Goal: Information Seeking & Learning: Learn about a topic

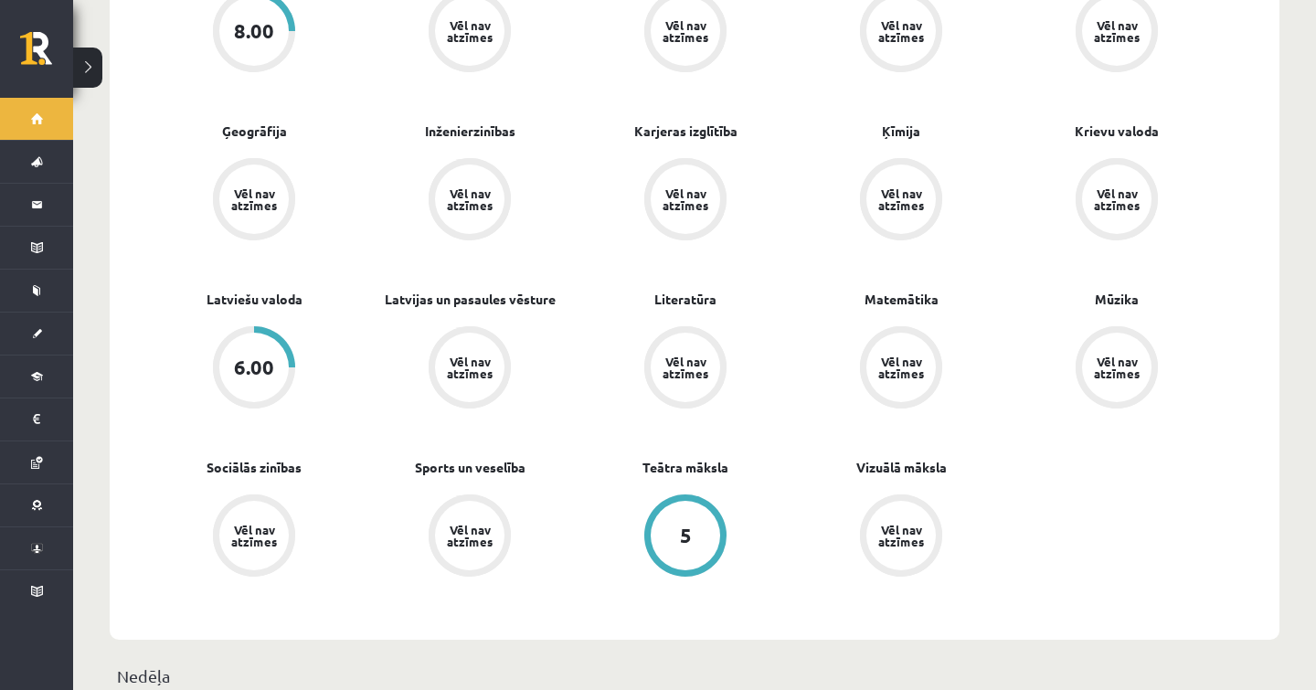
scroll to position [685, 0]
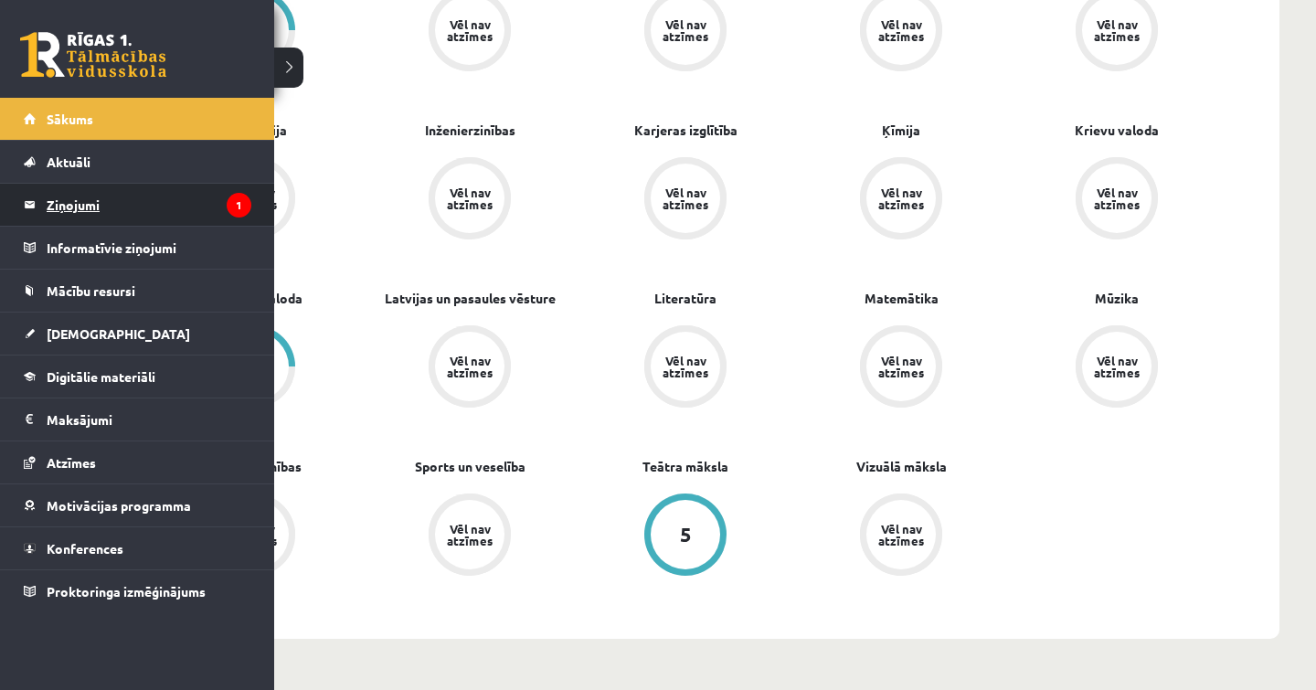
click at [79, 211] on legend "Ziņojumi 1" at bounding box center [149, 205] width 205 height 42
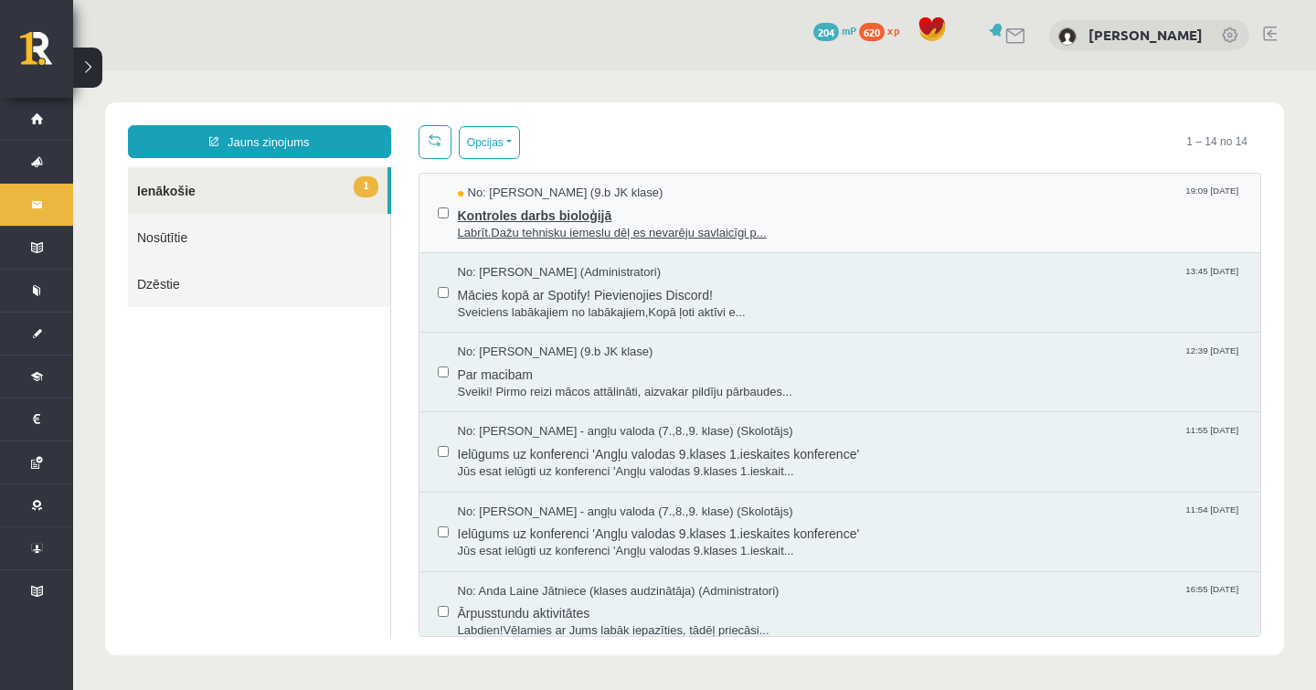
click at [568, 232] on span "Labrīt.Dažu tehnisku iemeslu dēļ es nevarēju savlaicīgi p..." at bounding box center [850, 233] width 785 height 17
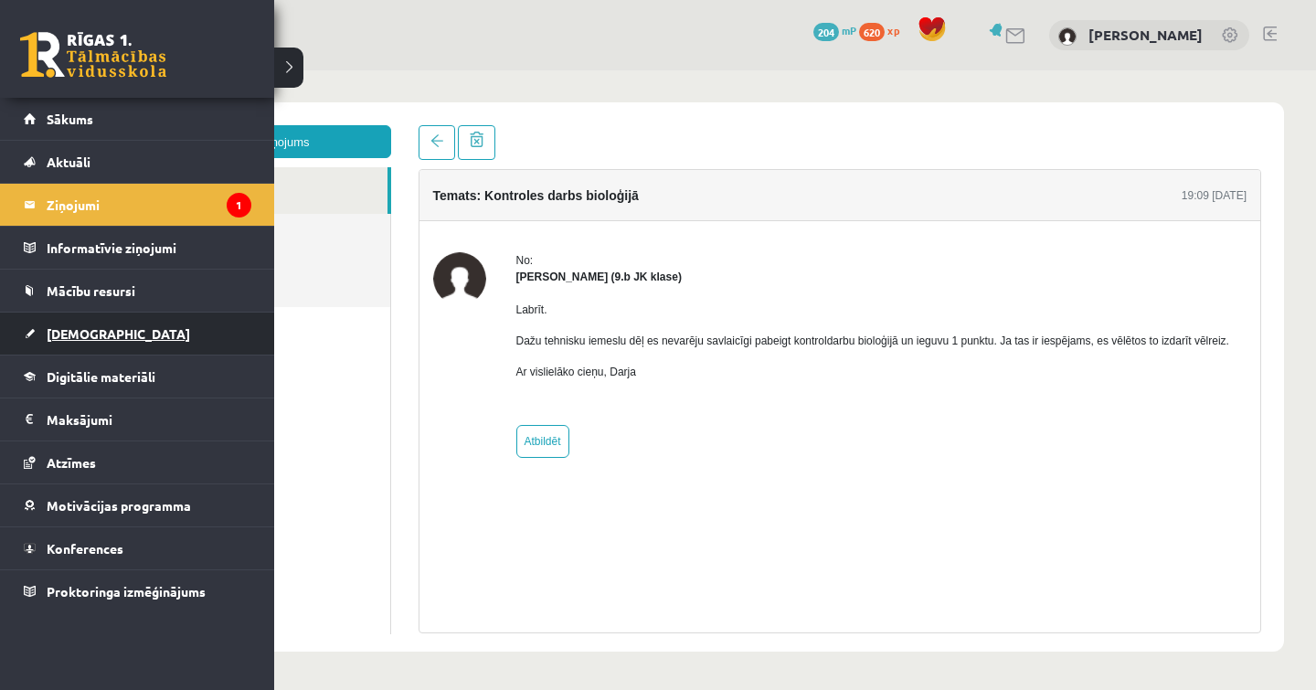
click at [44, 339] on link "[DEMOGRAPHIC_DATA]" at bounding box center [138, 334] width 228 height 42
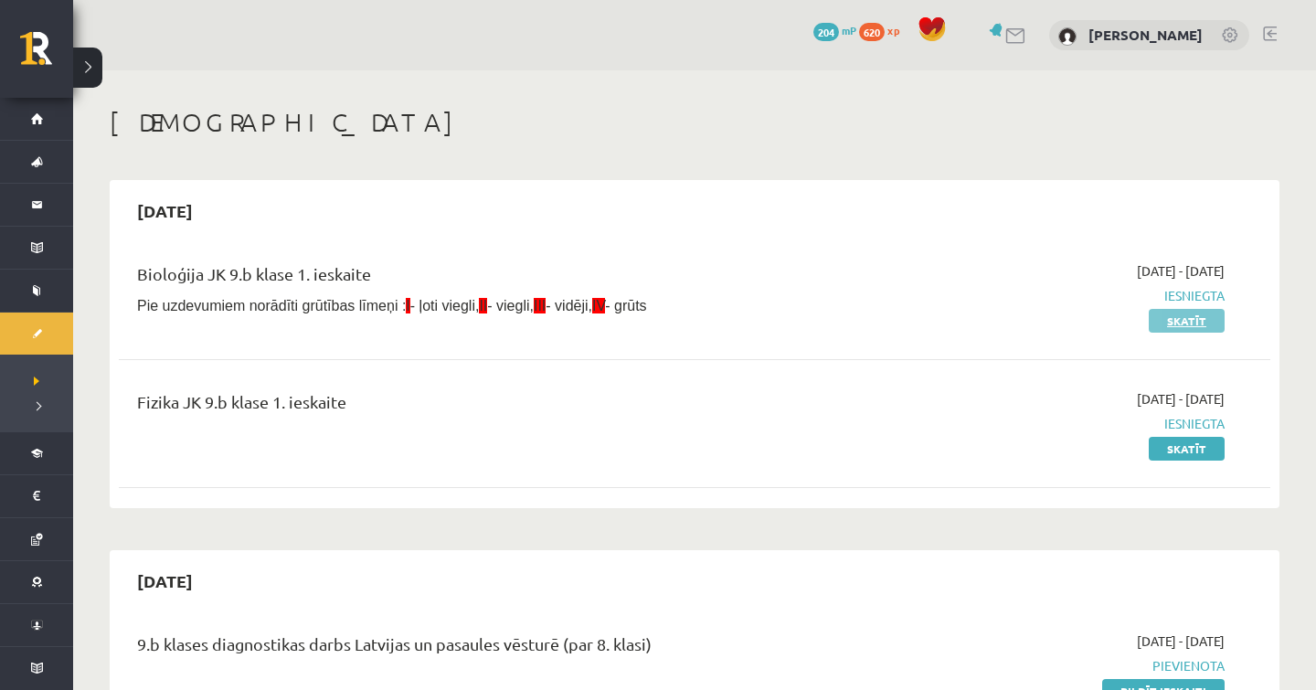
click at [1181, 324] on link "Skatīt" at bounding box center [1187, 321] width 76 height 24
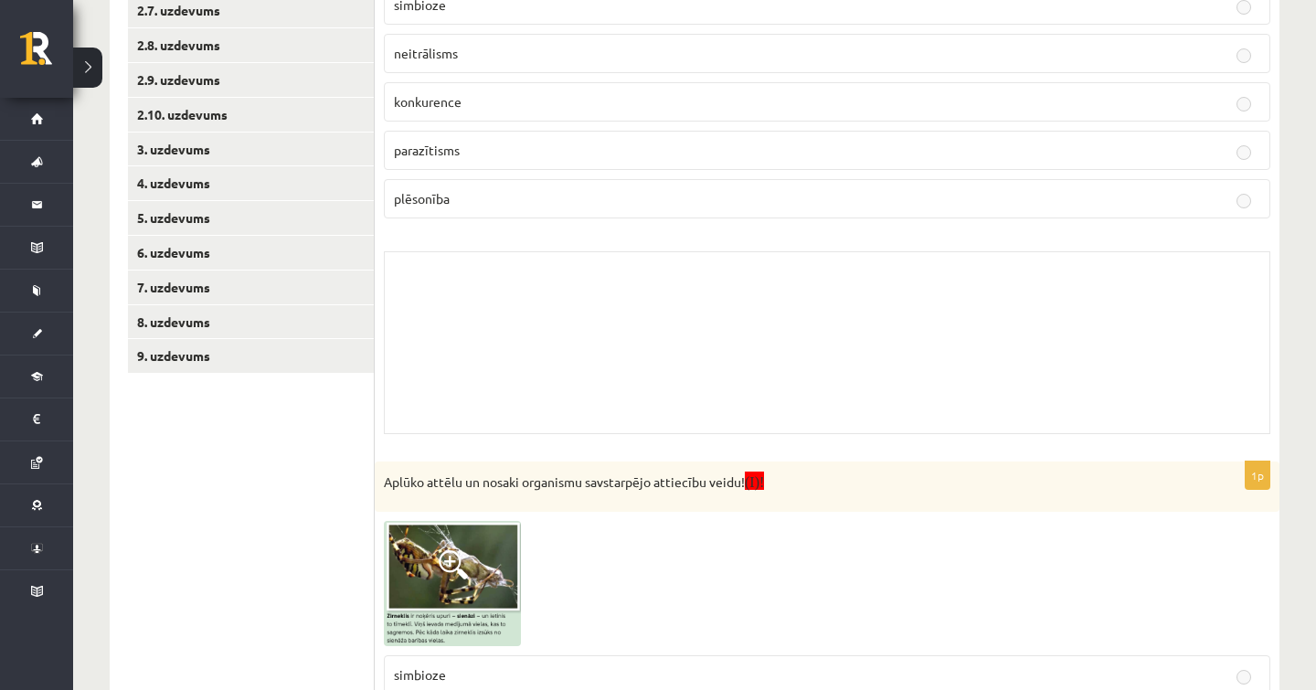
scroll to position [528, 0]
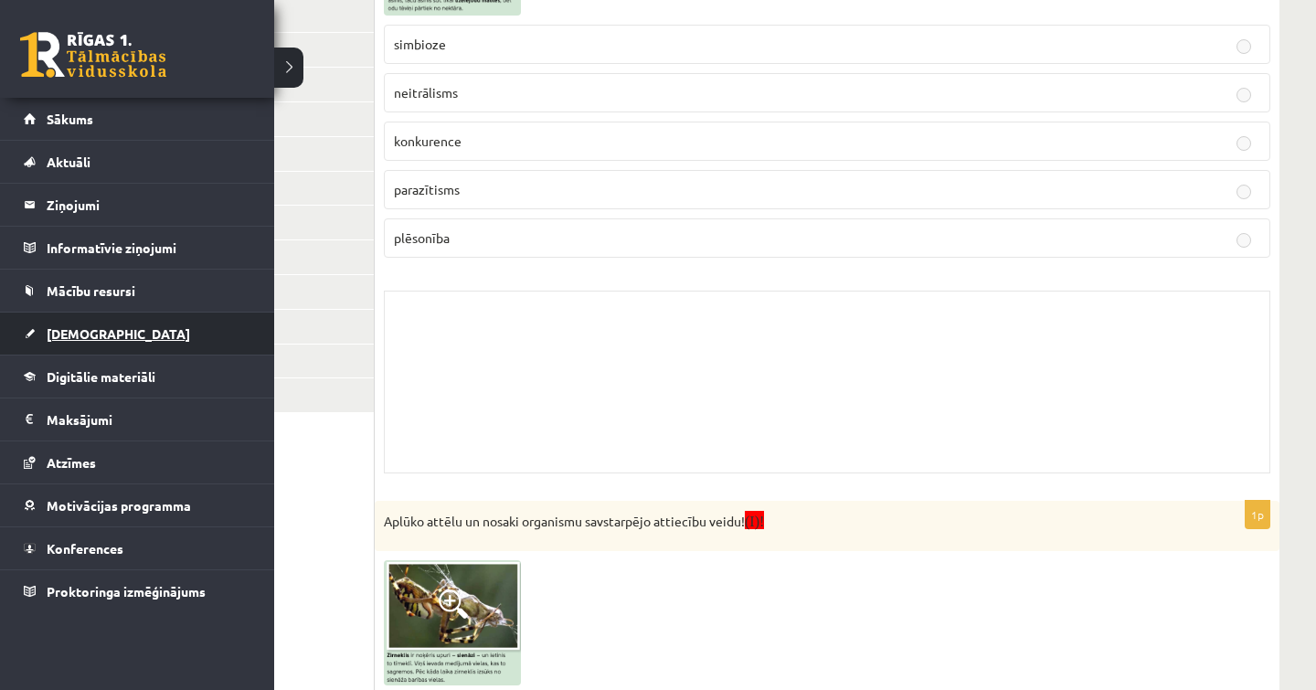
click at [83, 325] on link "[DEMOGRAPHIC_DATA]" at bounding box center [138, 334] width 228 height 42
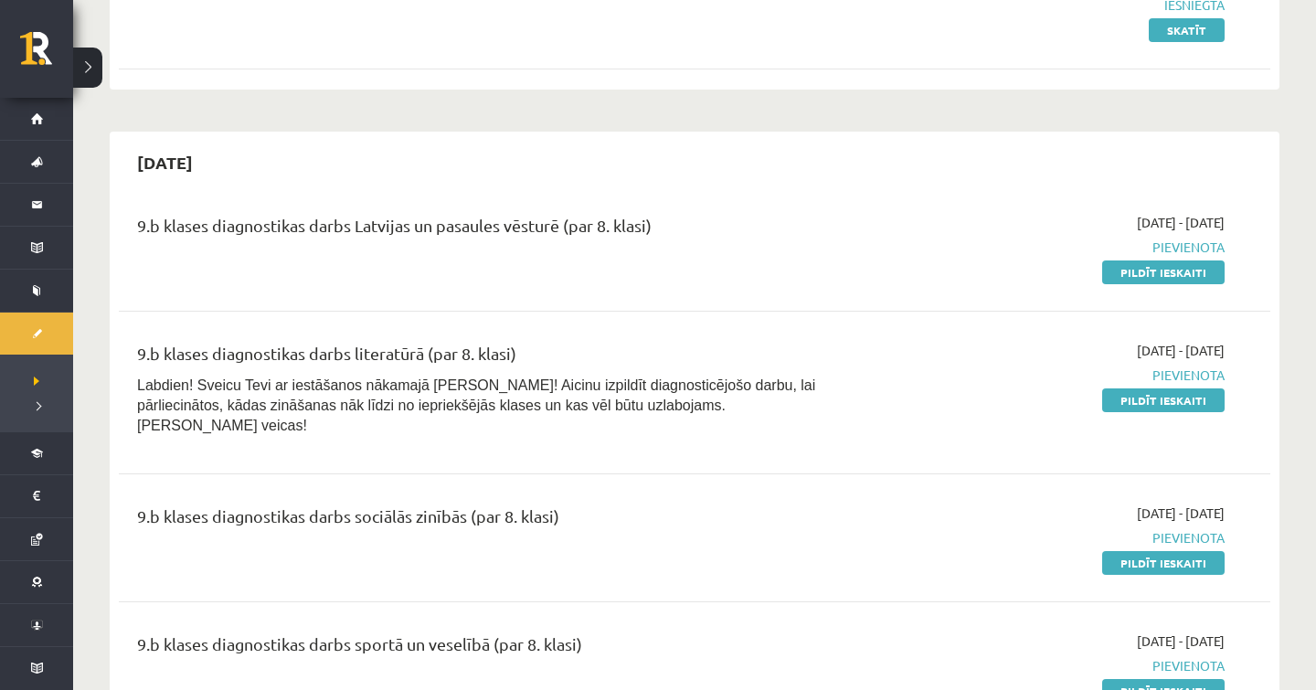
scroll to position [418, 0]
click at [1131, 680] on link "Pildīt ieskaiti" at bounding box center [1163, 692] width 122 height 24
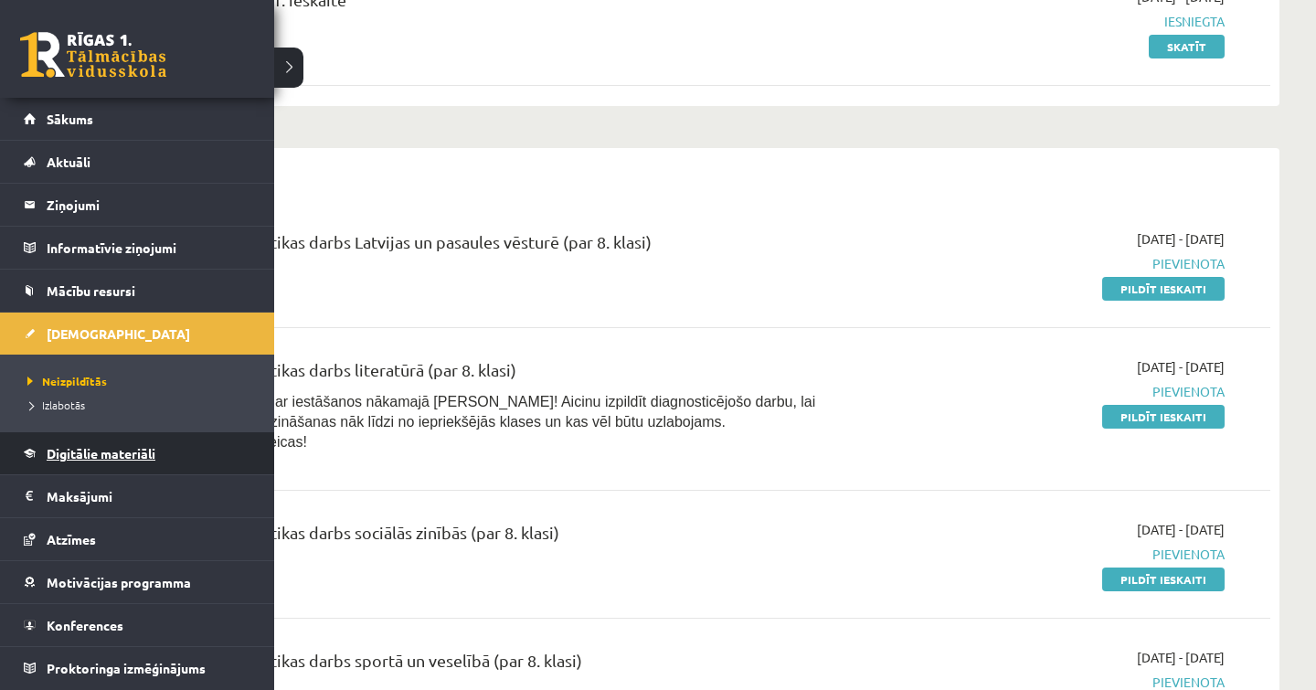
scroll to position [400, 0]
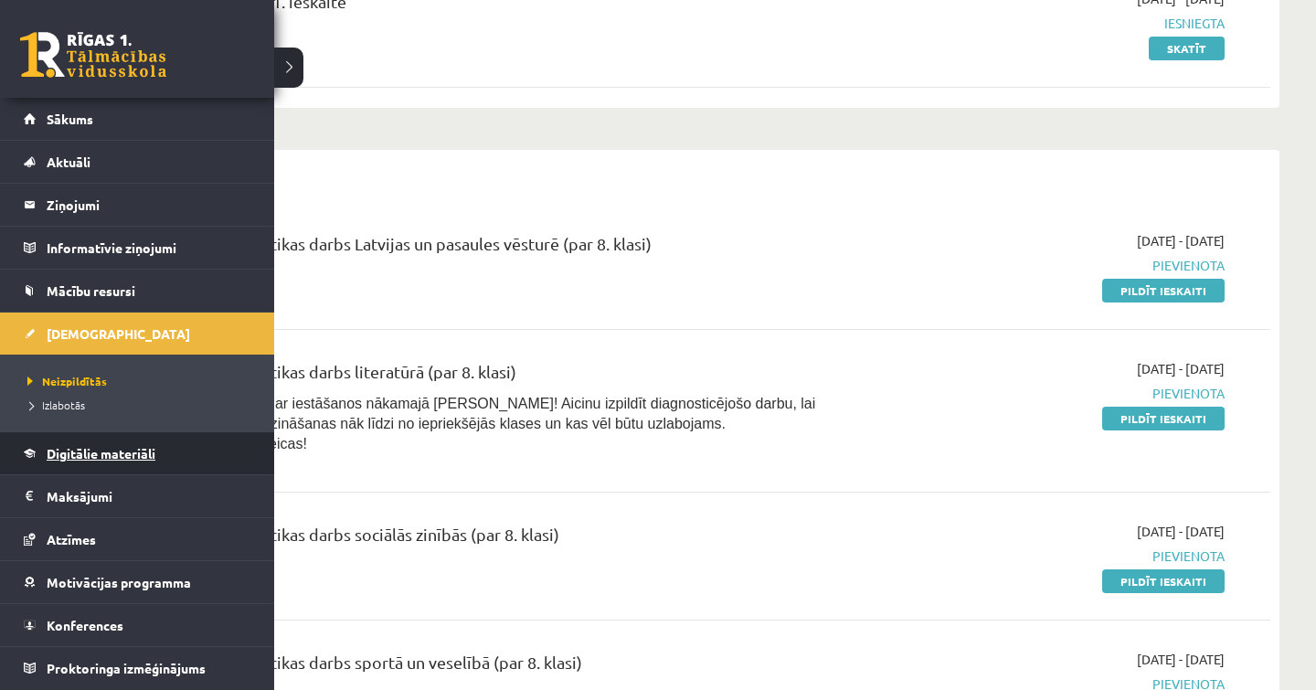
click at [182, 454] on link "Digitālie materiāli" at bounding box center [138, 453] width 228 height 42
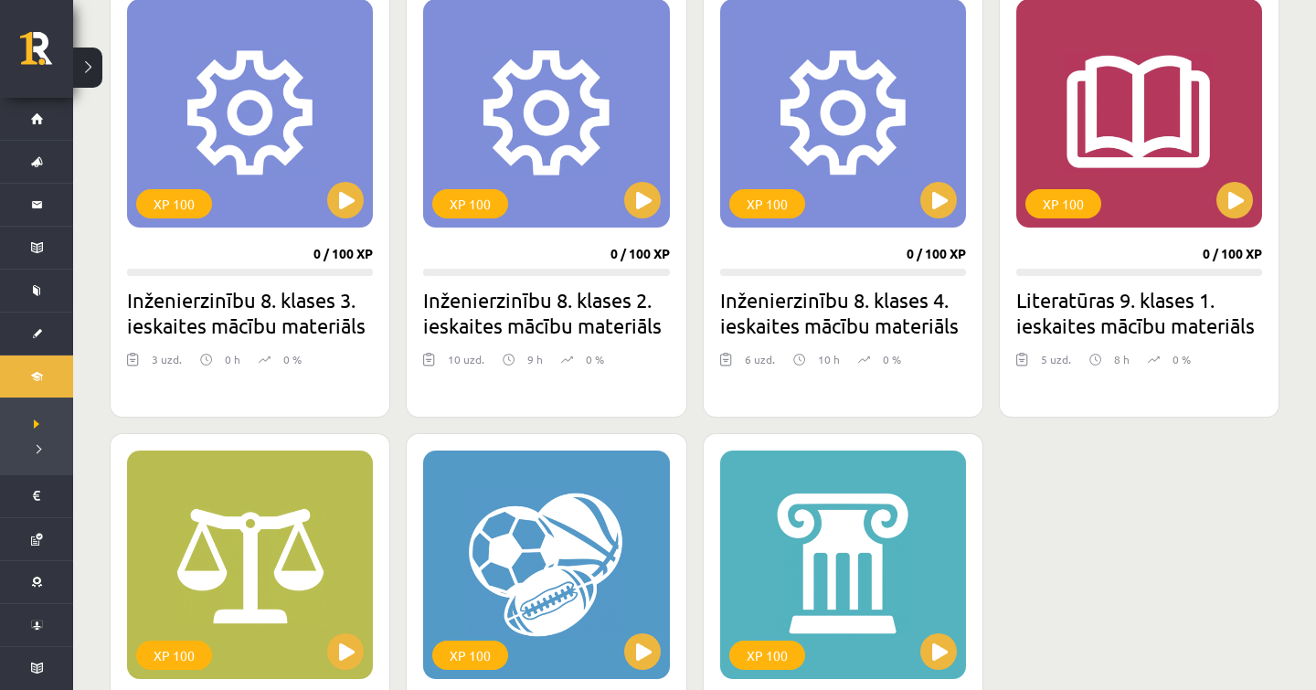
scroll to position [545, 0]
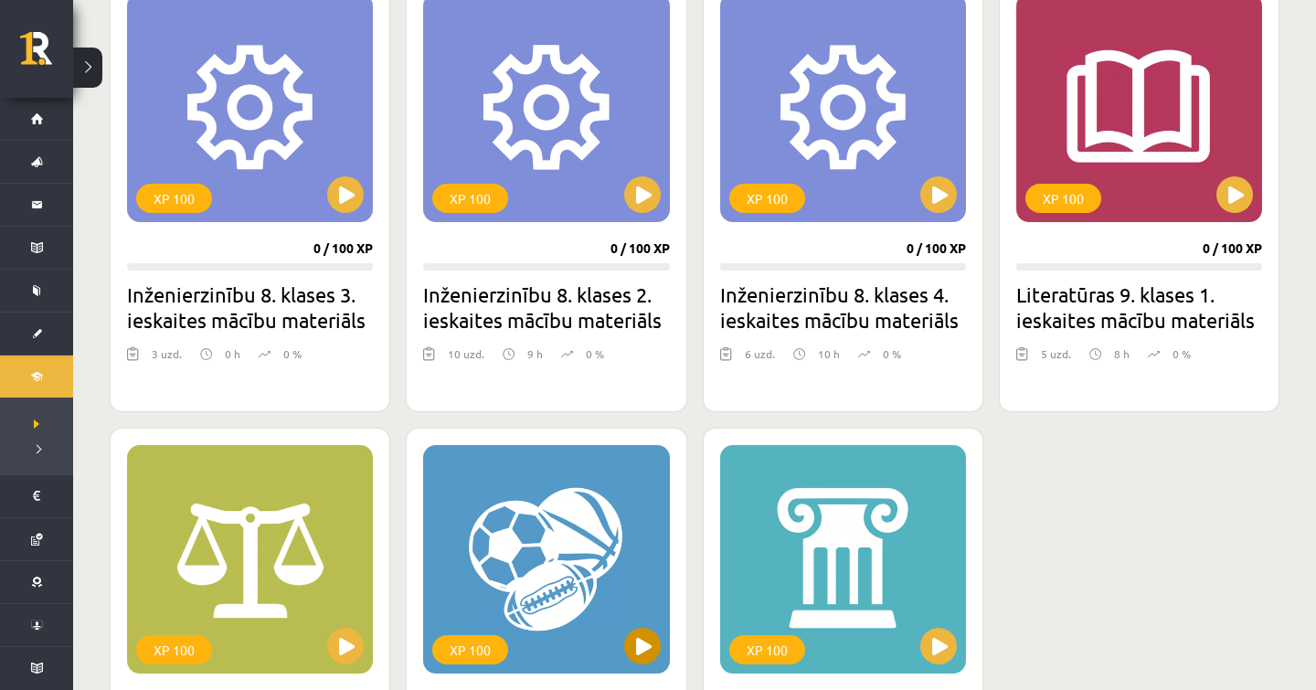
click at [644, 640] on button at bounding box center [642, 646] width 37 height 37
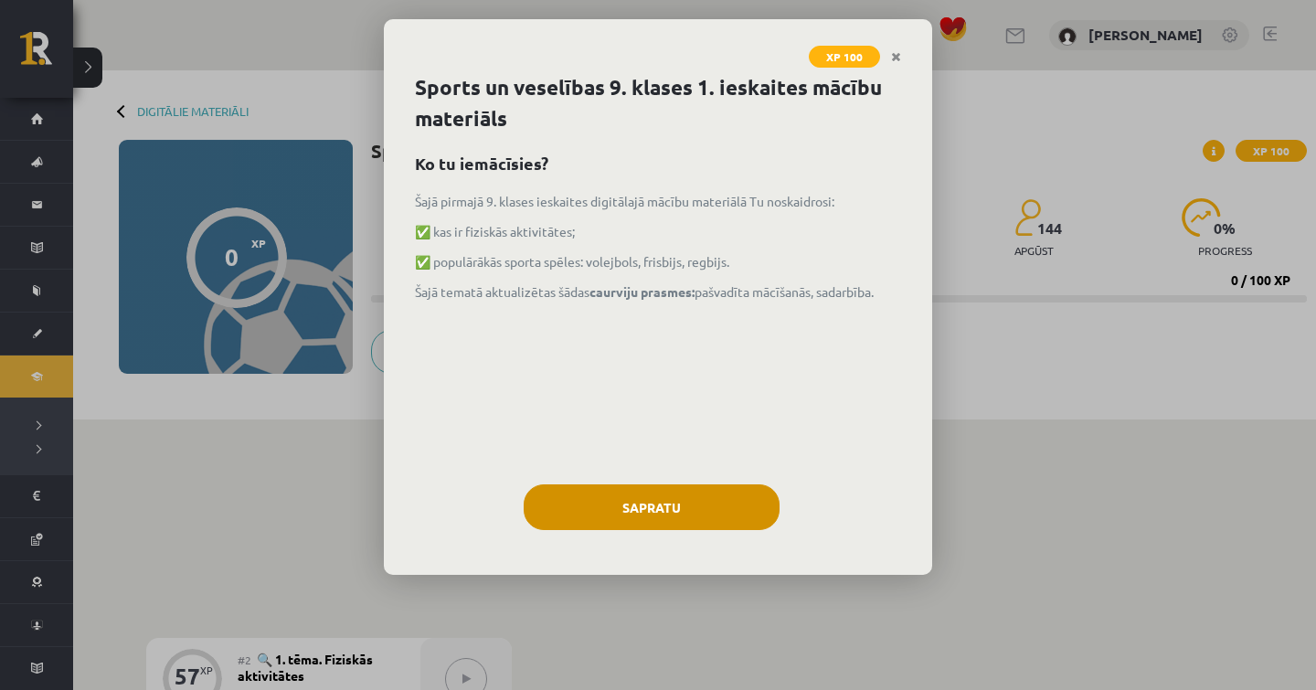
click at [705, 503] on button "Sapratu" at bounding box center [652, 507] width 256 height 46
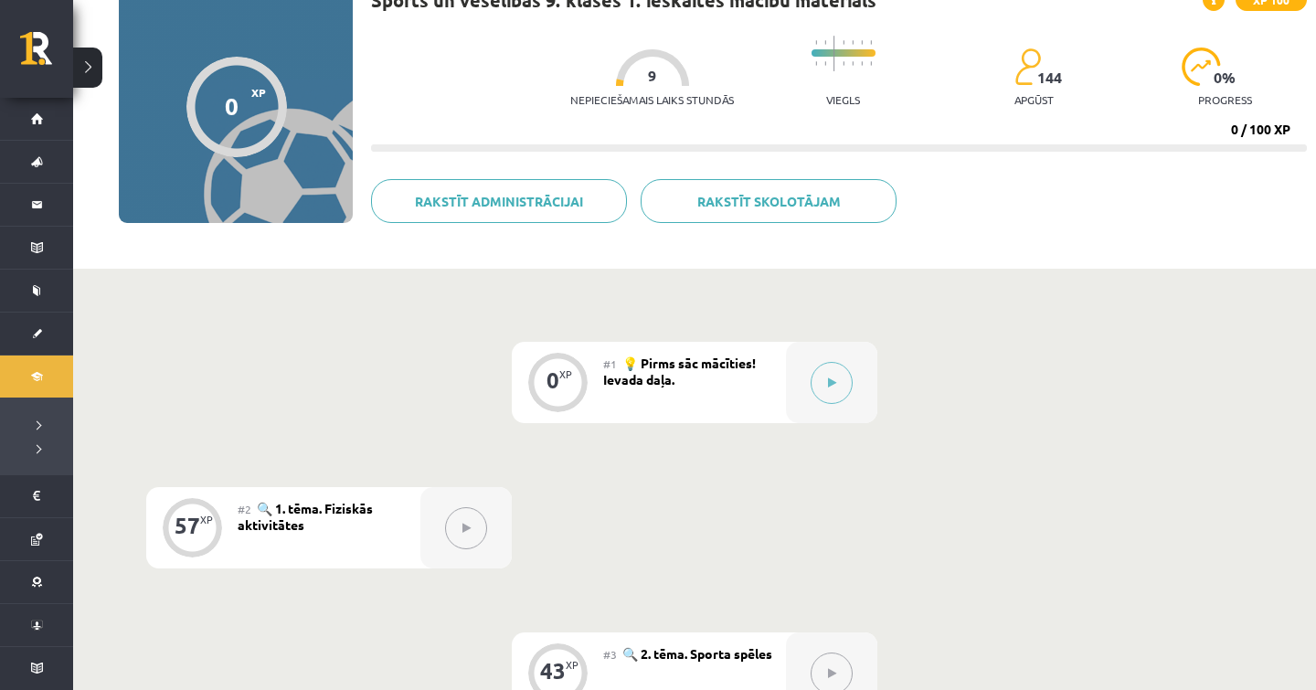
scroll to position [154, 0]
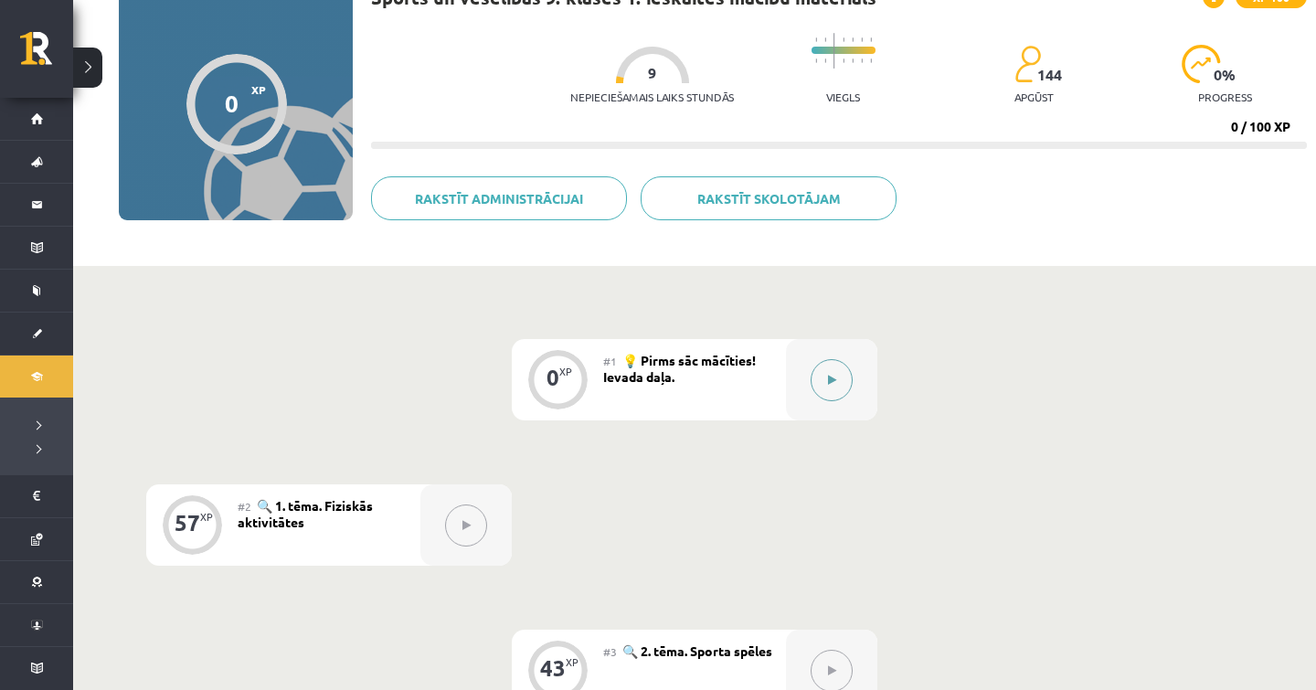
click at [837, 370] on button at bounding box center [832, 380] width 42 height 42
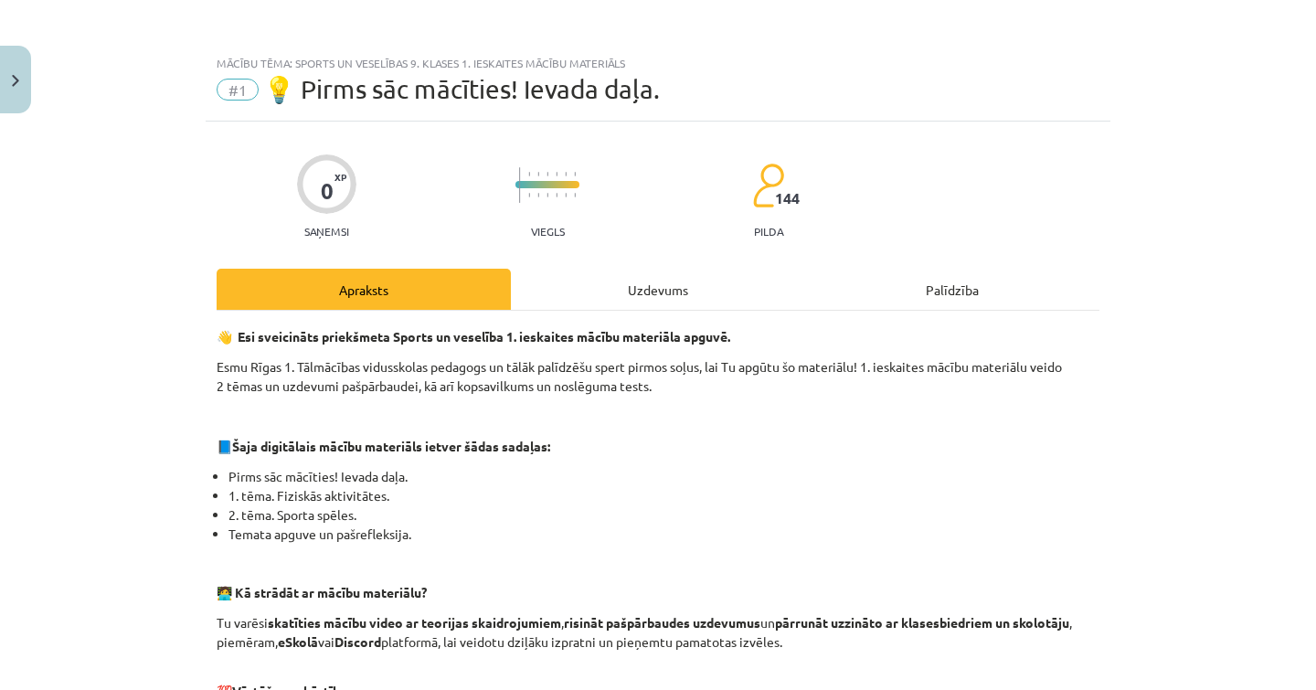
click at [611, 296] on div "Uzdevums" at bounding box center [658, 289] width 294 height 41
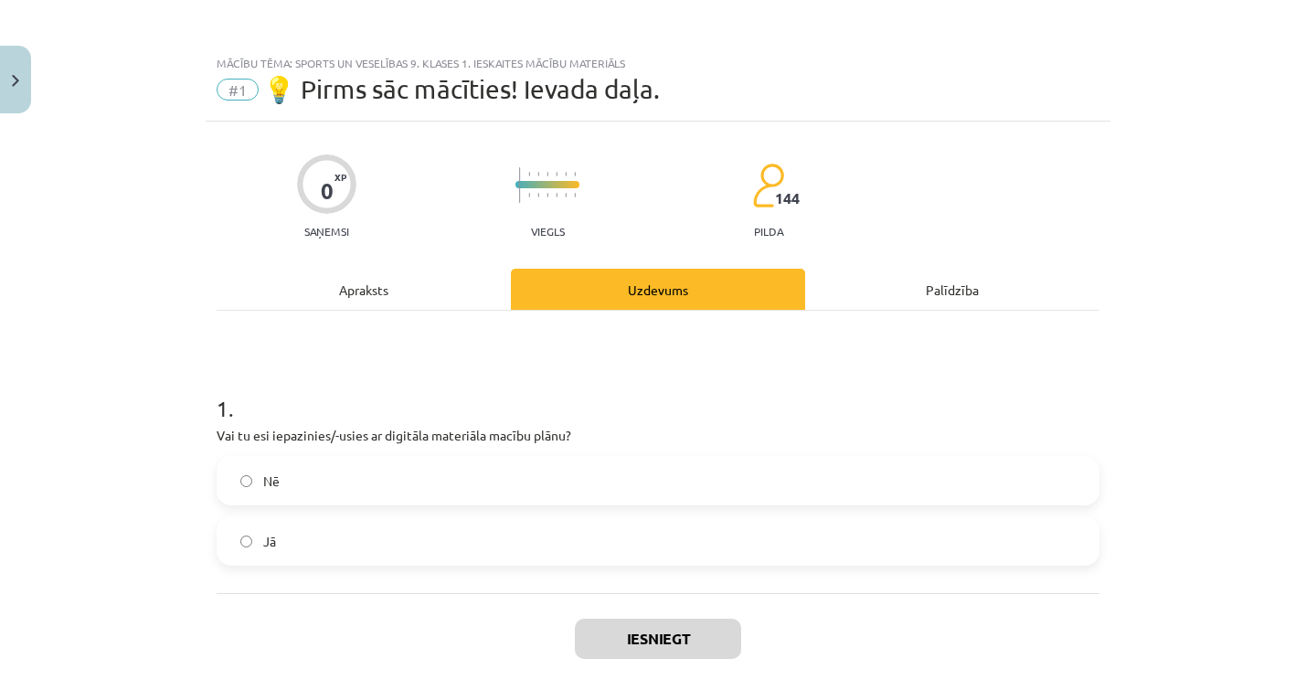
scroll to position [46, 0]
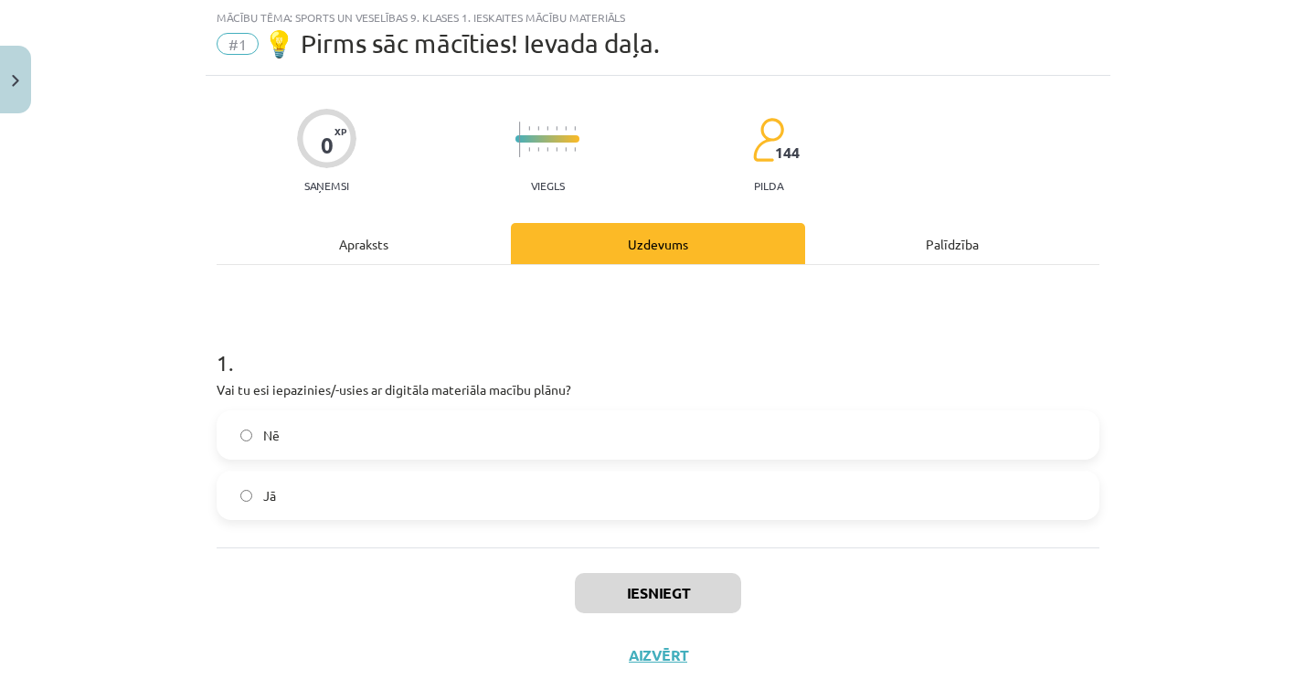
click at [399, 437] on label "Nē" at bounding box center [657, 435] width 879 height 46
click at [450, 482] on label "Jā" at bounding box center [657, 495] width 879 height 46
click at [607, 580] on button "Iesniegt" at bounding box center [658, 593] width 166 height 40
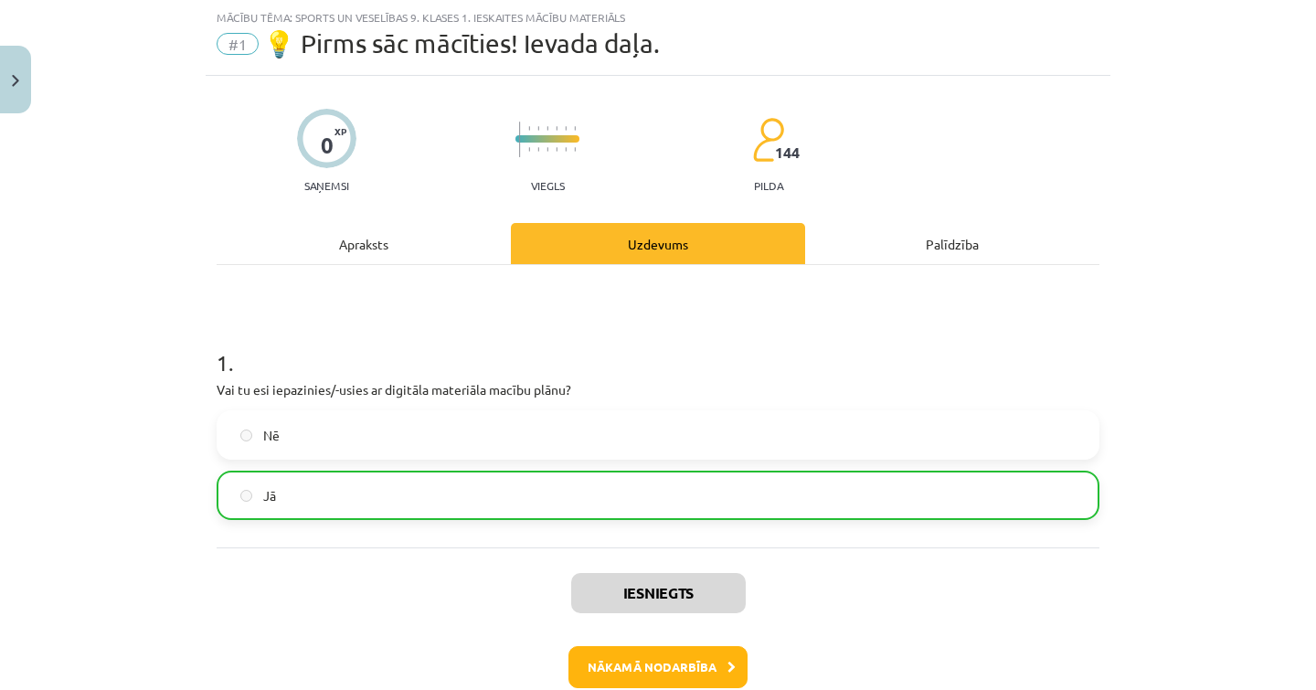
click at [662, 668] on button "Nākamā nodarbība" at bounding box center [657, 667] width 179 height 42
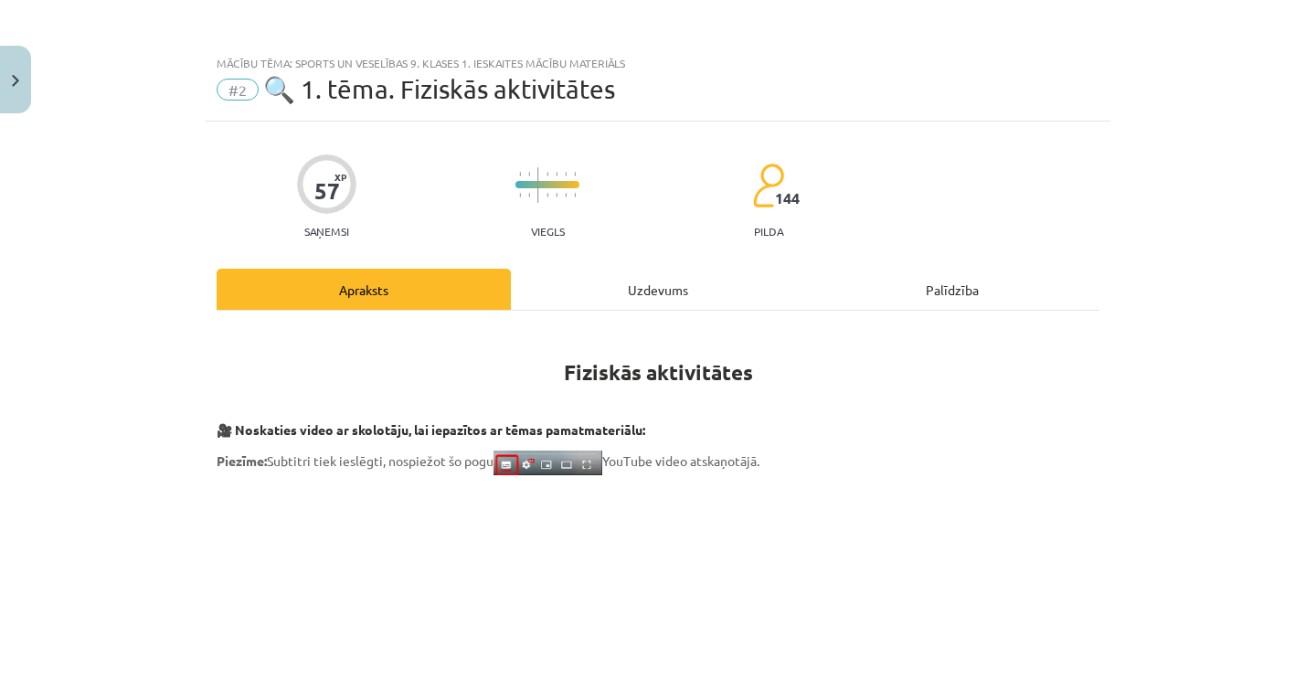
scroll to position [0, 0]
click at [677, 271] on div "Uzdevums" at bounding box center [658, 289] width 294 height 41
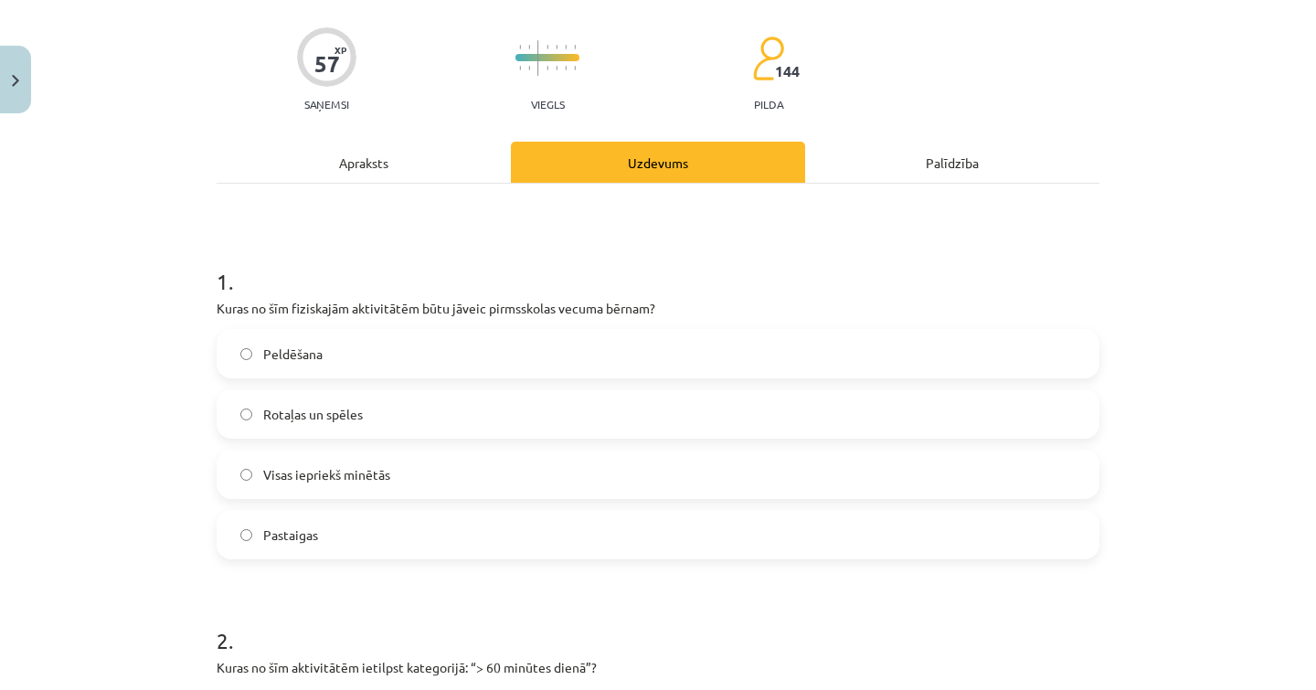
scroll to position [129, 0]
click at [457, 163] on div "Apraksts" at bounding box center [364, 160] width 294 height 41
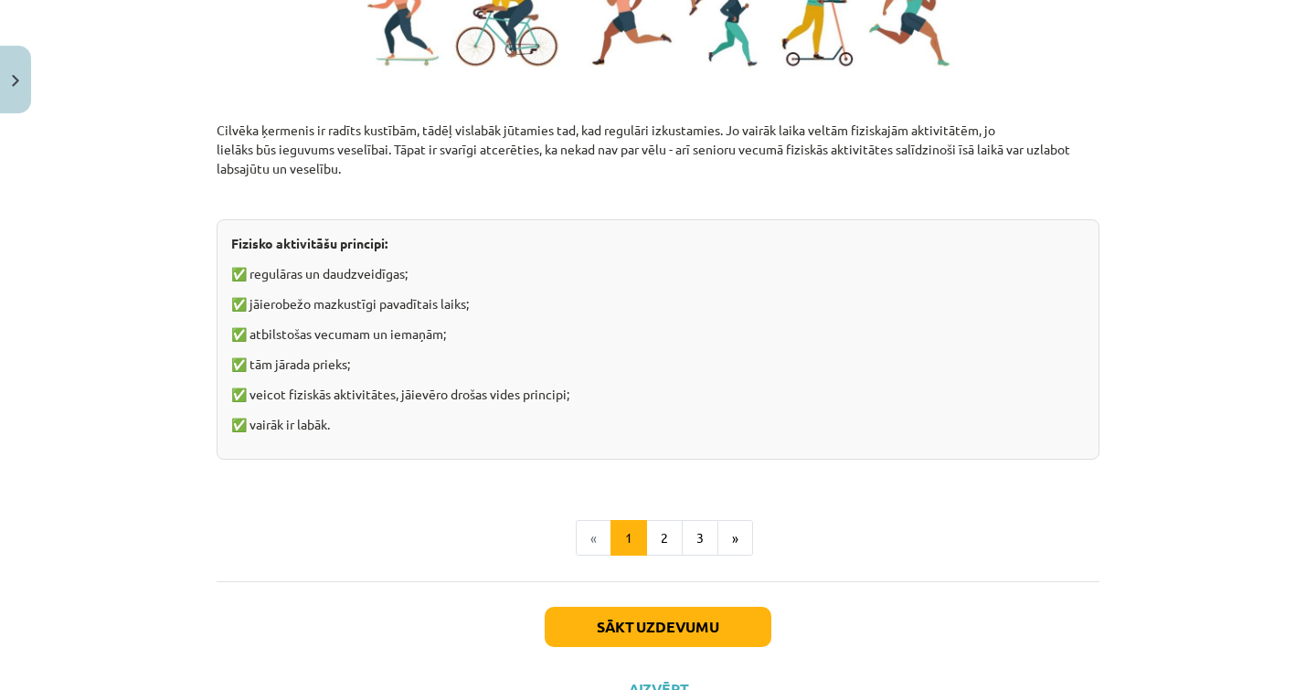
scroll to position [1279, 0]
click at [673, 542] on button "2" at bounding box center [664, 537] width 37 height 37
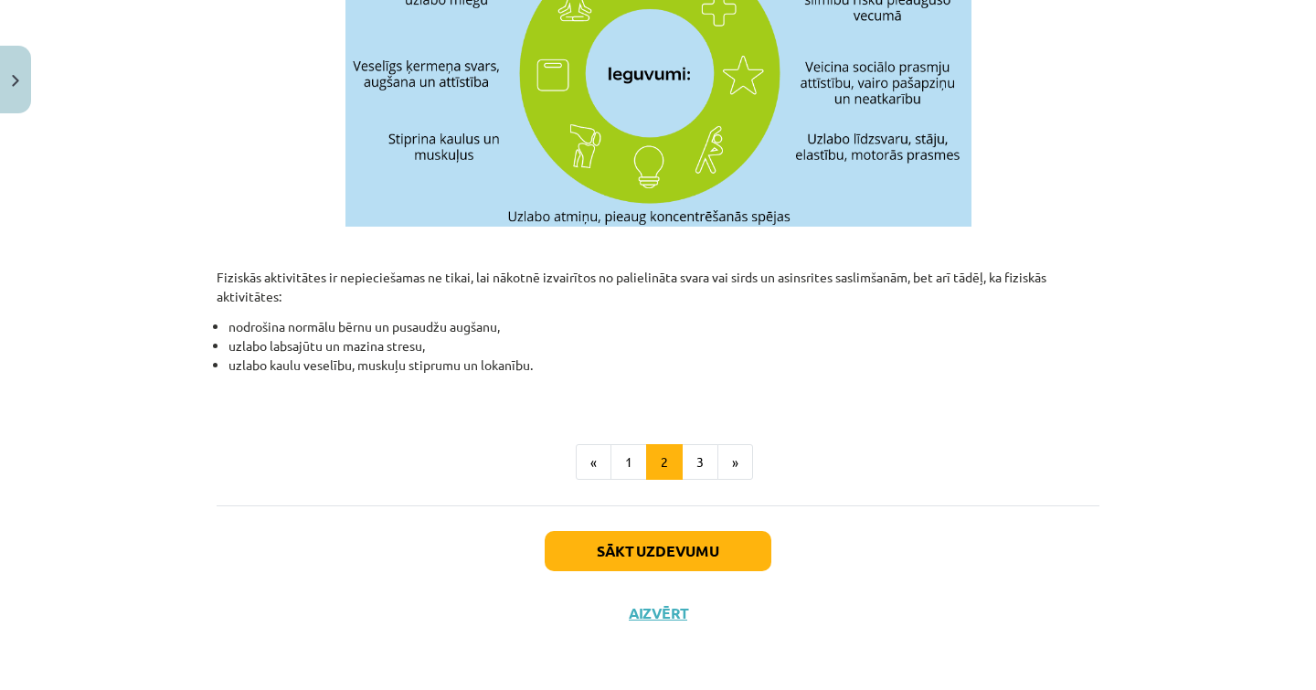
scroll to position [100, 0]
click at [710, 455] on button "3" at bounding box center [700, 462] width 37 height 37
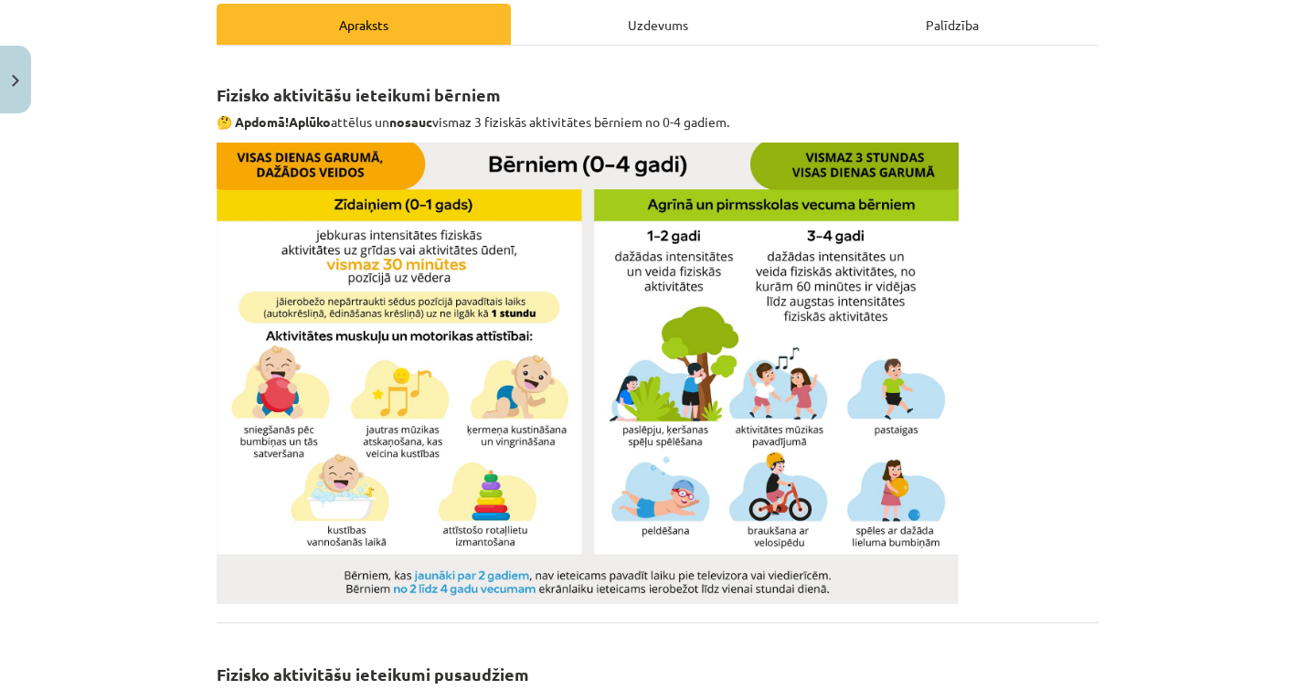
scroll to position [225, 0]
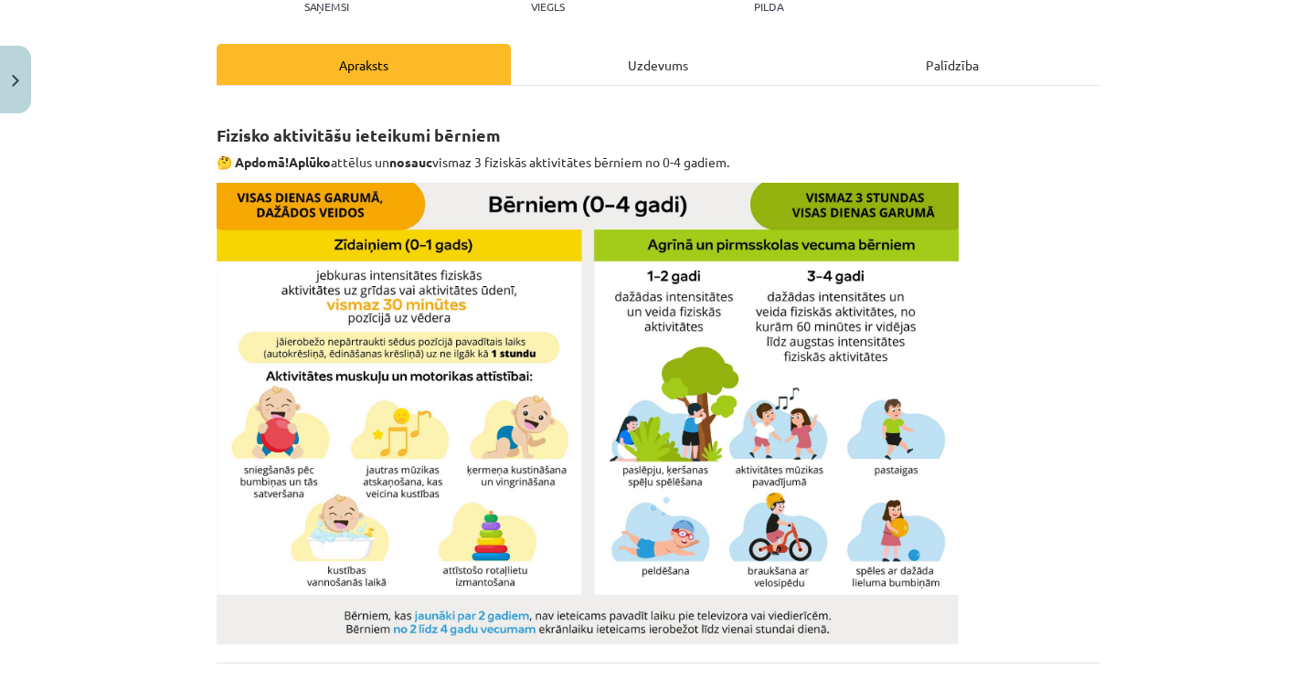
click at [643, 80] on div "Uzdevums" at bounding box center [658, 64] width 294 height 41
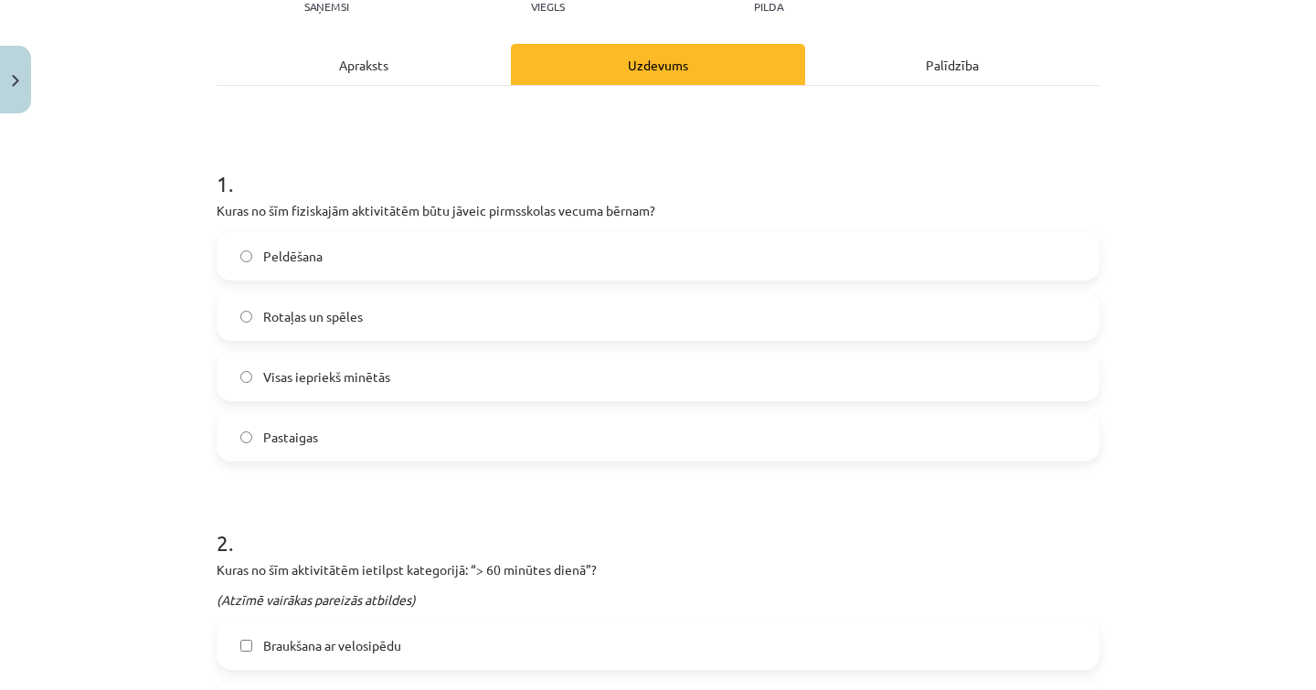
scroll to position [46, 0]
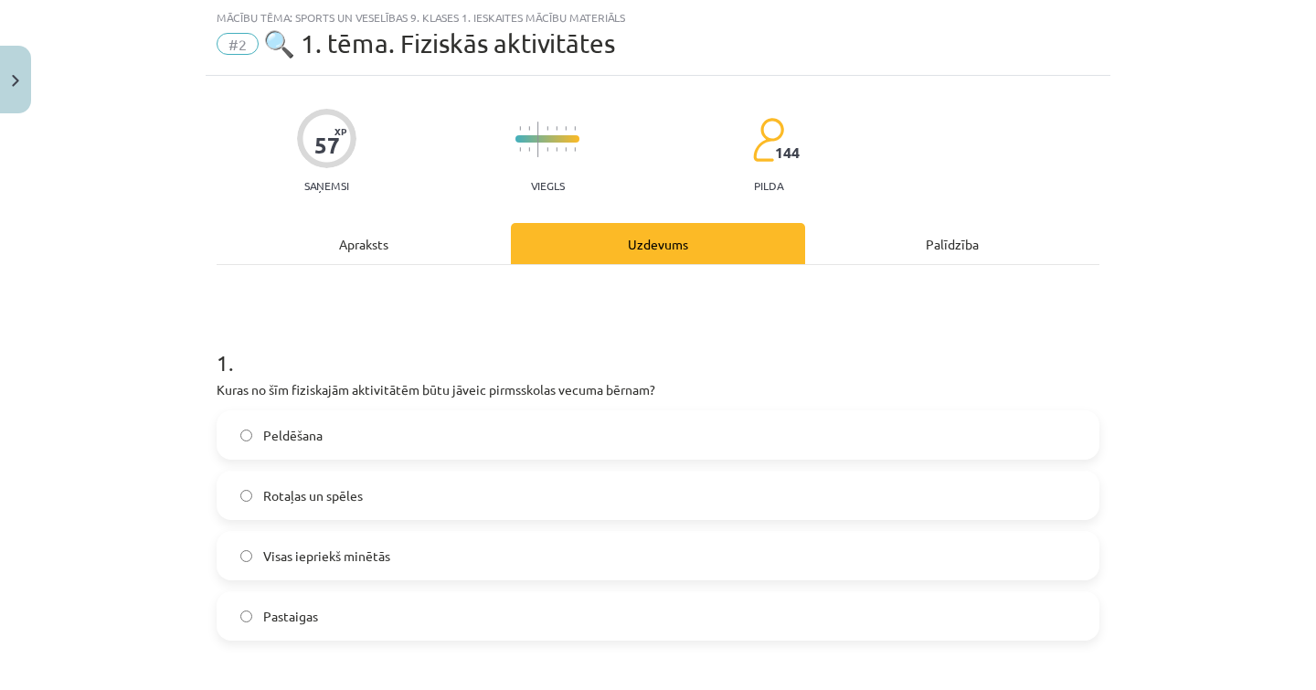
click at [457, 553] on label "Visas iepriekš minētās" at bounding box center [657, 556] width 879 height 46
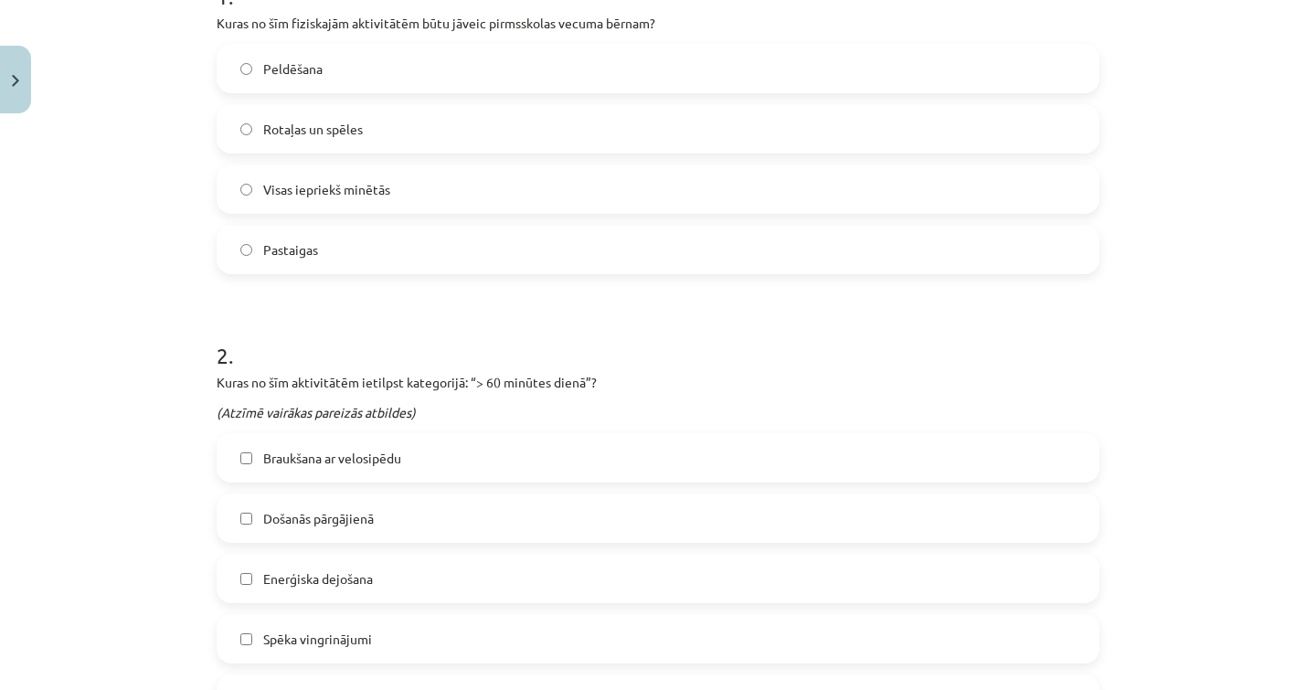
scroll to position [410, 0]
click at [431, 472] on label "Braukšana ar velosipēdu" at bounding box center [657, 460] width 879 height 46
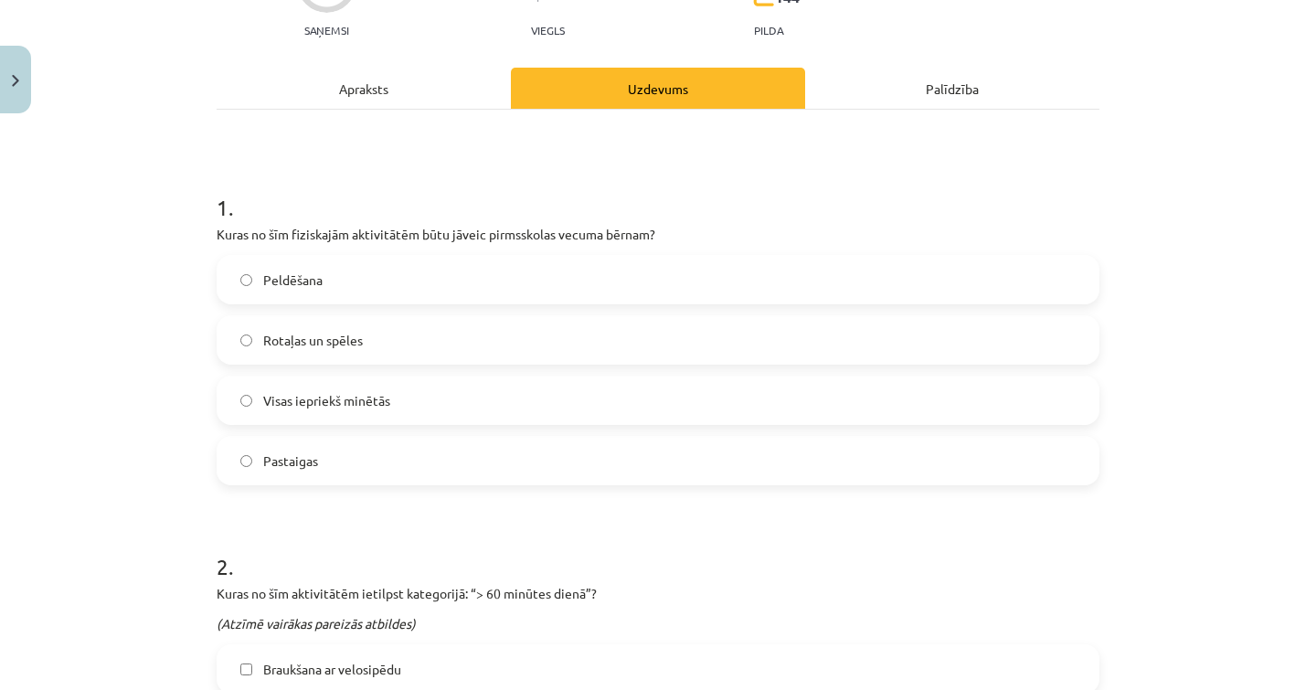
scroll to position [193, 0]
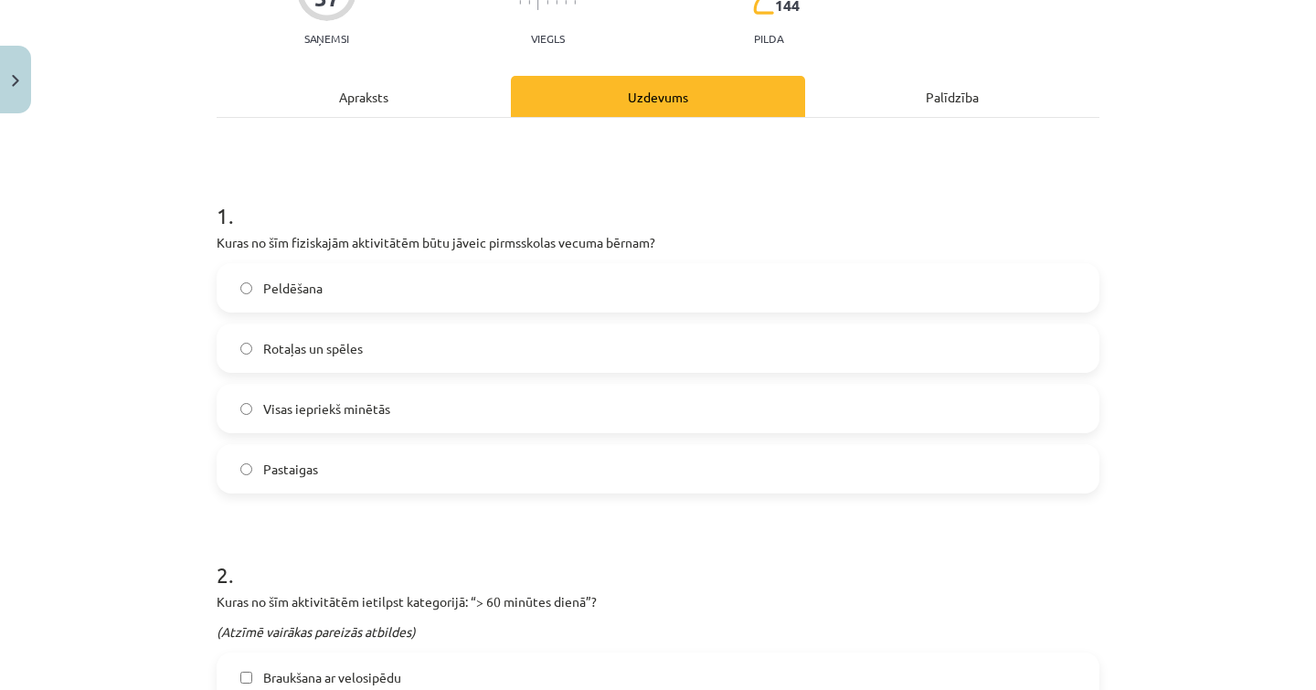
click at [373, 90] on div "Apraksts" at bounding box center [364, 96] width 294 height 41
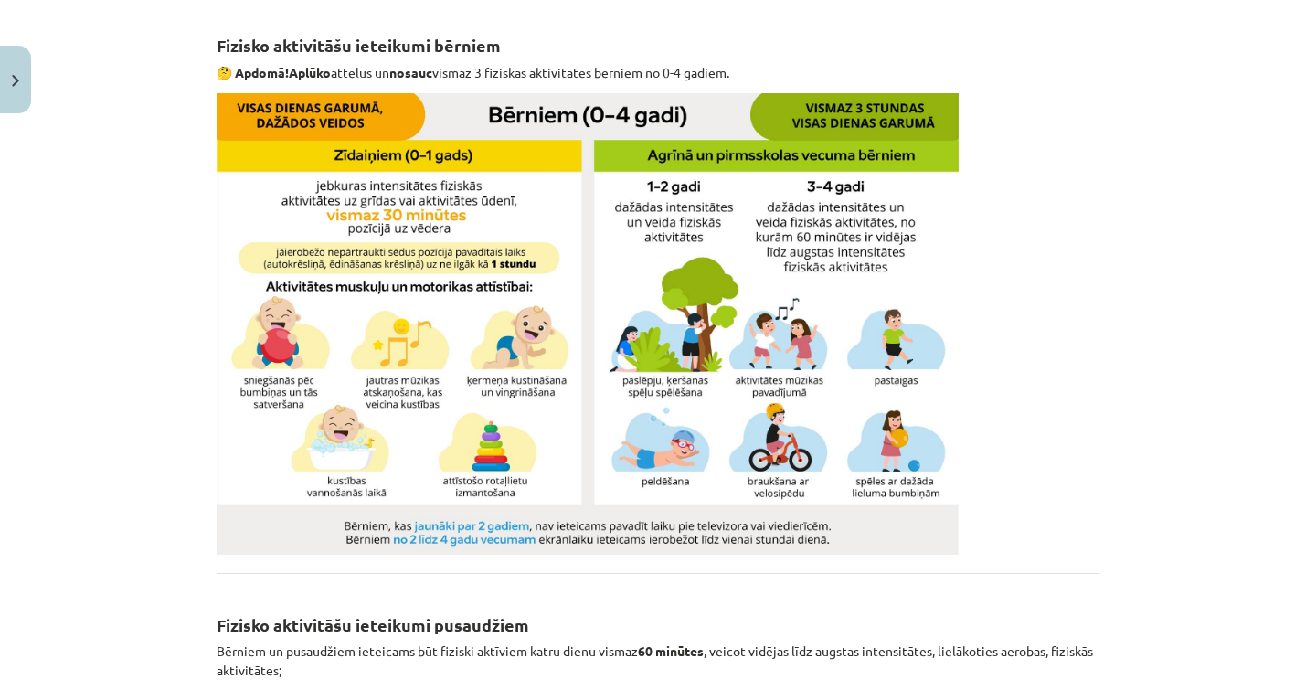
scroll to position [0, 0]
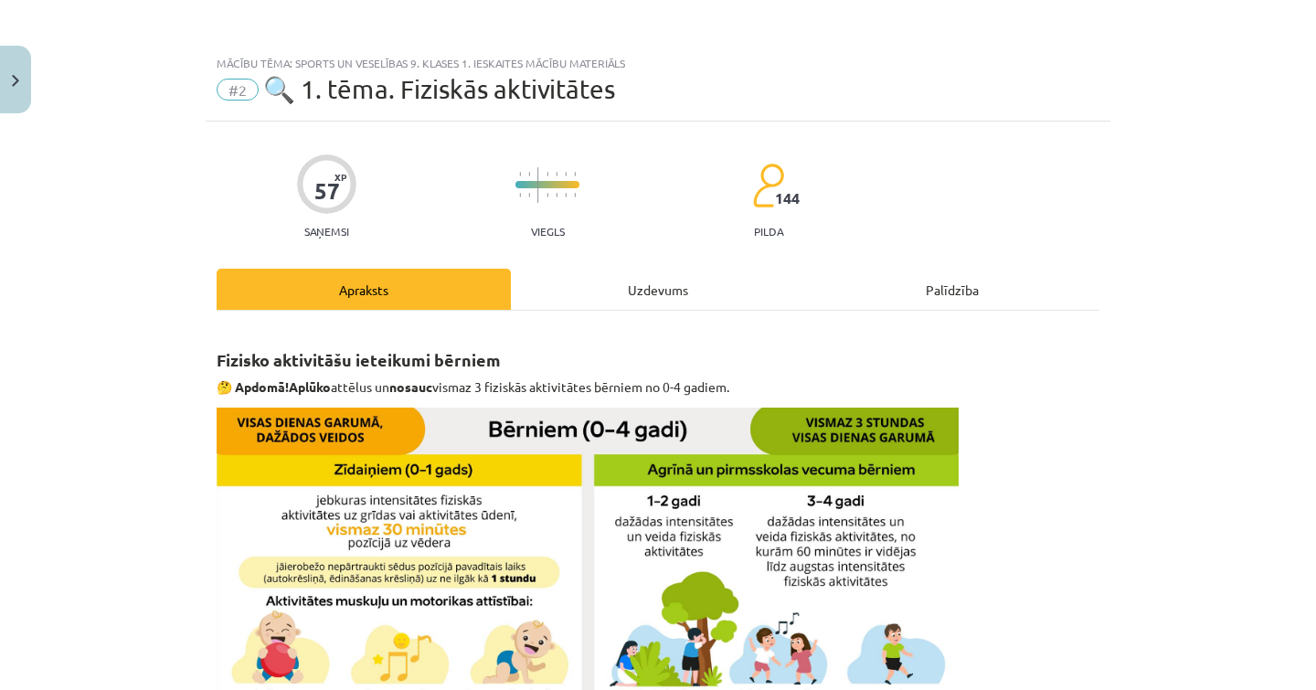
click at [619, 294] on div "Uzdevums" at bounding box center [658, 289] width 294 height 41
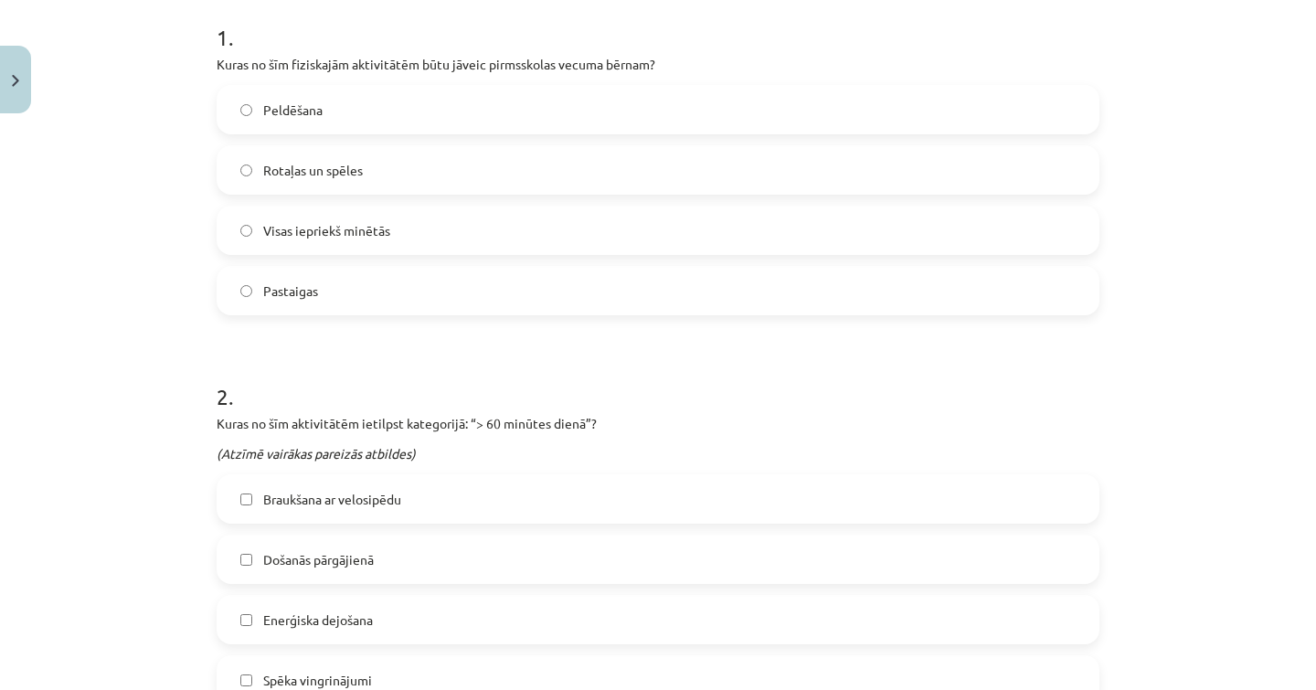
scroll to position [418, 0]
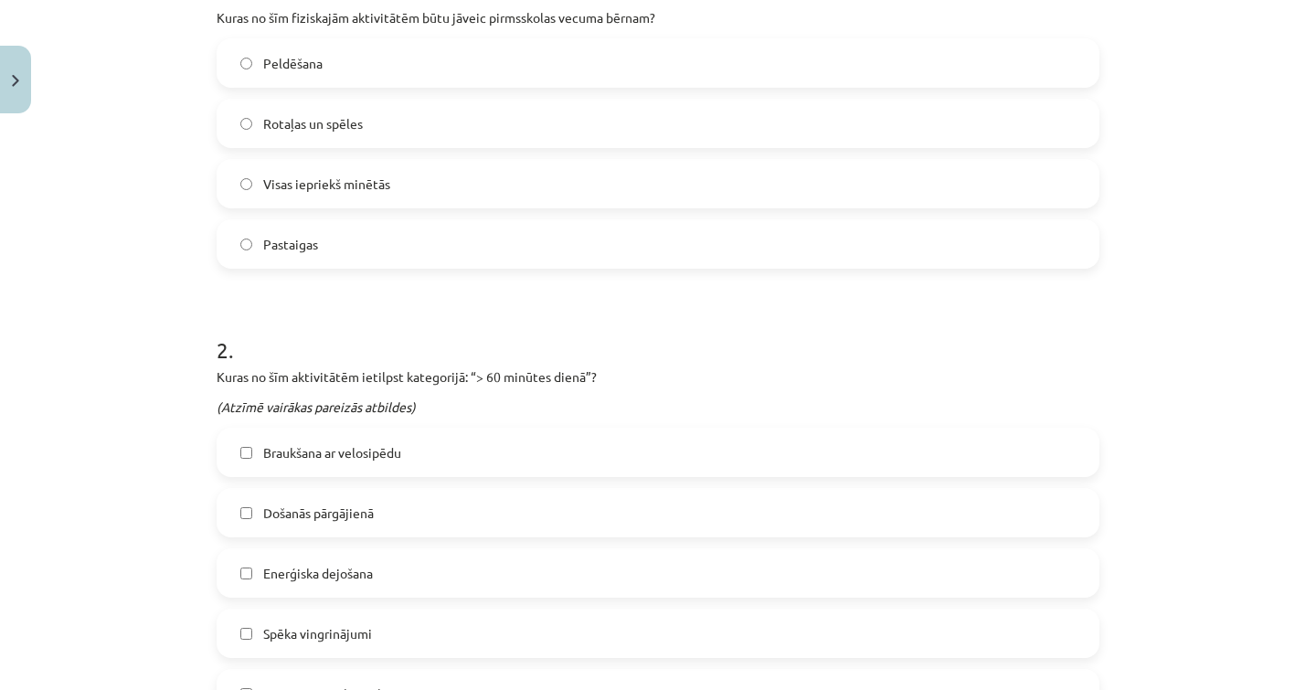
click at [359, 517] on span "Došanās pārgājienā" at bounding box center [318, 512] width 111 height 19
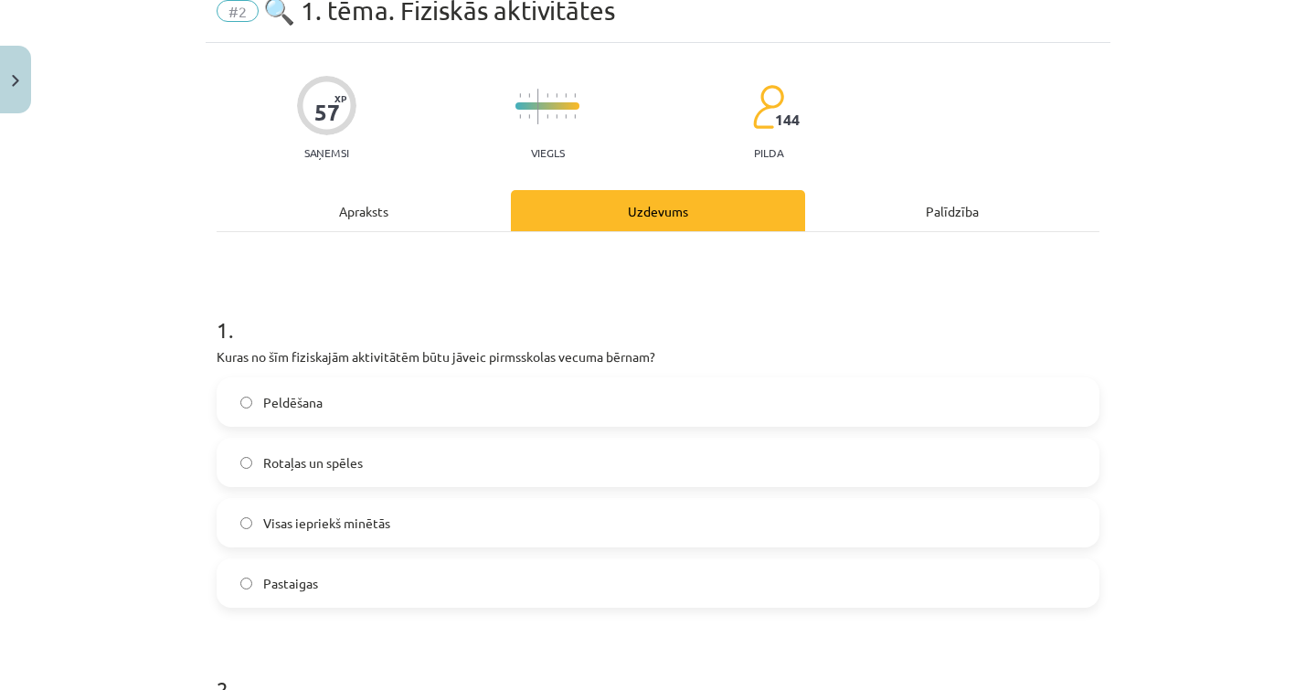
click at [440, 196] on div "Apraksts" at bounding box center [364, 210] width 294 height 41
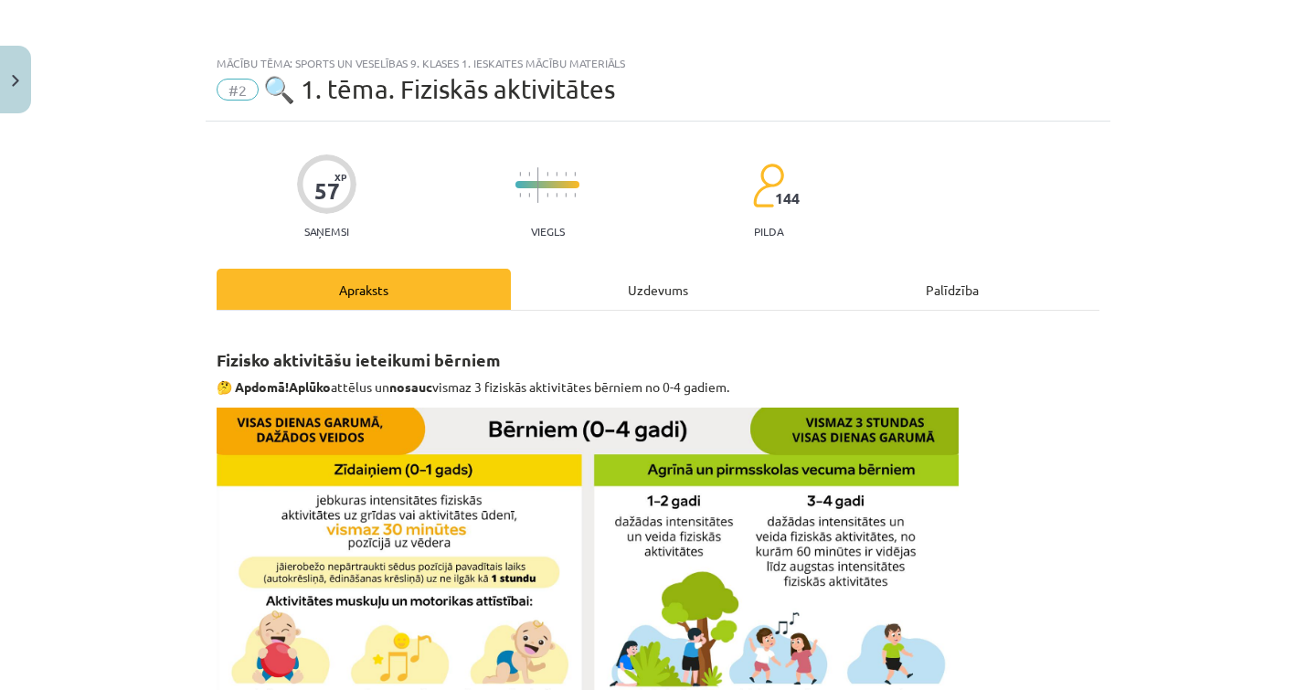
scroll to position [0, 0]
click at [611, 278] on div "Uzdevums" at bounding box center [658, 289] width 294 height 41
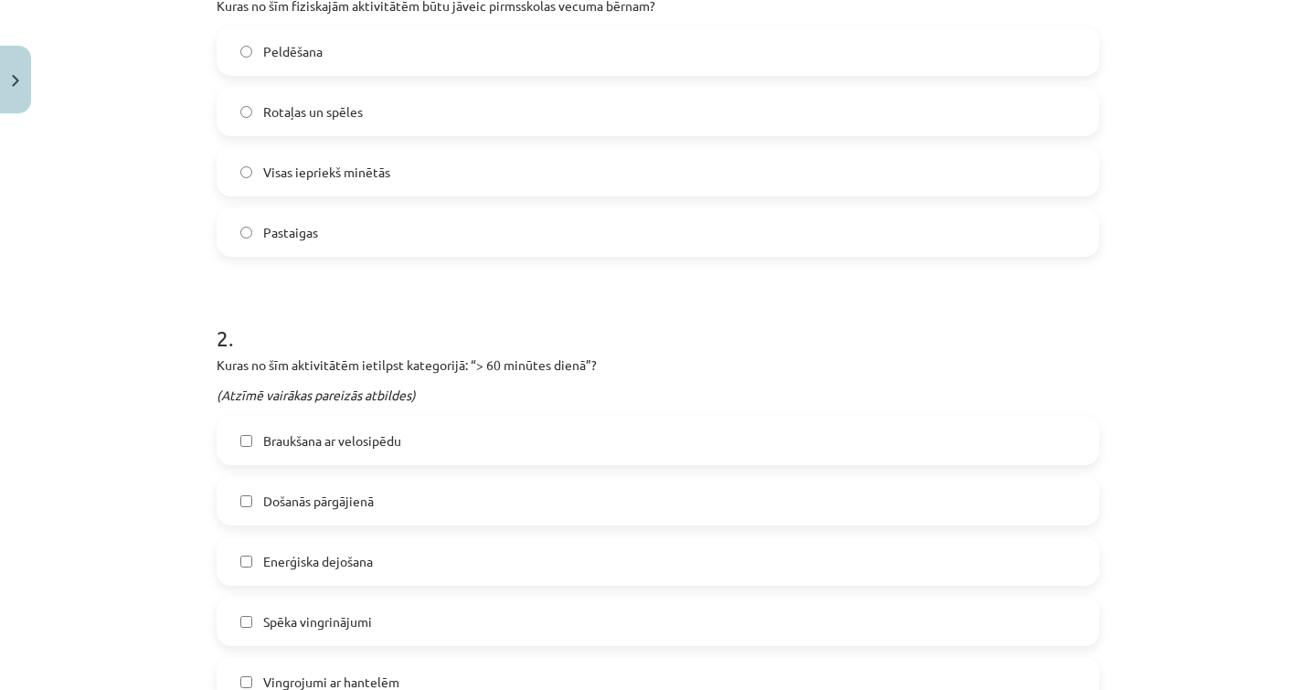
click at [387, 566] on label "Enerģiska dejošana" at bounding box center [657, 561] width 879 height 46
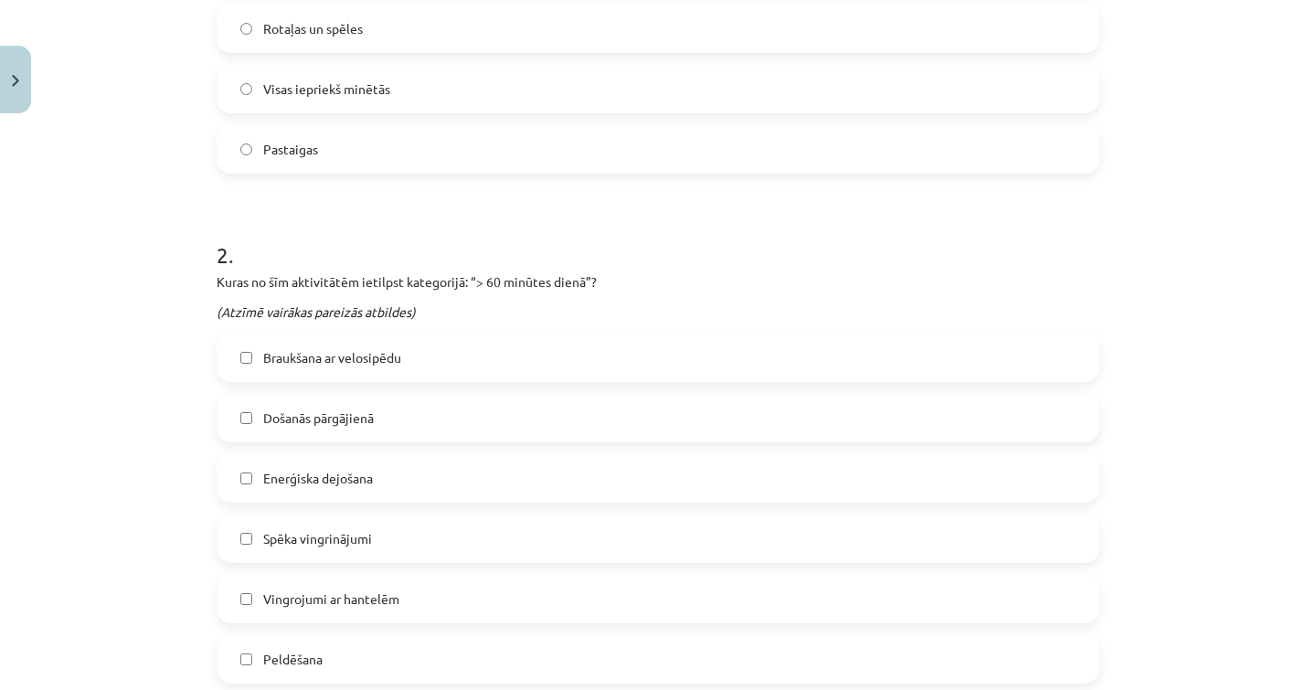
scroll to position [518, 0]
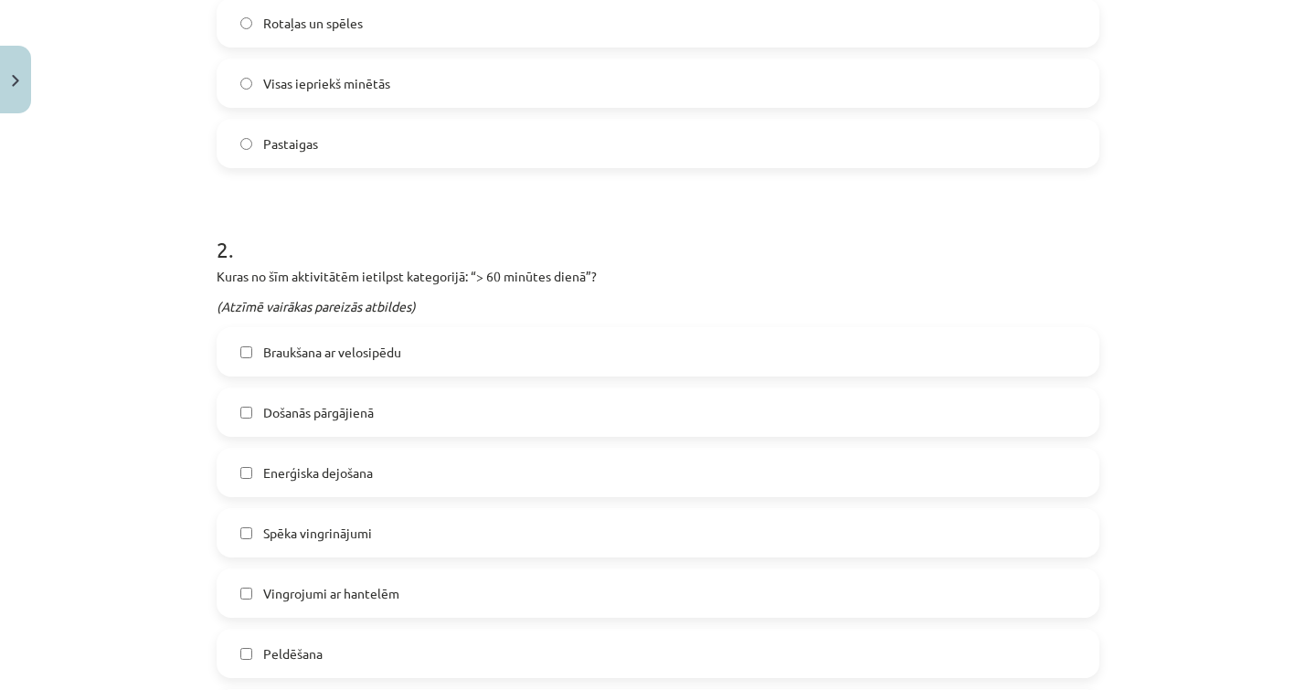
click at [387, 584] on span "Vingrojumi ar hantelēm" at bounding box center [331, 593] width 136 height 19
click at [393, 598] on span "Vingrojumi ar hantelēm" at bounding box center [331, 593] width 136 height 19
click at [384, 641] on label "Peldēšana" at bounding box center [657, 653] width 879 height 46
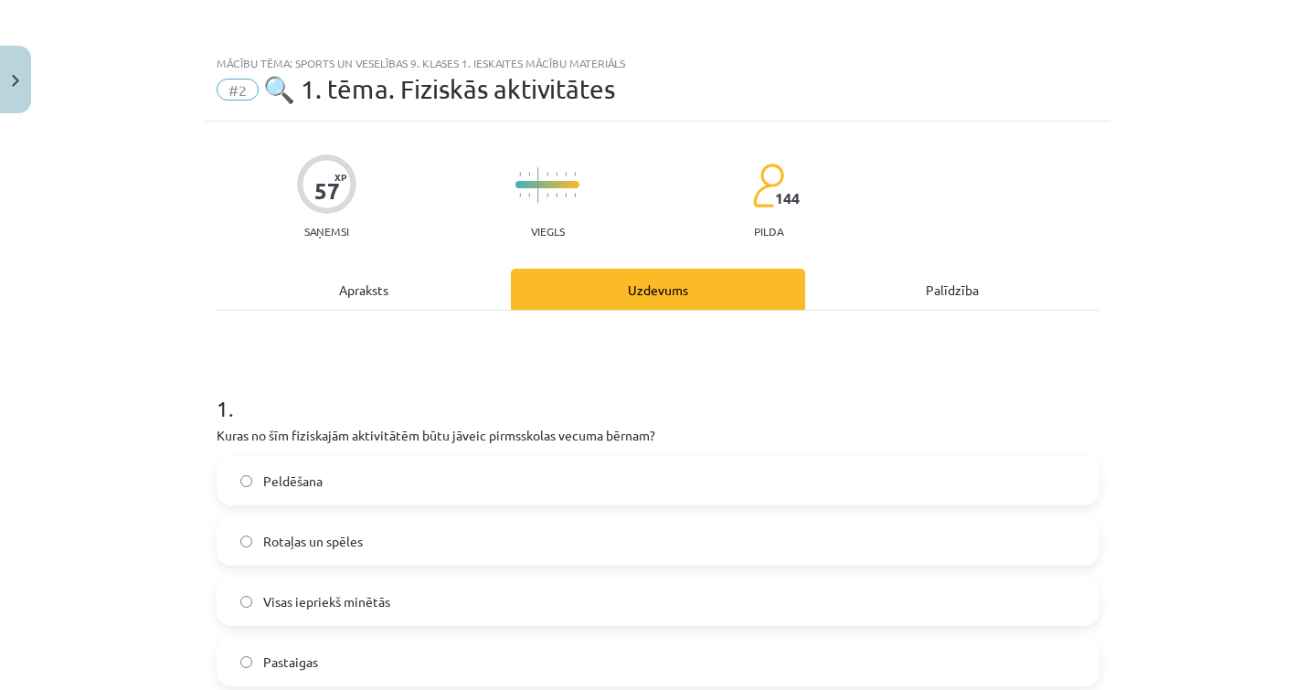
scroll to position [0, 0]
click at [415, 281] on div "Apraksts" at bounding box center [364, 289] width 294 height 41
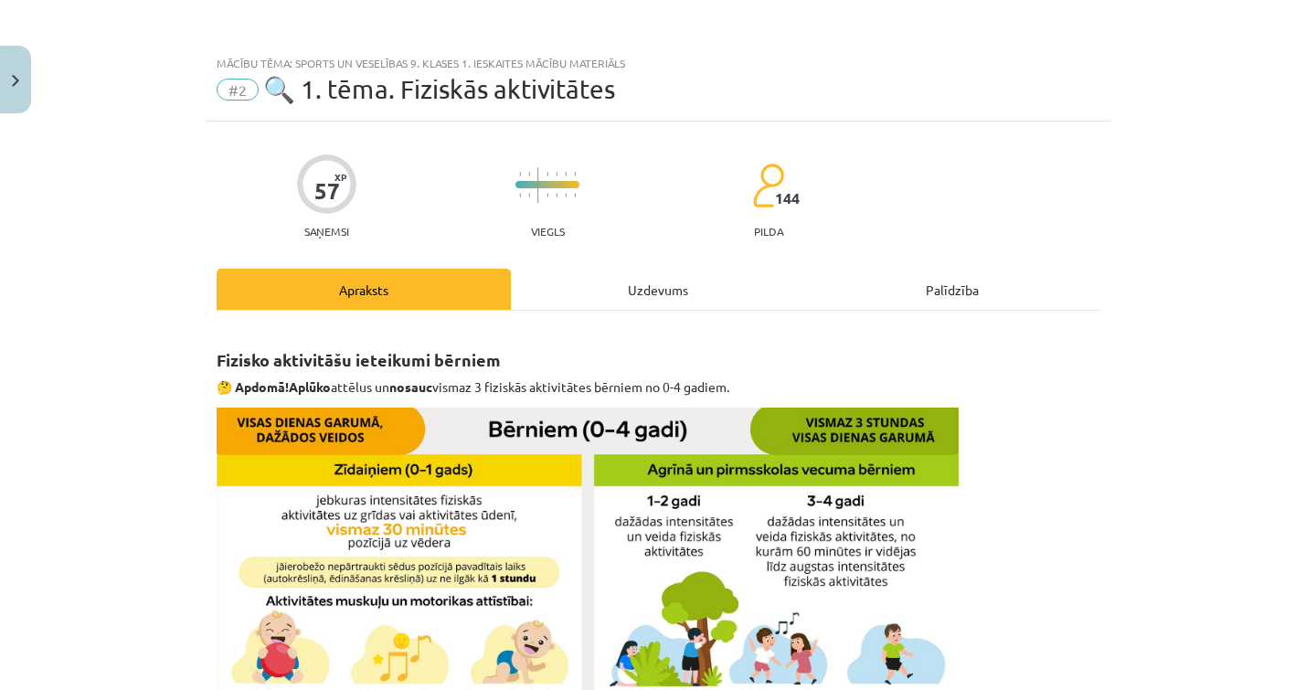
click at [688, 288] on div "Uzdevums" at bounding box center [658, 289] width 294 height 41
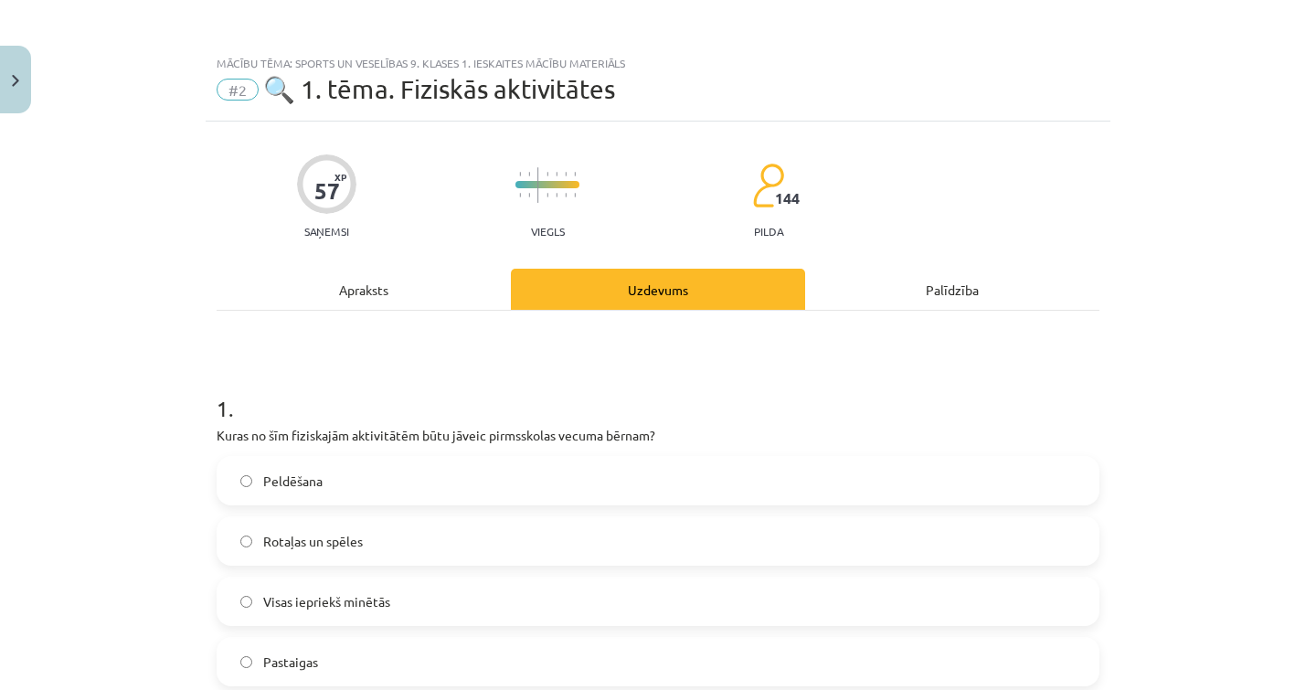
click at [458, 274] on div "Apraksts" at bounding box center [364, 289] width 294 height 41
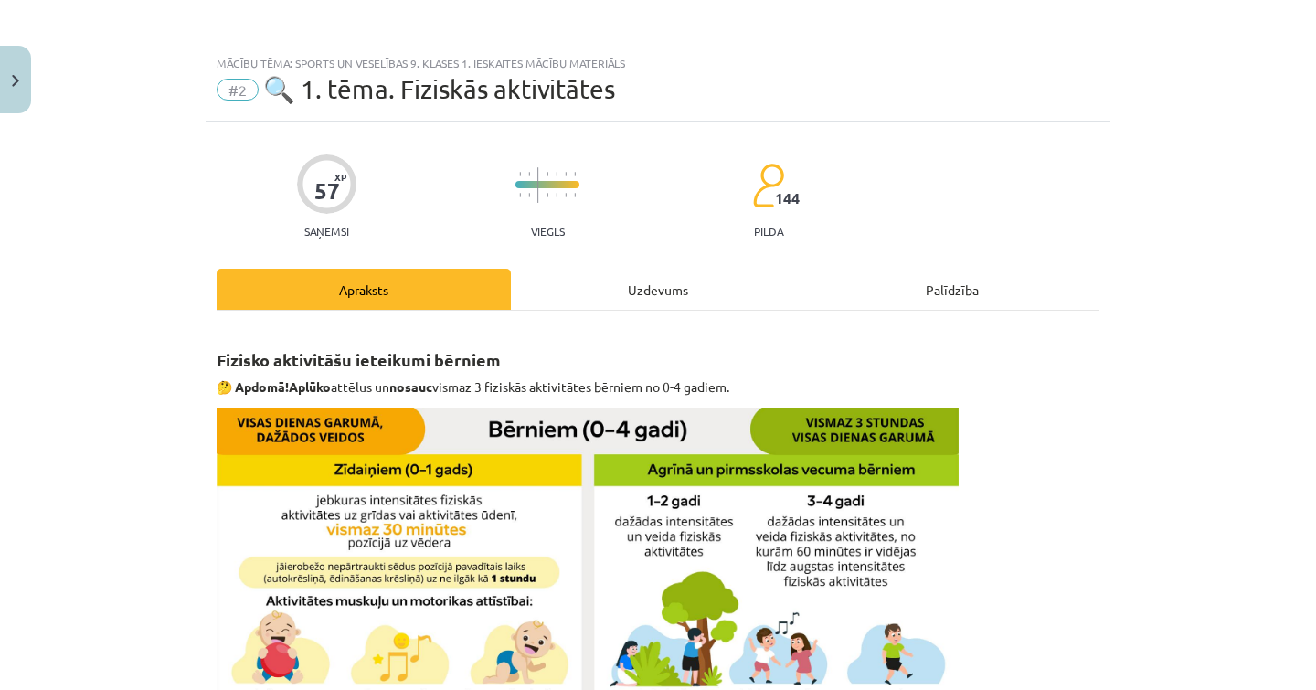
click at [627, 302] on div "Uzdevums" at bounding box center [658, 289] width 294 height 41
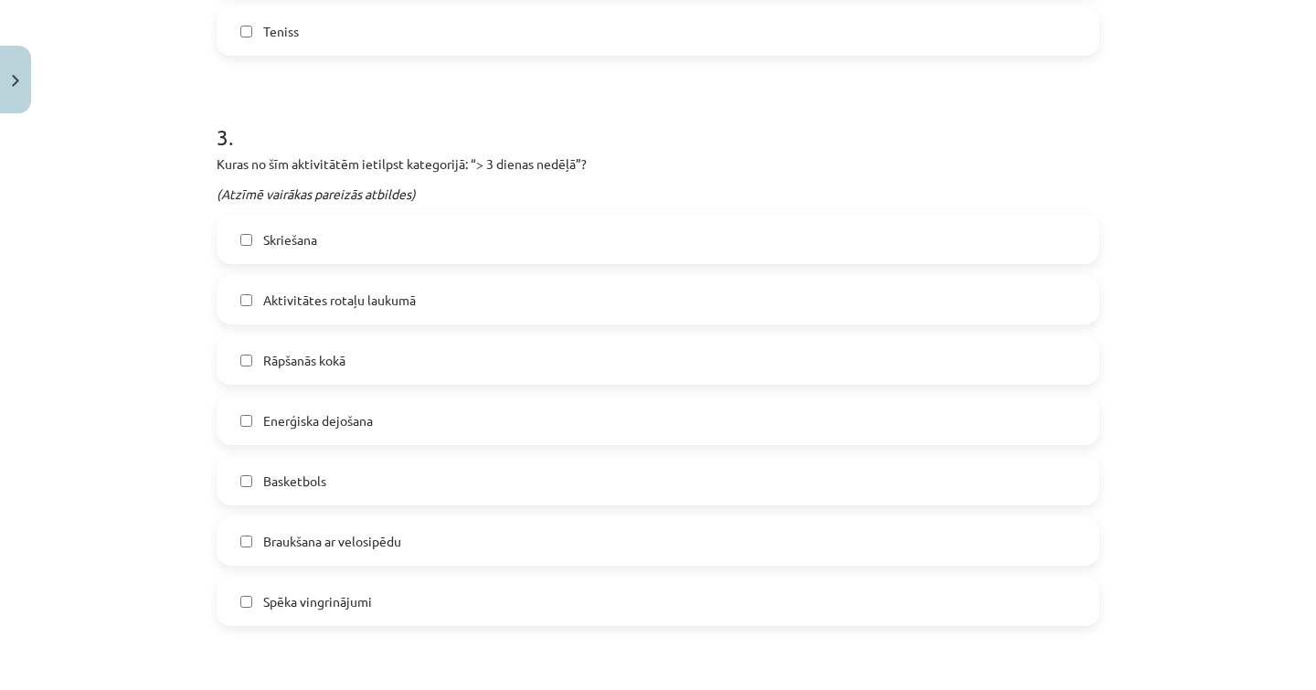
scroll to position [1203, 0]
click at [426, 577] on label "Spēka vingrinājumi" at bounding box center [657, 599] width 879 height 46
click at [432, 477] on label "Basketbols" at bounding box center [657, 478] width 879 height 46
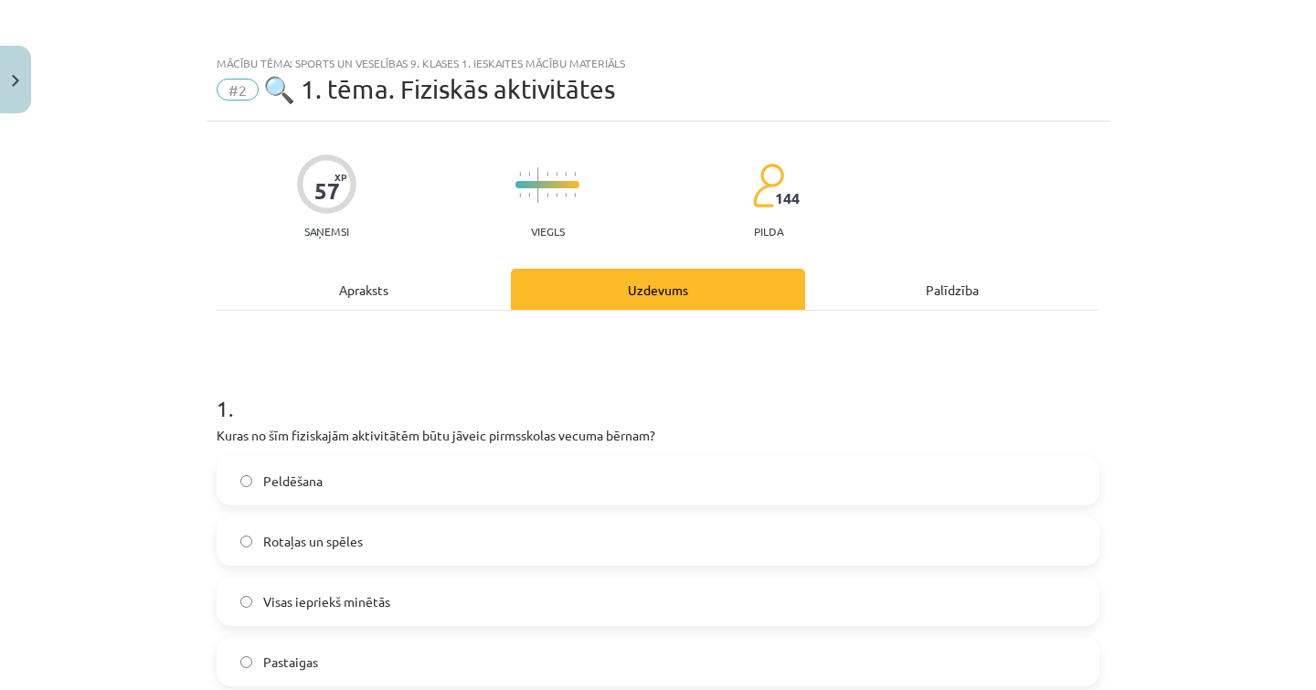
scroll to position [0, 0]
click at [431, 270] on div "Apraksts" at bounding box center [364, 289] width 294 height 41
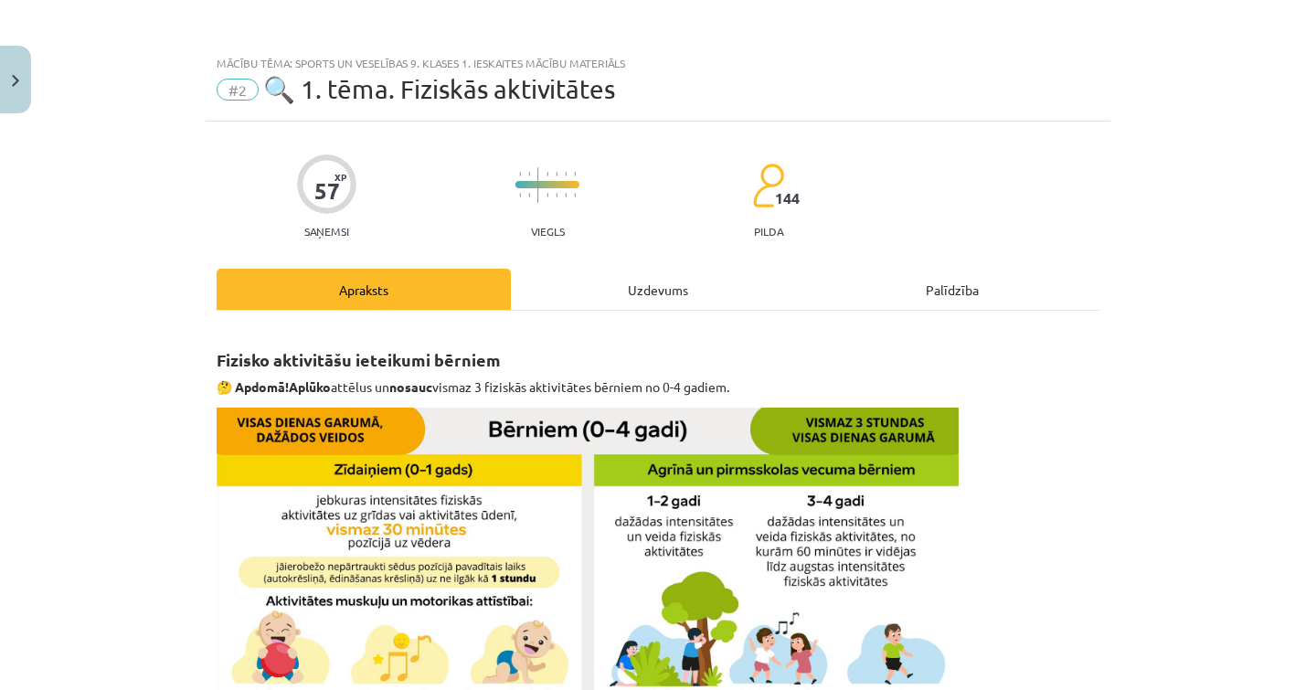
click at [683, 302] on div "Uzdevums" at bounding box center [658, 289] width 294 height 41
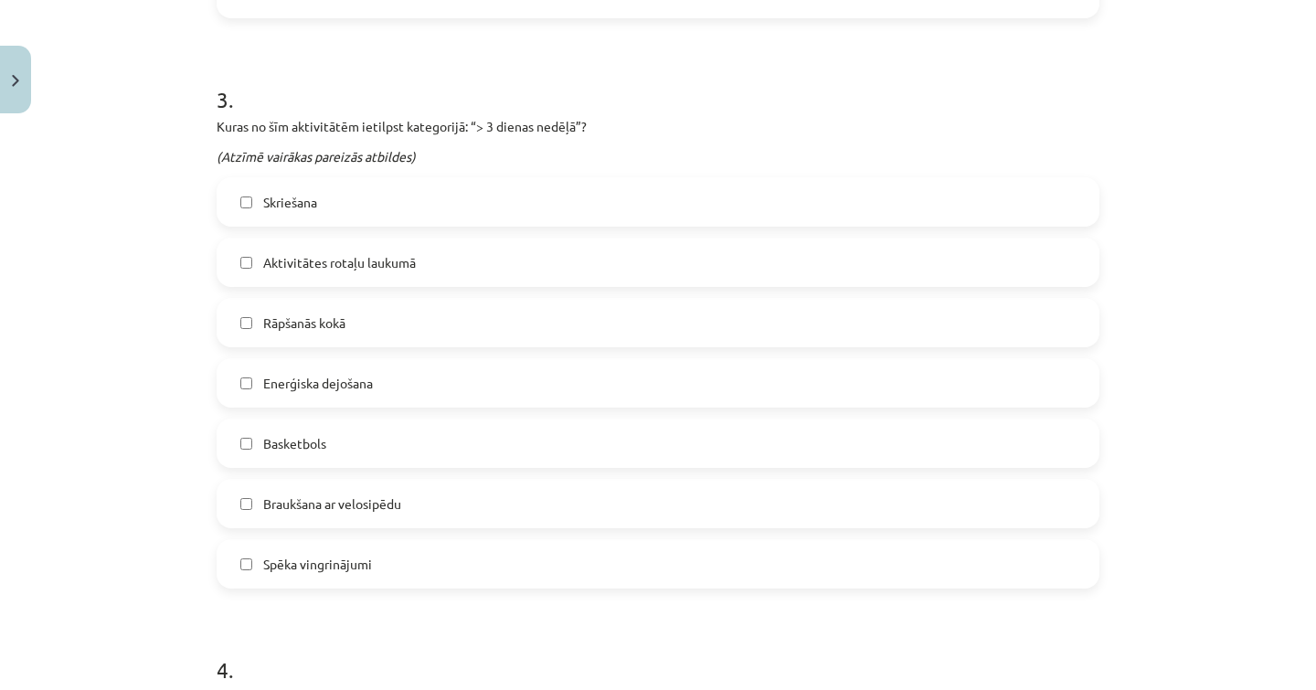
scroll to position [1252, 0]
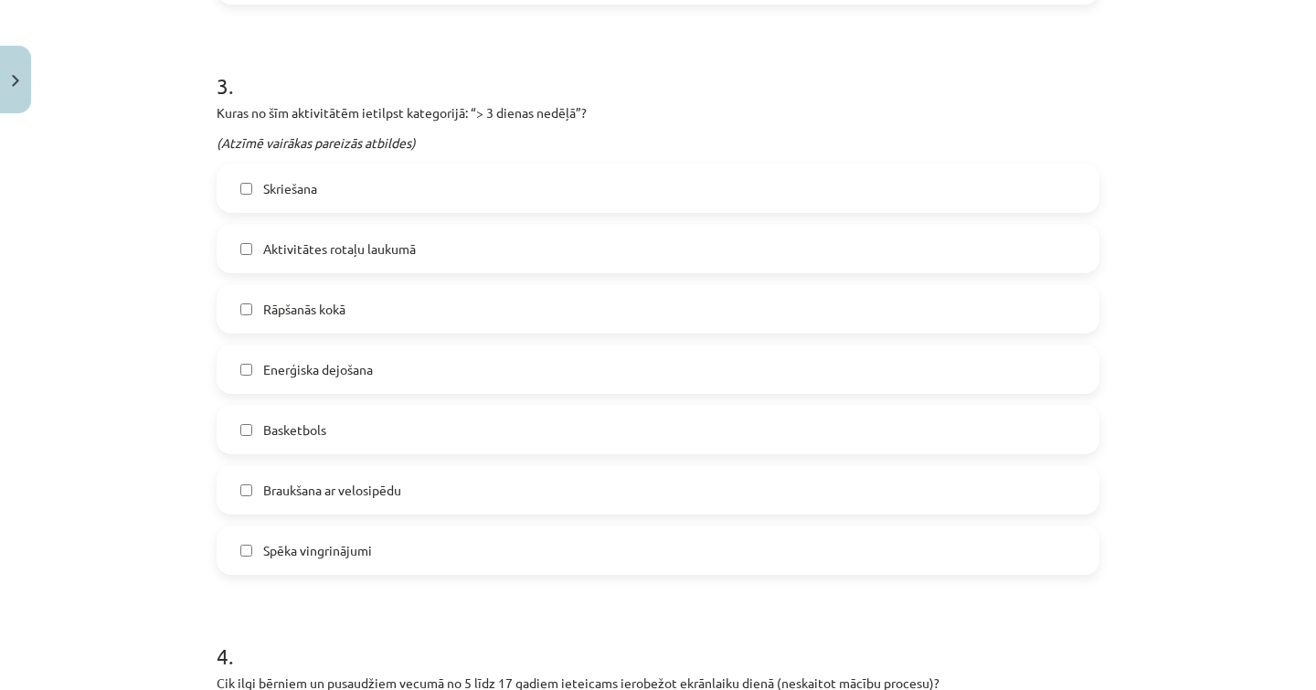
click at [557, 197] on label "Skriešana" at bounding box center [657, 188] width 879 height 46
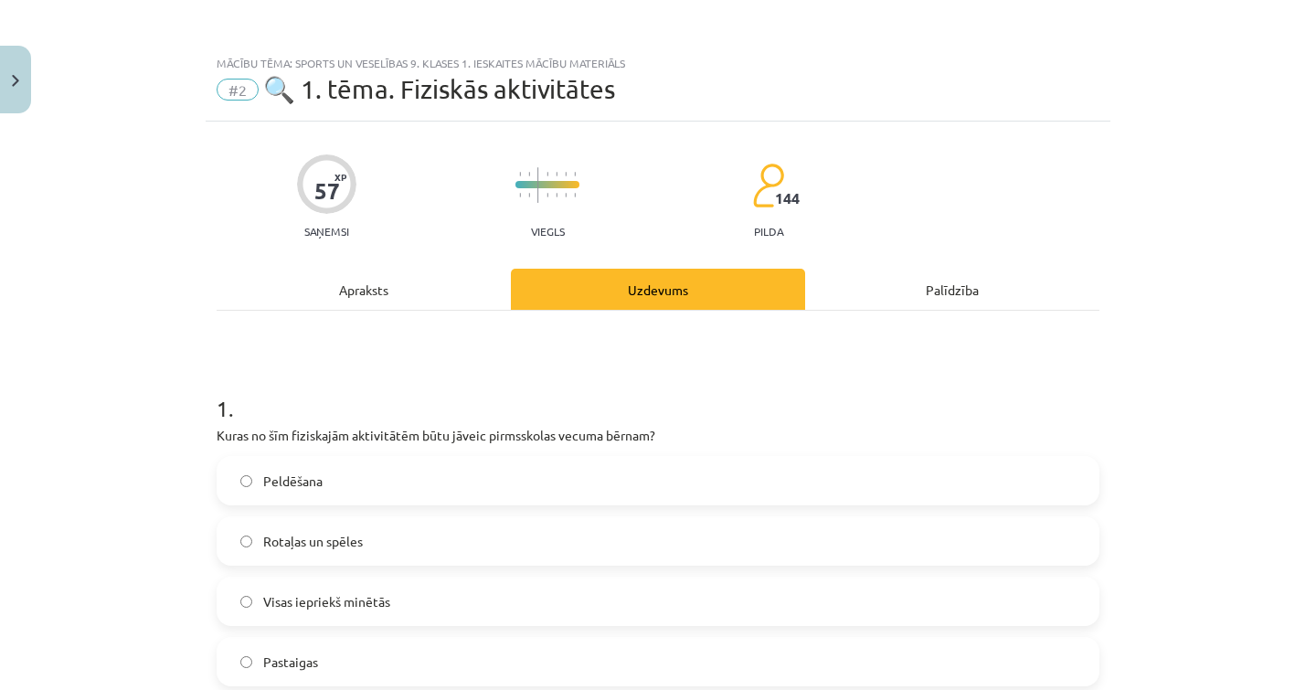
scroll to position [0, 0]
click at [430, 271] on div "Apraksts" at bounding box center [364, 289] width 294 height 41
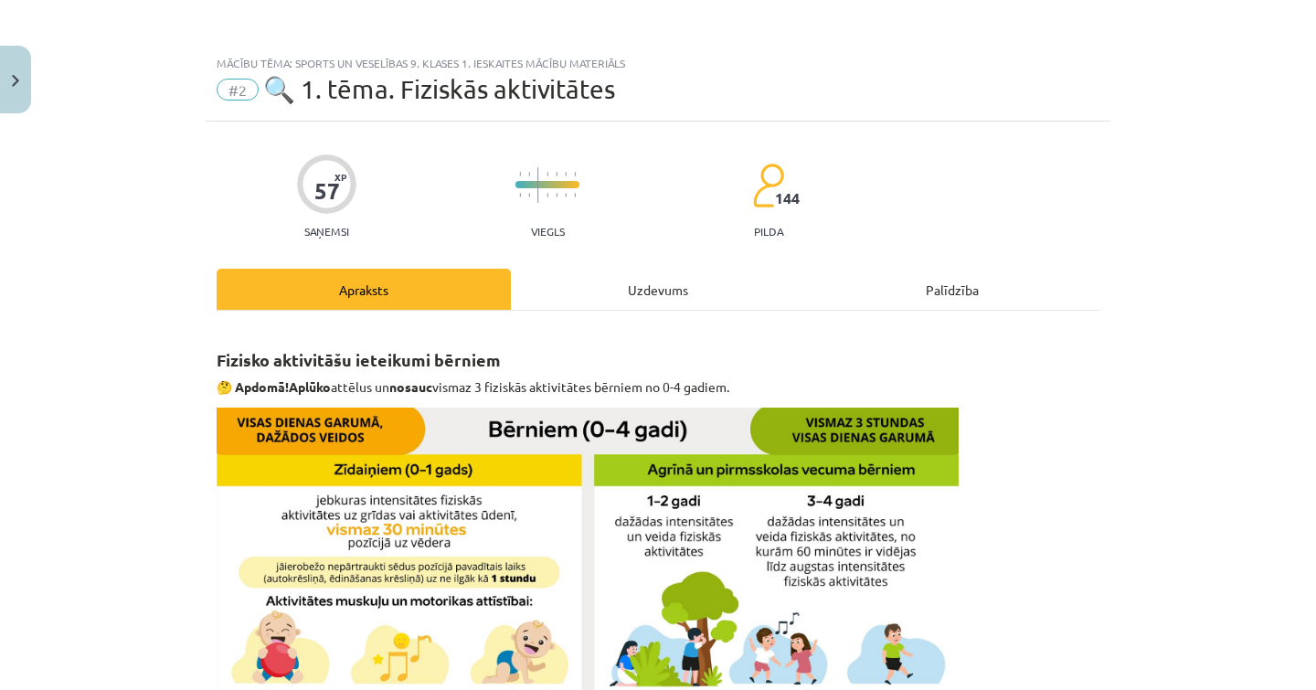
click at [640, 275] on div "Uzdevums" at bounding box center [658, 289] width 294 height 41
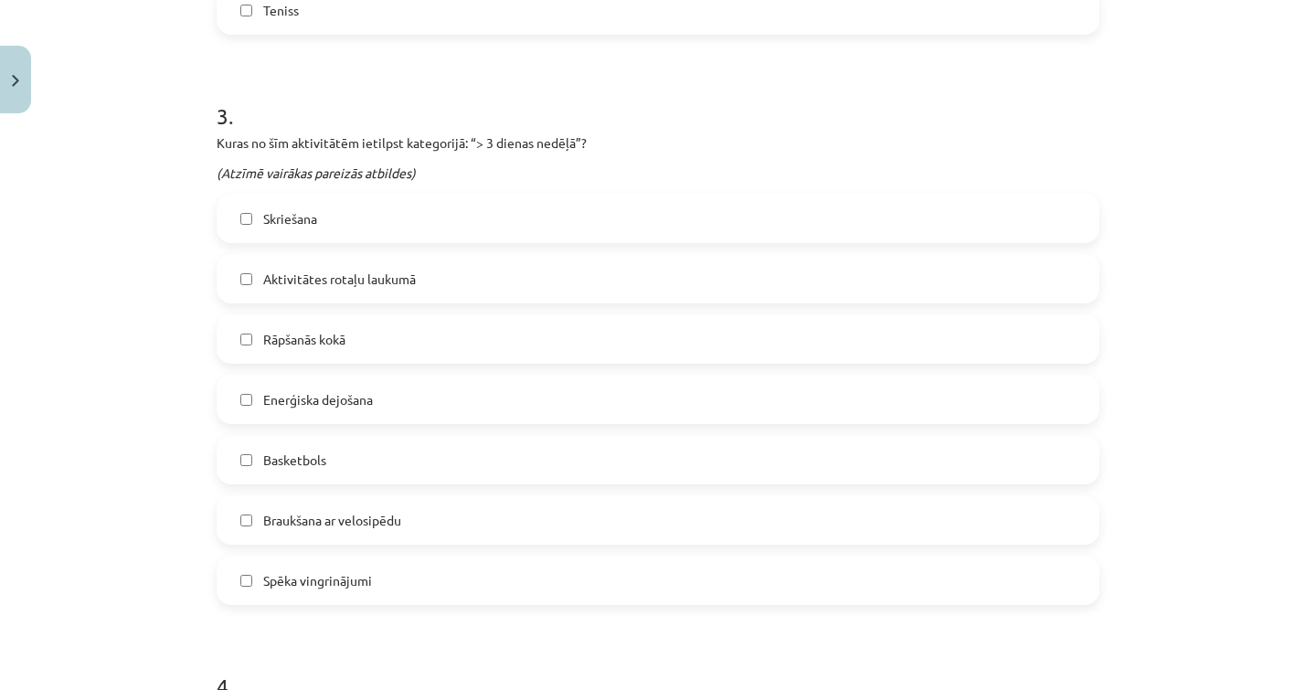
scroll to position [1215, 0]
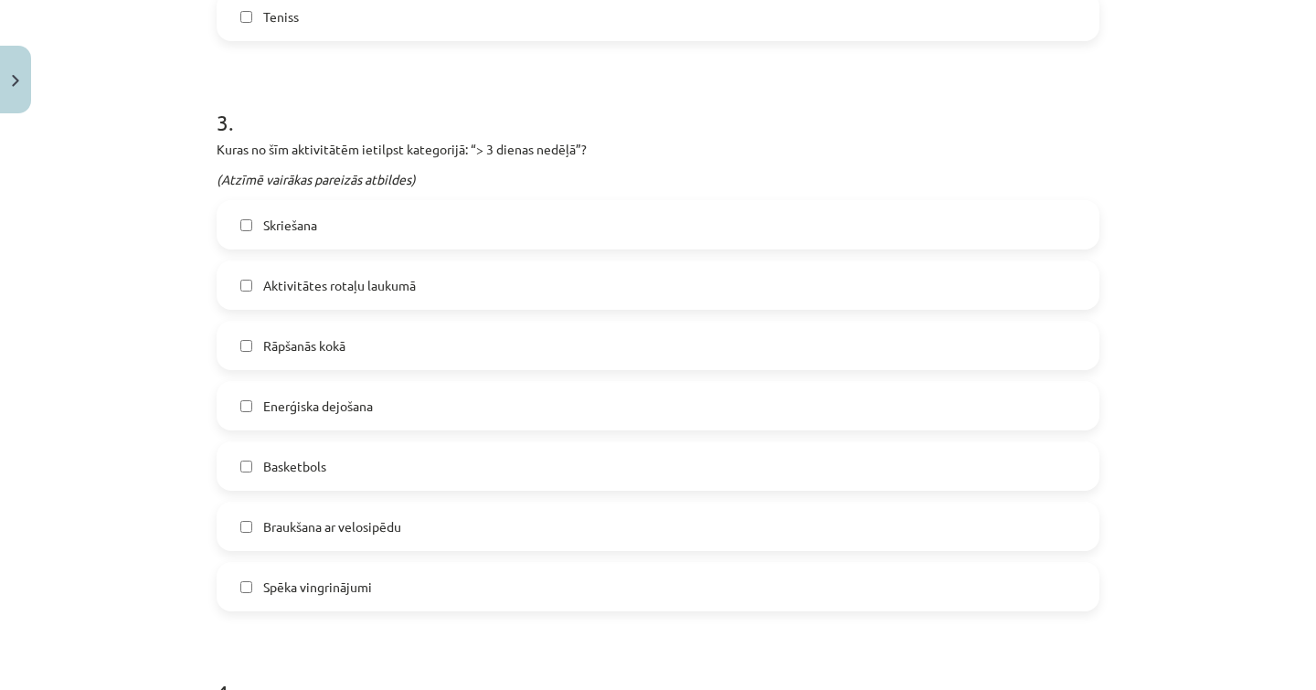
click at [546, 347] on label "Rāpšanās kokā" at bounding box center [657, 346] width 879 height 46
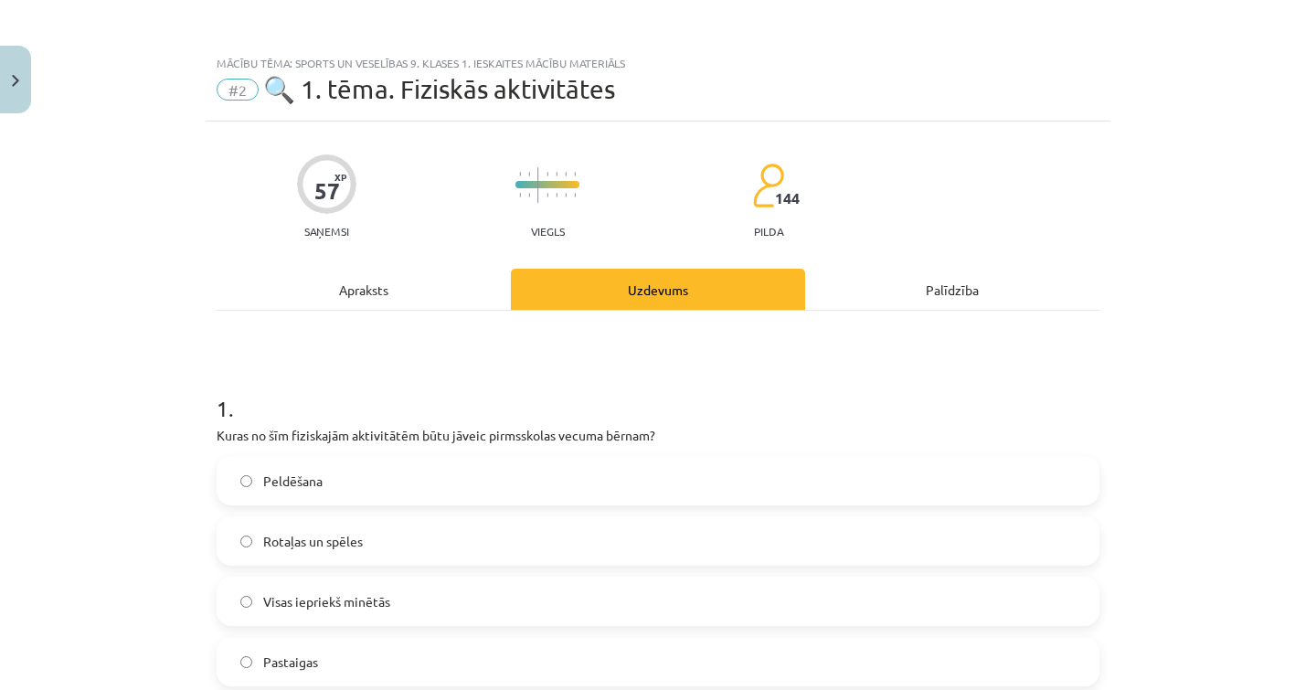
scroll to position [0, 0]
click at [440, 279] on div "Apraksts" at bounding box center [364, 289] width 294 height 41
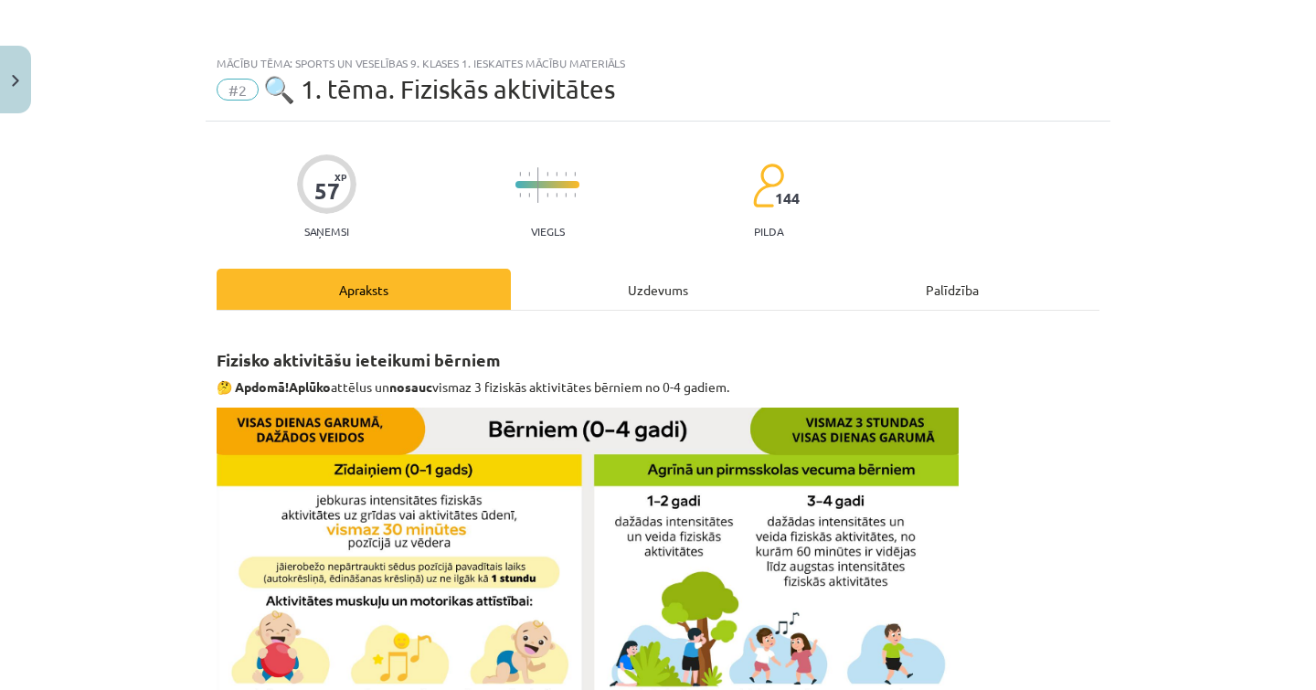
click at [575, 283] on div "Uzdevums" at bounding box center [658, 289] width 294 height 41
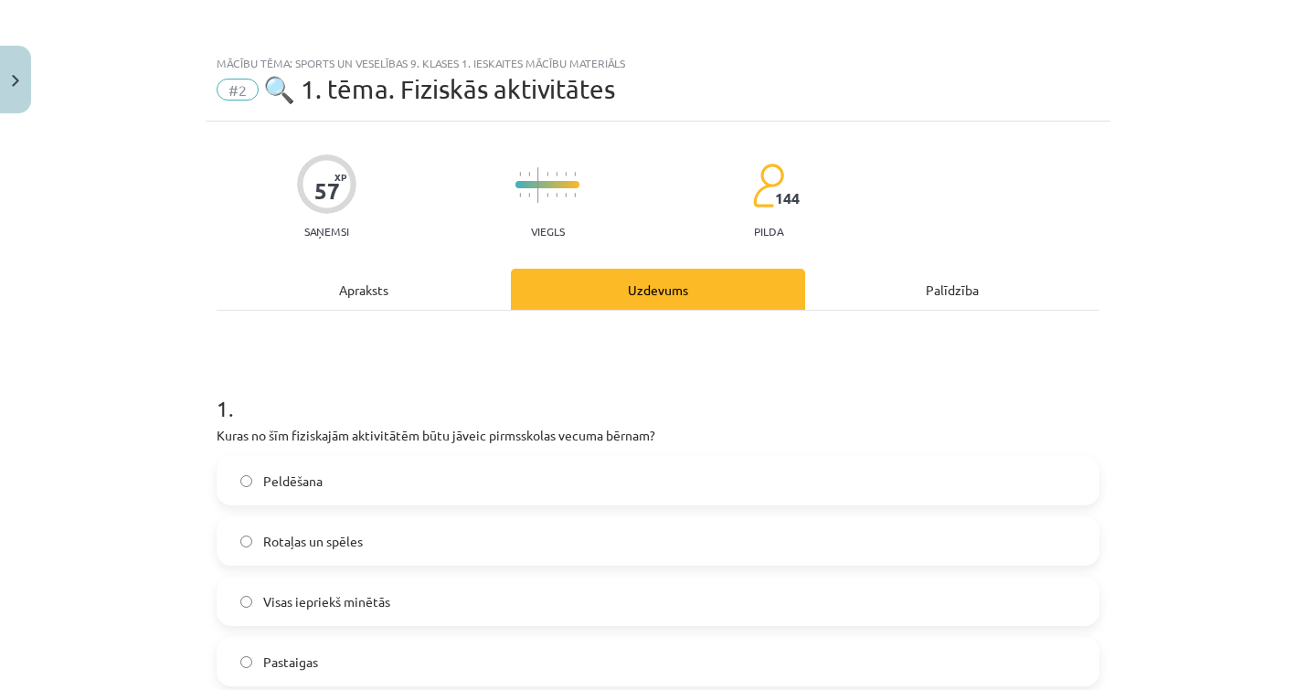
click at [373, 286] on div "Apraksts" at bounding box center [364, 289] width 294 height 41
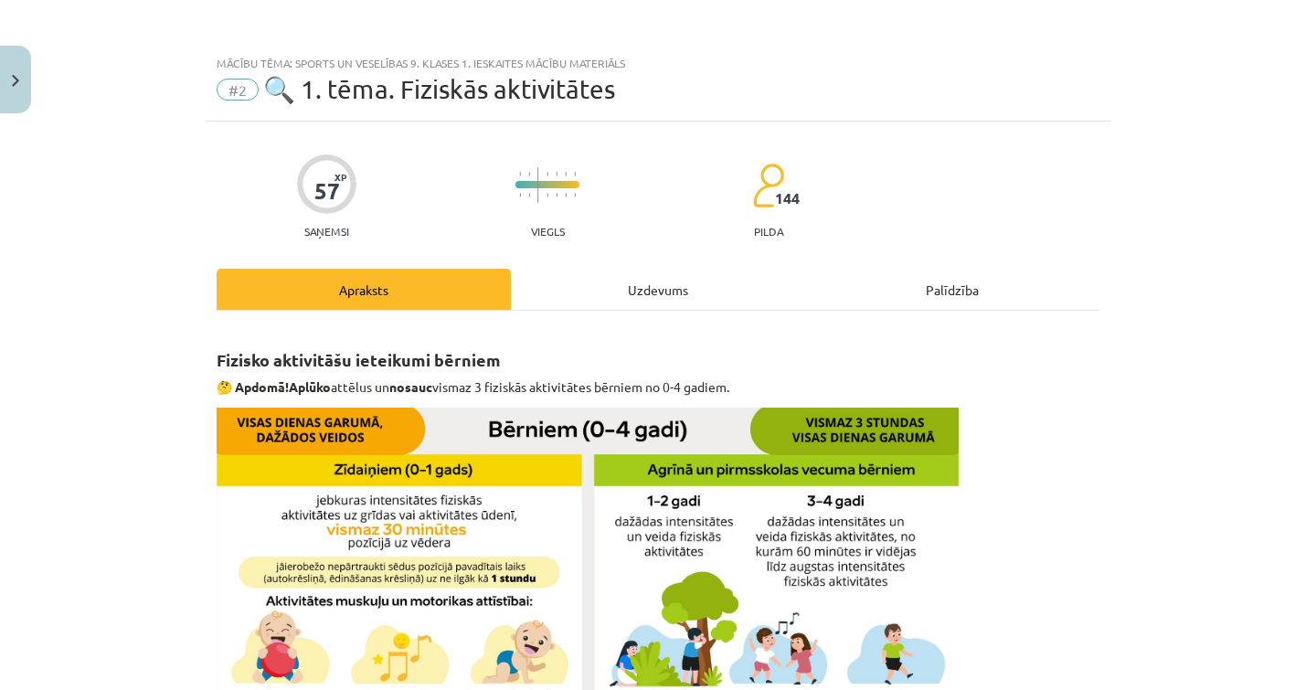
click at [588, 287] on div "Uzdevums" at bounding box center [658, 289] width 294 height 41
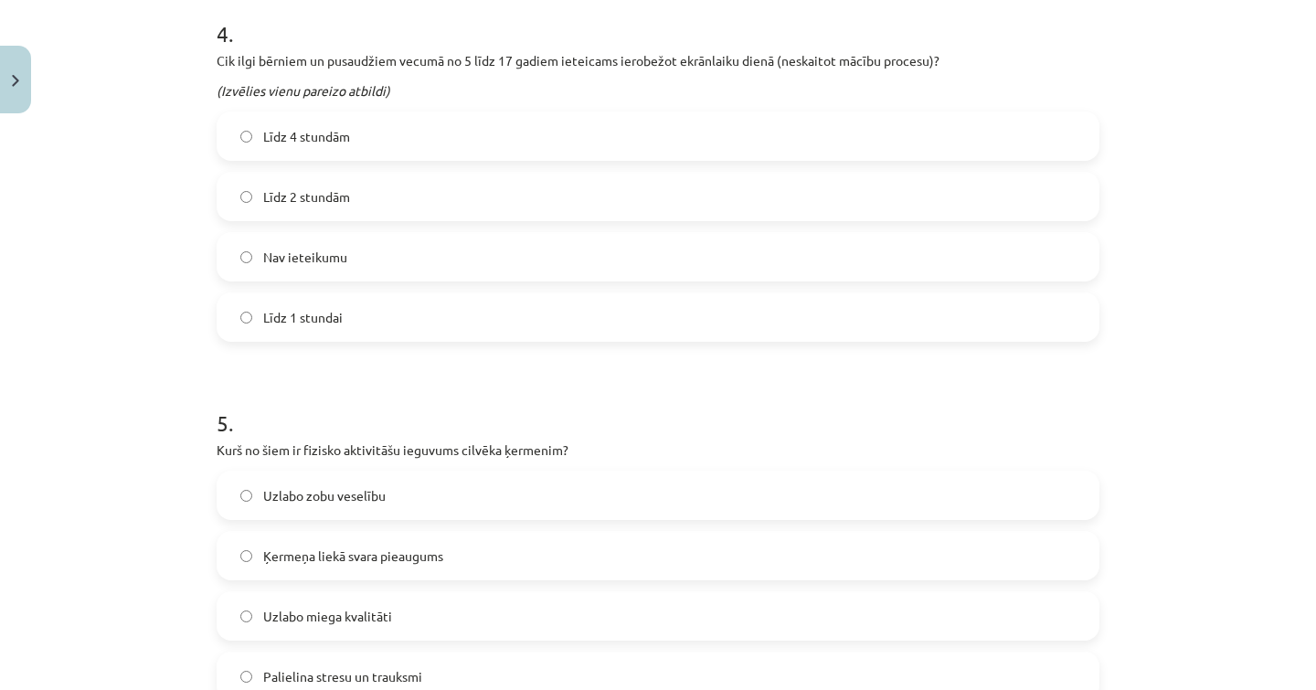
scroll to position [1878, 0]
click at [384, 187] on label "Līdz 2 stundām" at bounding box center [657, 193] width 879 height 46
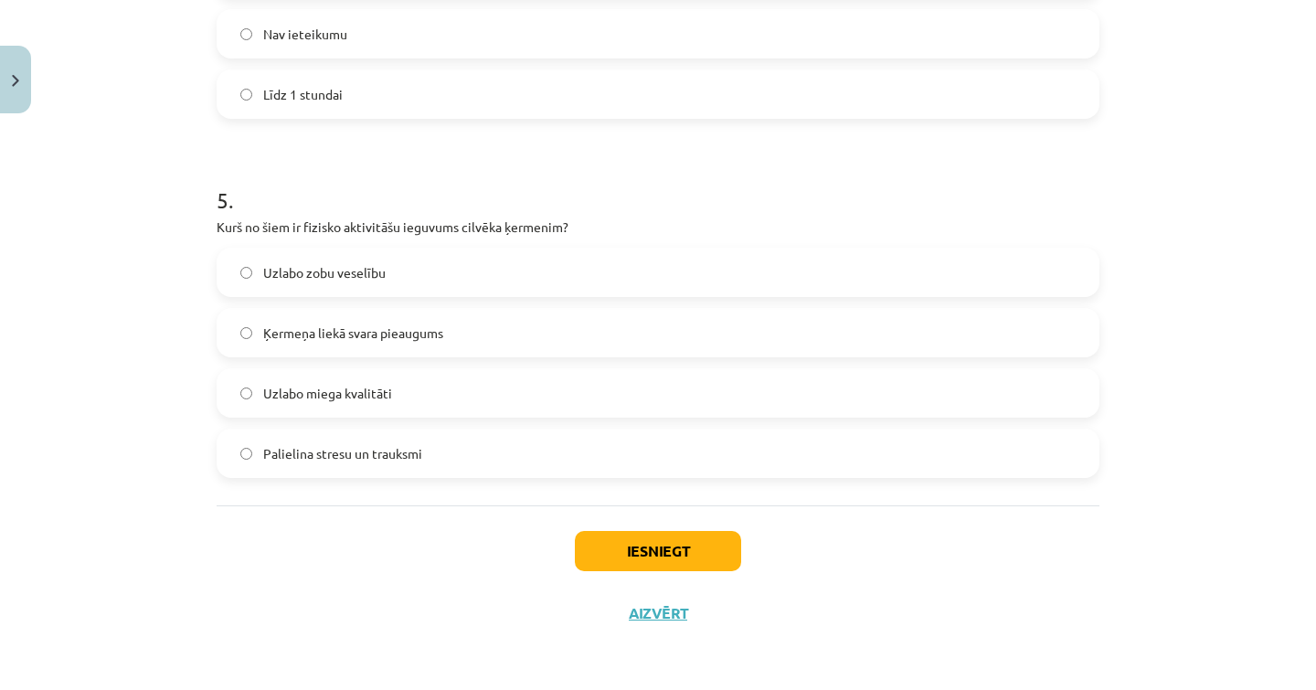
scroll to position [2100, 0]
click at [462, 334] on label "Ķermeņa liekā svara pieaugums" at bounding box center [657, 333] width 879 height 46
click at [401, 407] on label "Uzlabo miega kvalitāti" at bounding box center [657, 393] width 879 height 46
click at [403, 437] on label "Palielina stresu un trauksmi" at bounding box center [657, 453] width 879 height 46
click at [434, 402] on label "Uzlabo miega kvalitāti" at bounding box center [657, 393] width 879 height 46
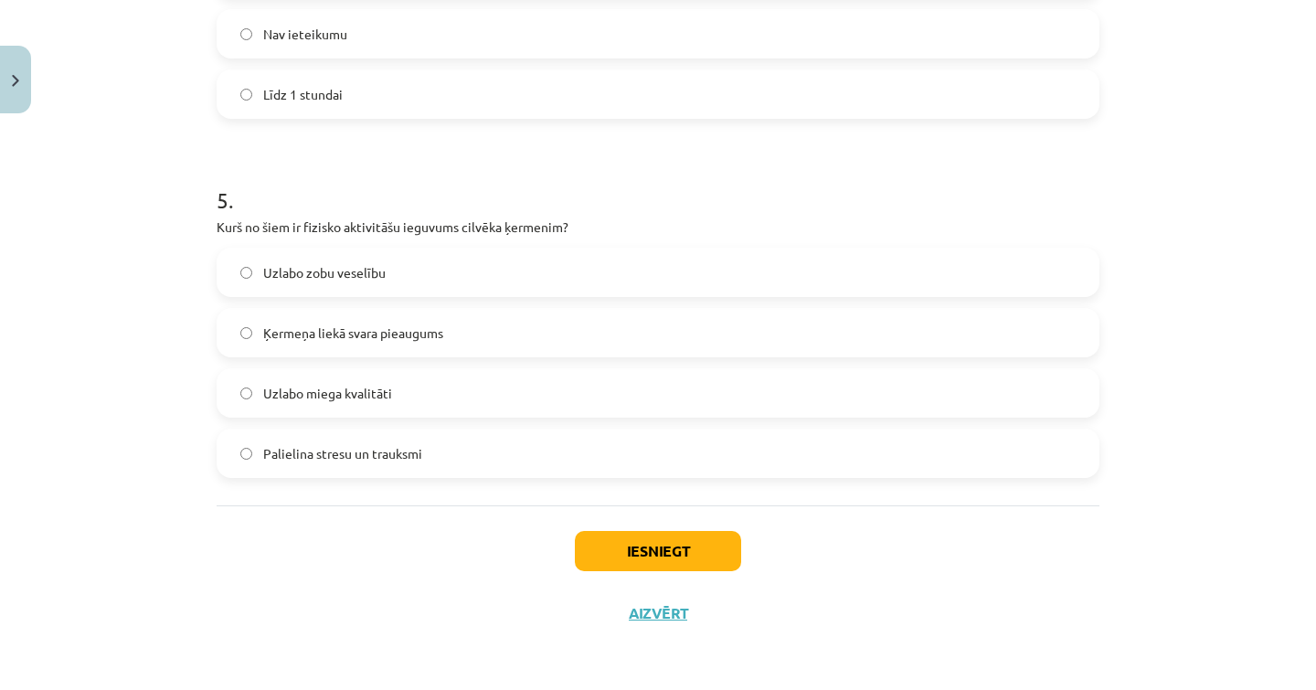
click at [671, 532] on button "Iesniegt" at bounding box center [658, 551] width 166 height 40
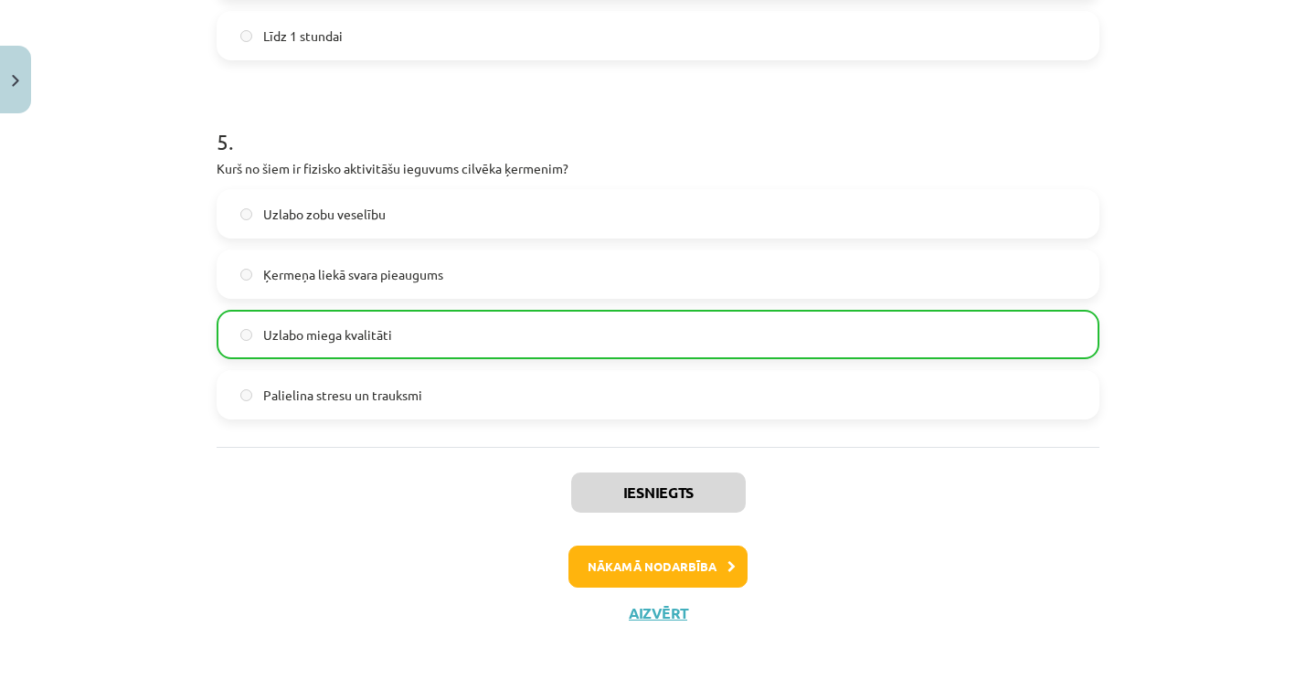
scroll to position [2157, 0]
click at [646, 610] on button "Aizvērt" at bounding box center [657, 613] width 69 height 18
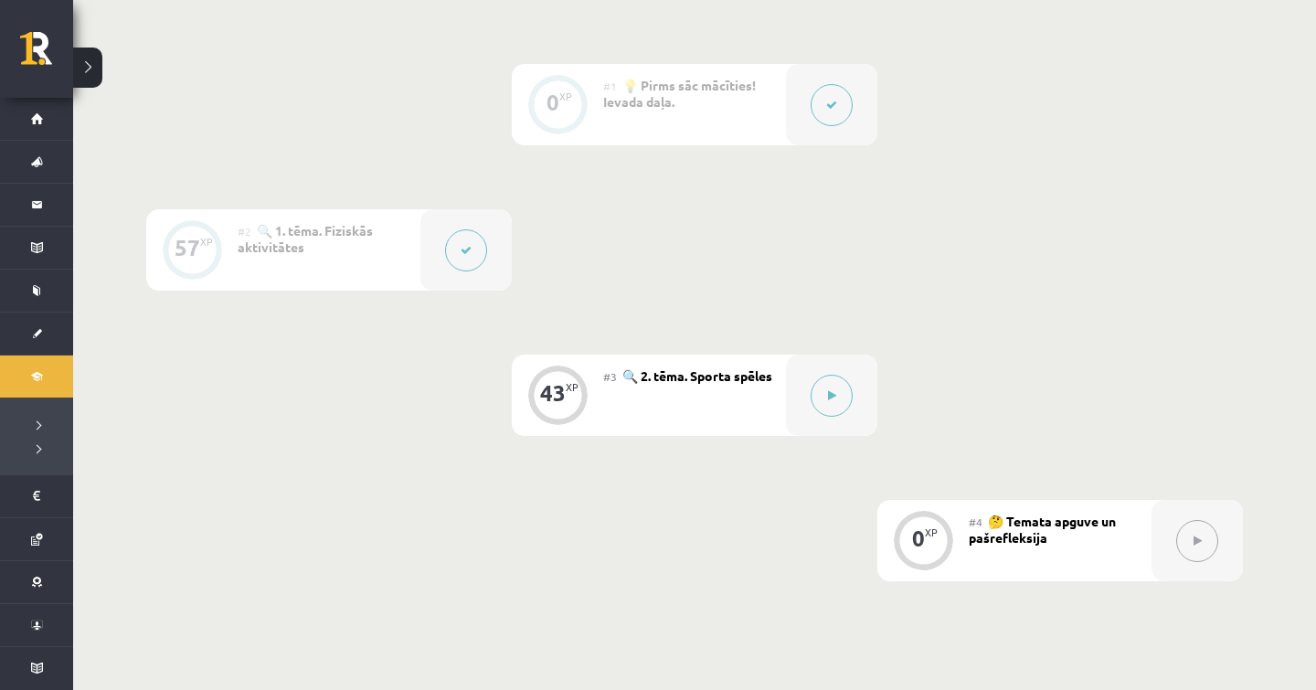
scroll to position [432, 0]
click at [816, 408] on div at bounding box center [831, 391] width 91 height 81
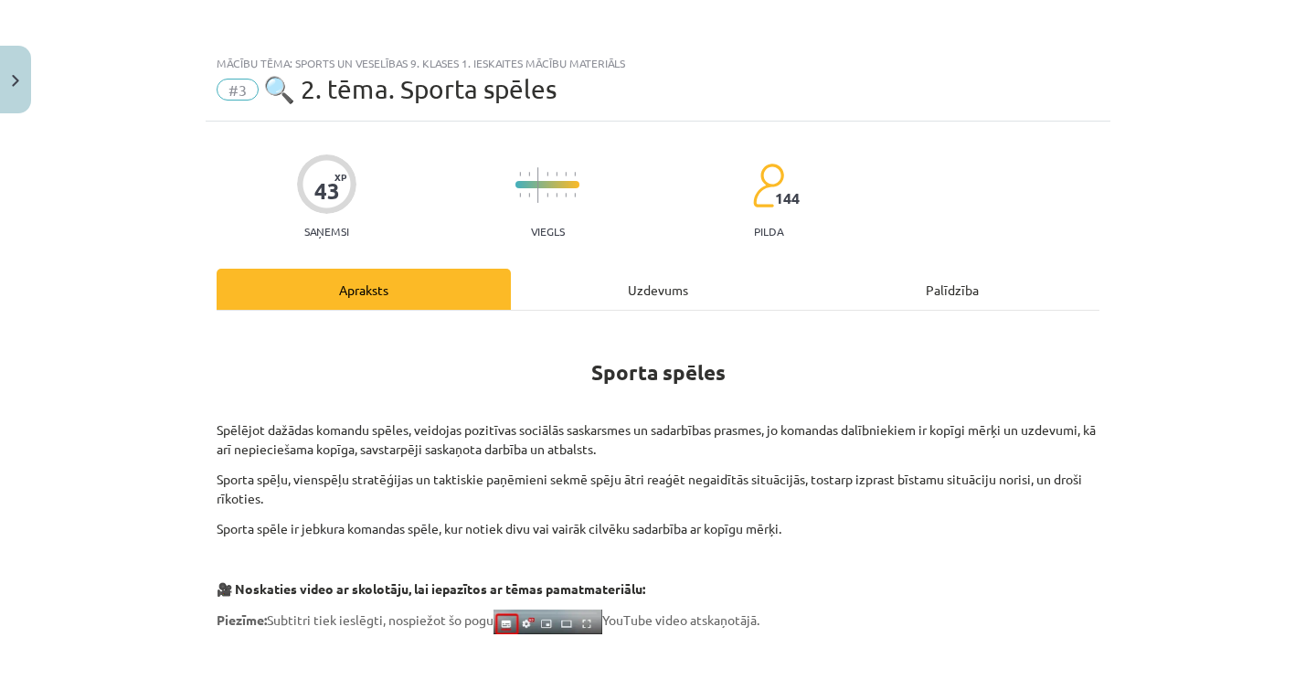
click at [628, 289] on div "Uzdevums" at bounding box center [658, 289] width 294 height 41
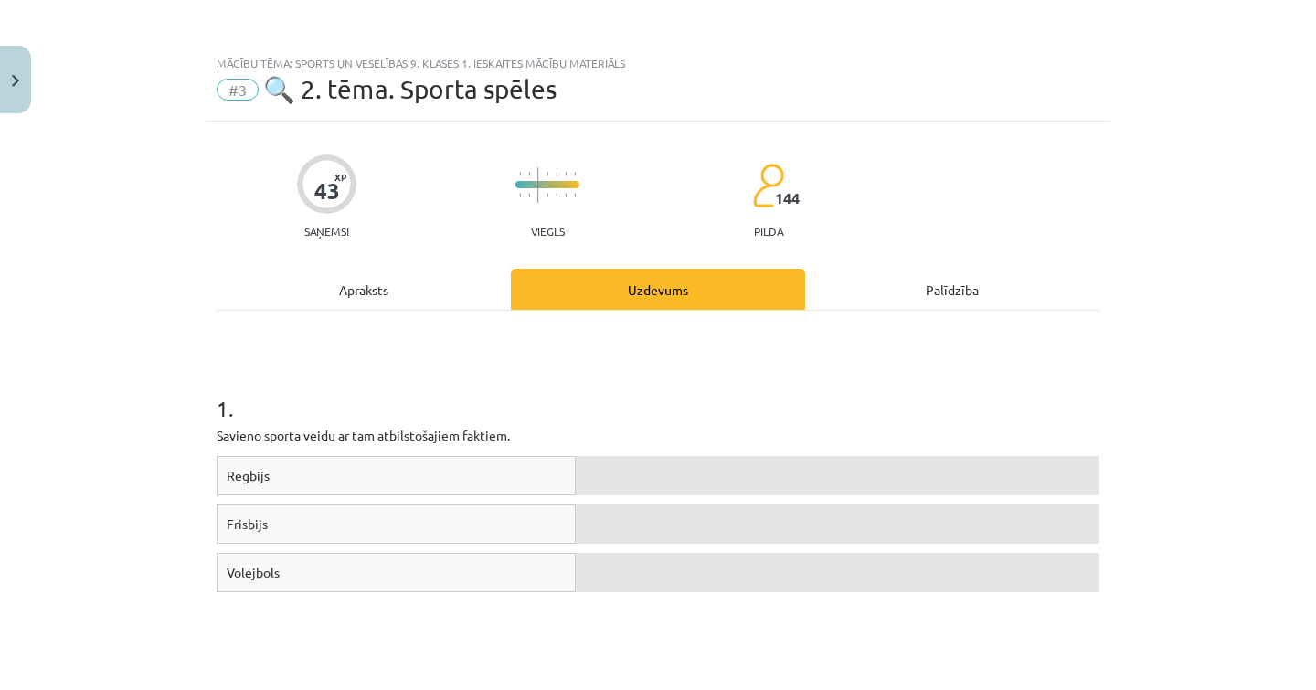
scroll to position [46, 0]
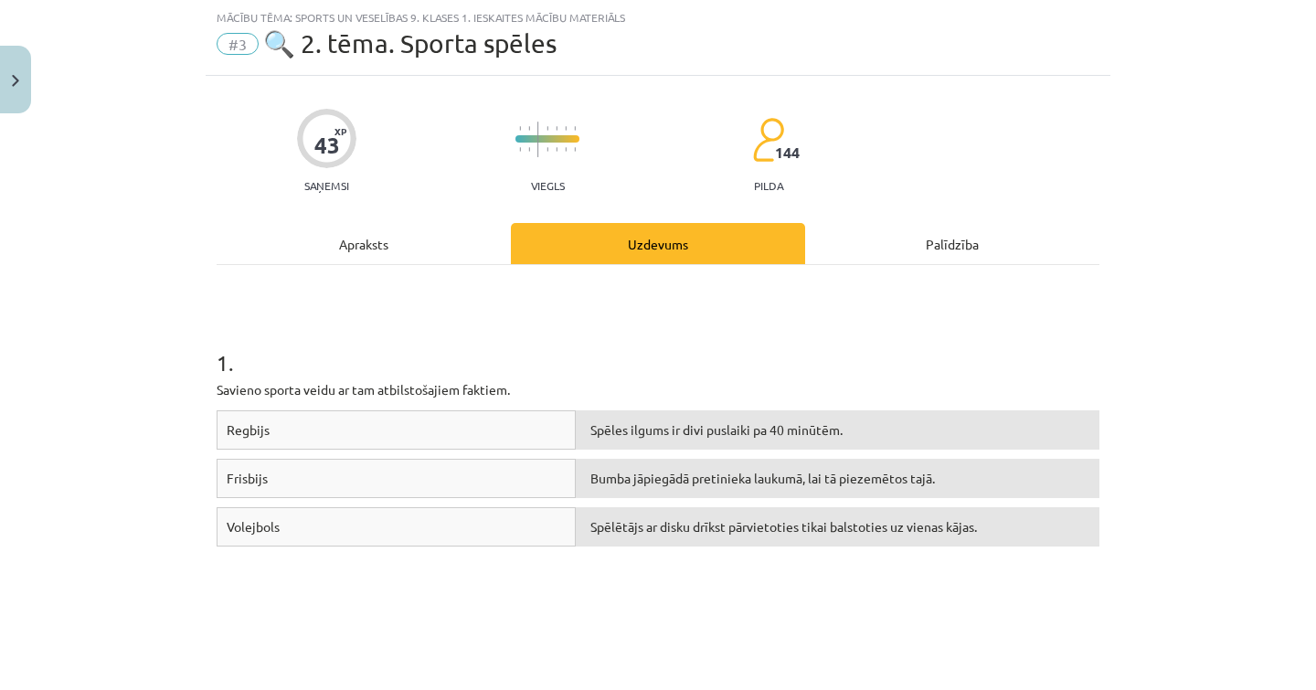
click at [678, 423] on span "Spēles ilgums ir divi puslaiki pa 40 minūtēm." at bounding box center [716, 429] width 252 height 16
click at [809, 485] on div "Spēles ilgums ir divi puslaiki pa 40 minūtēm." at bounding box center [838, 478] width 524 height 39
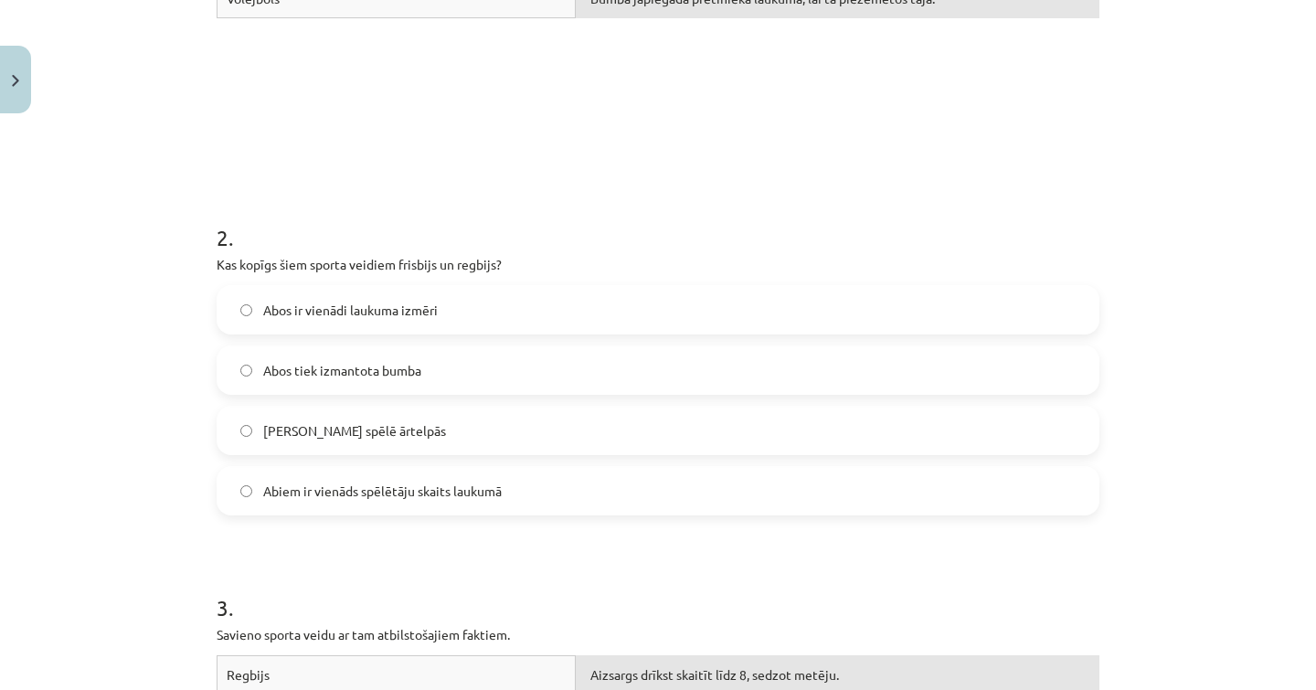
scroll to position [579, 0]
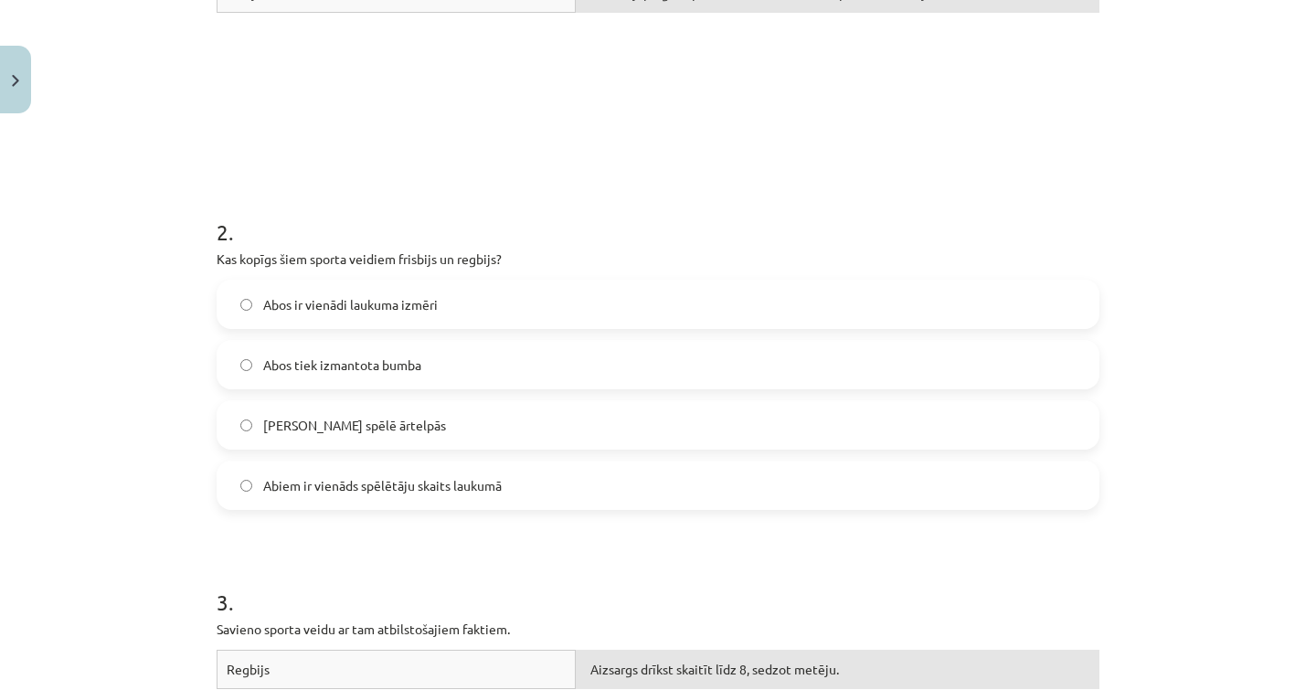
click at [441, 437] on label "Abus spēlē ārtelpās" at bounding box center [657, 425] width 879 height 46
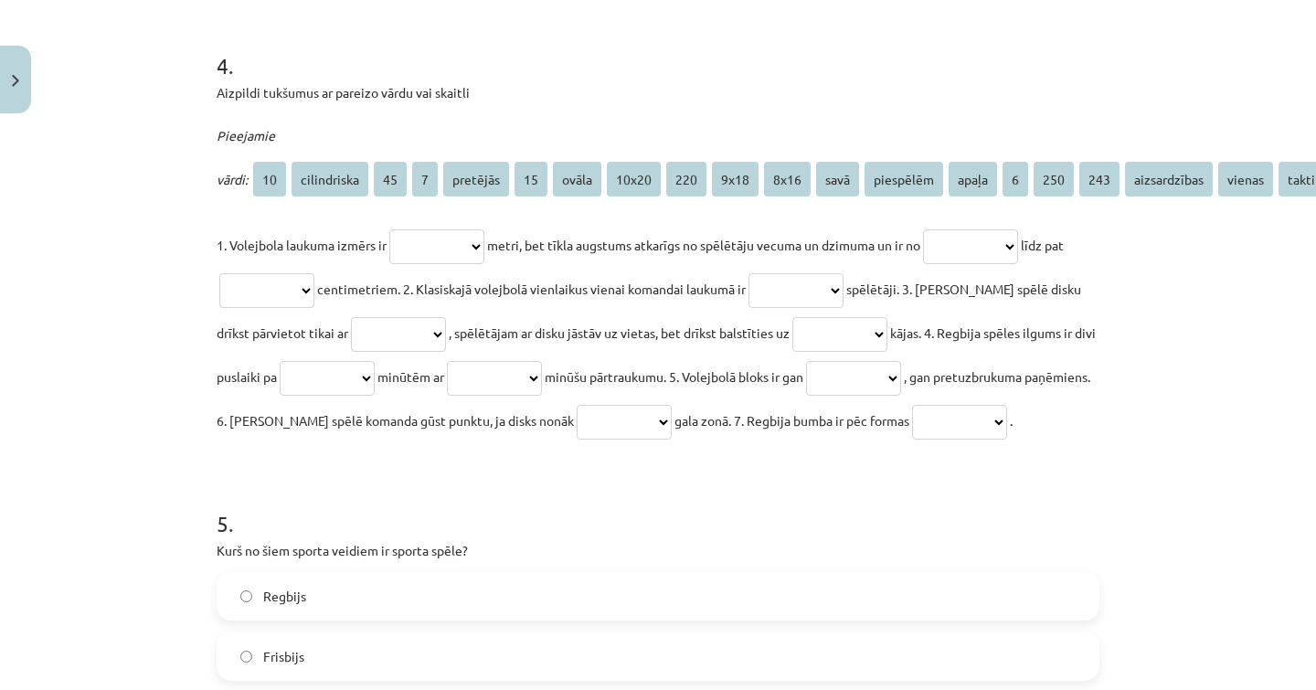
scroll to position [1510, 0]
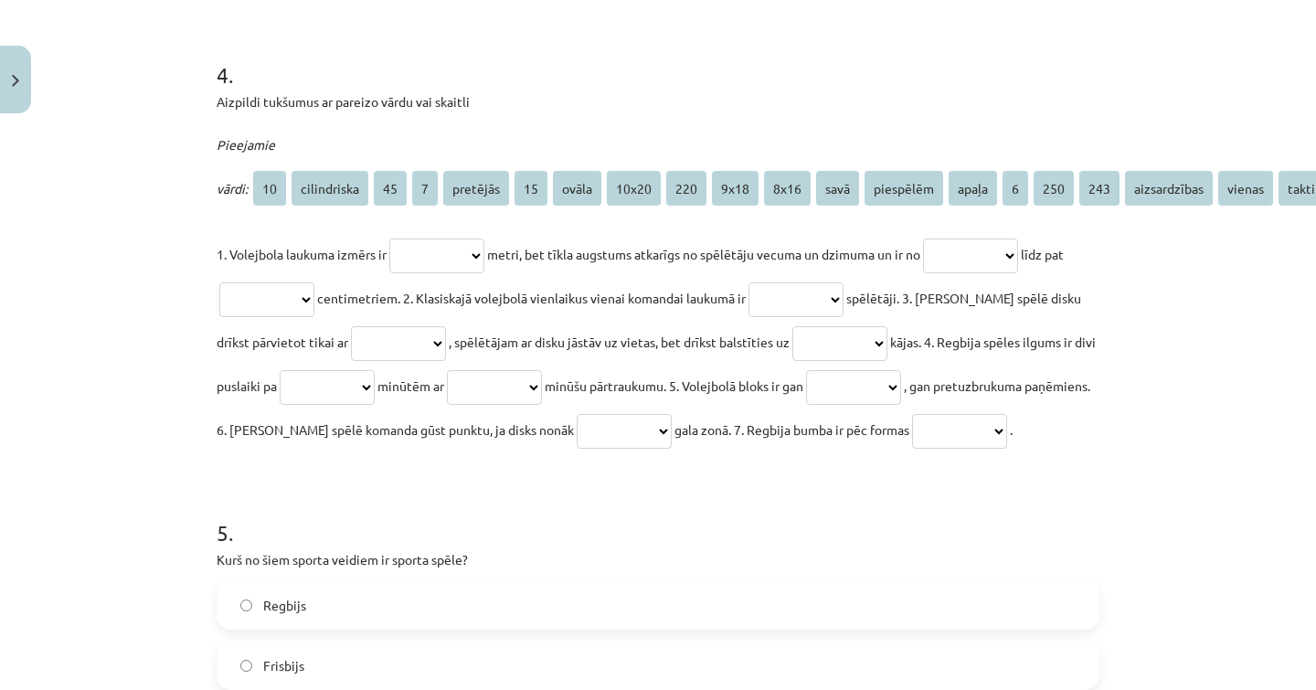
drag, startPoint x: 443, startPoint y: 248, endPoint x: 619, endPoint y: 331, distance: 194.2
click at [627, 340] on p "**********" at bounding box center [658, 341] width 883 height 219
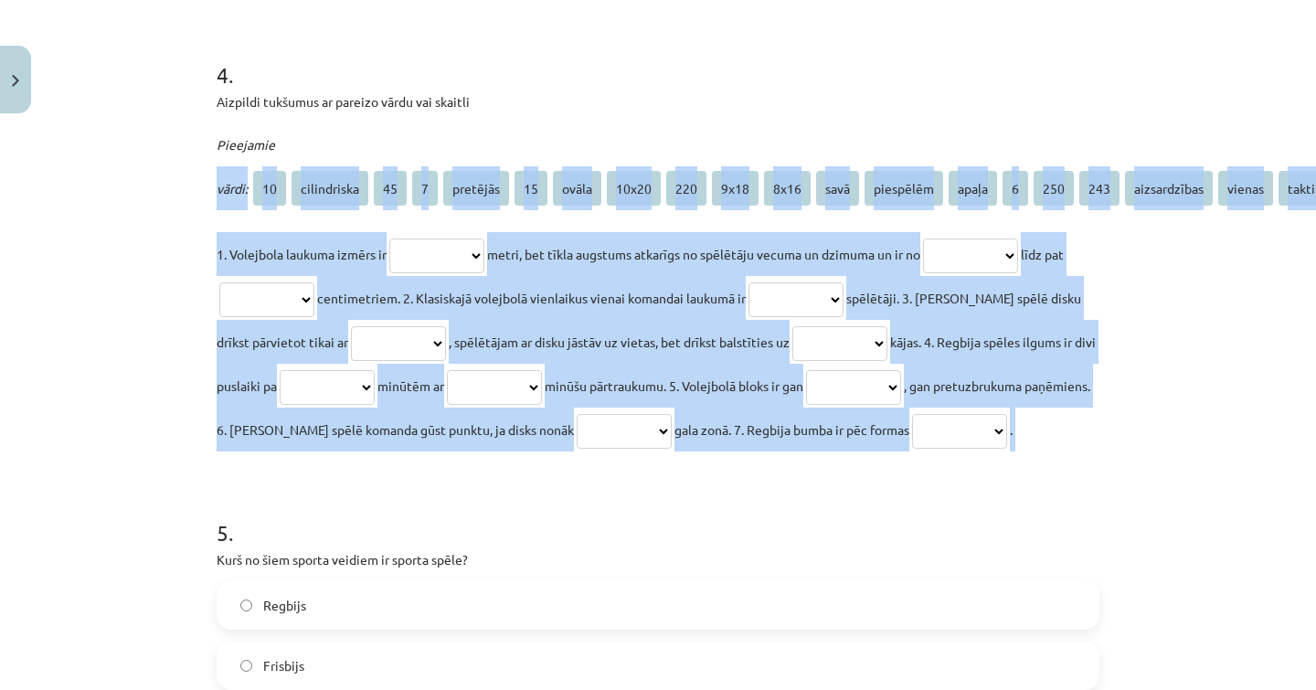
drag, startPoint x: 214, startPoint y: 175, endPoint x: 838, endPoint y: 494, distance: 701.3
copy div "**********"
select select "****"
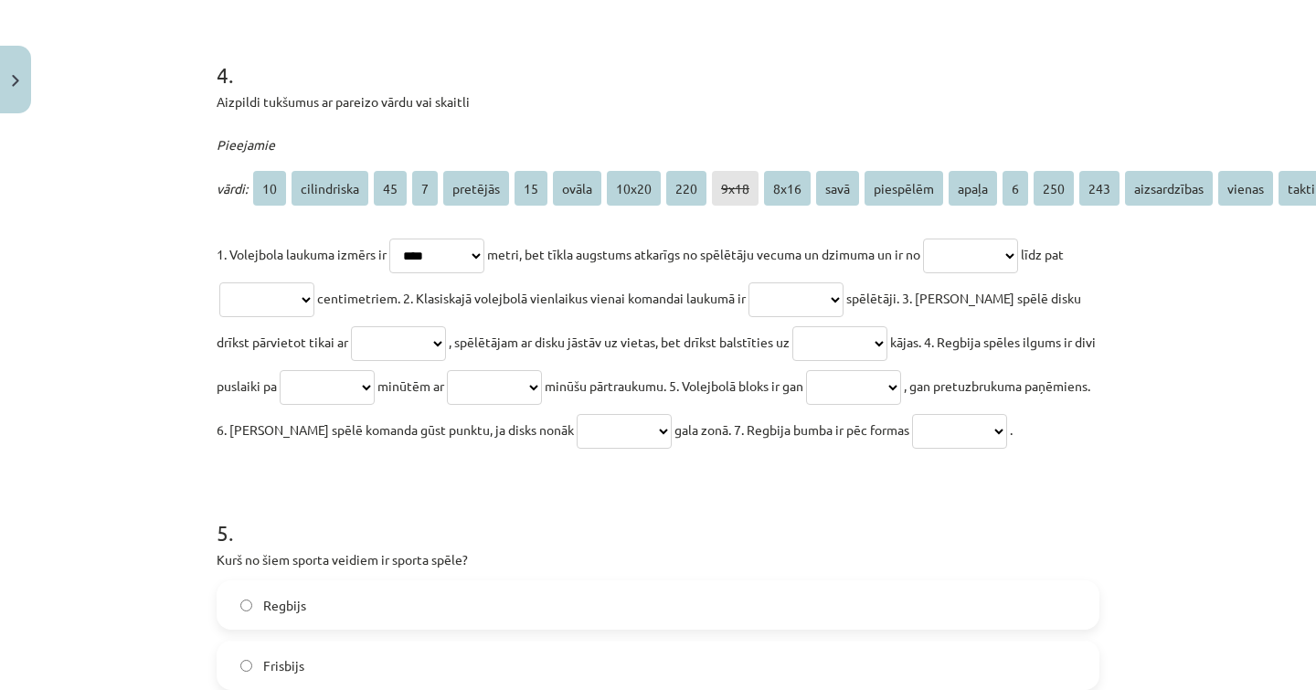
select select "***"
click at [302, 309] on p "**********" at bounding box center [658, 341] width 883 height 219
select select "***"
select select "*"
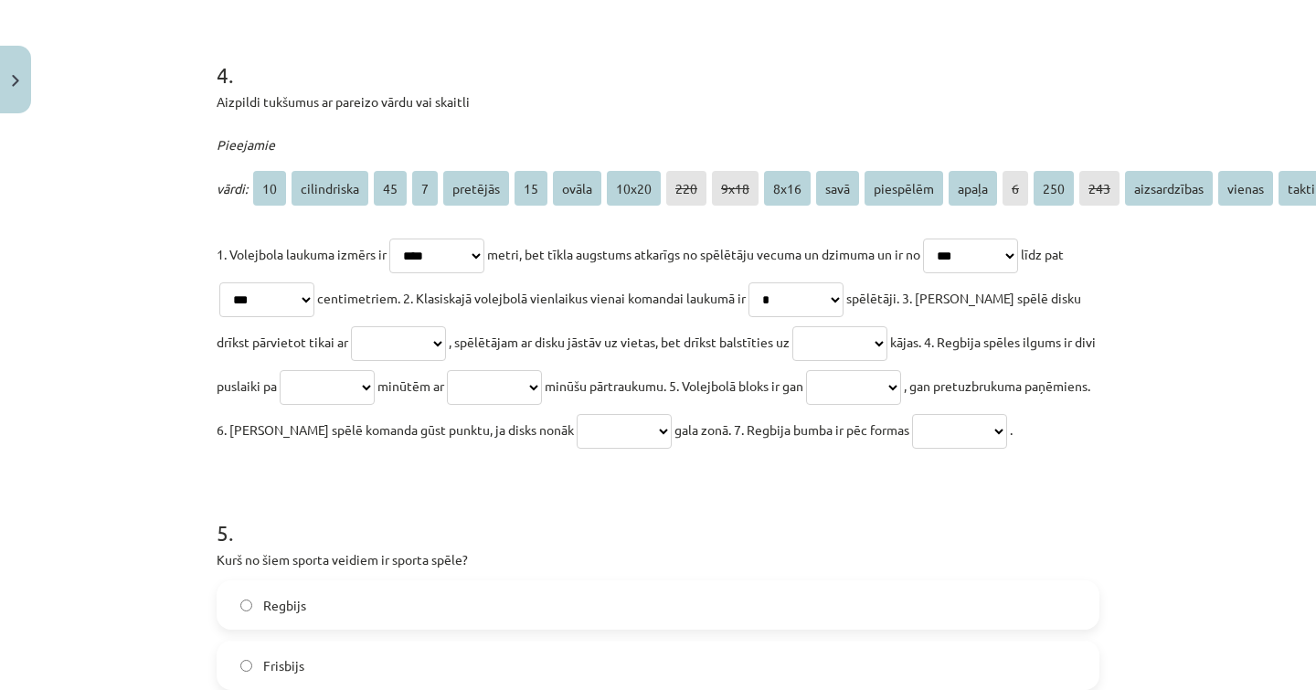
click at [368, 356] on p "**********" at bounding box center [658, 341] width 883 height 219
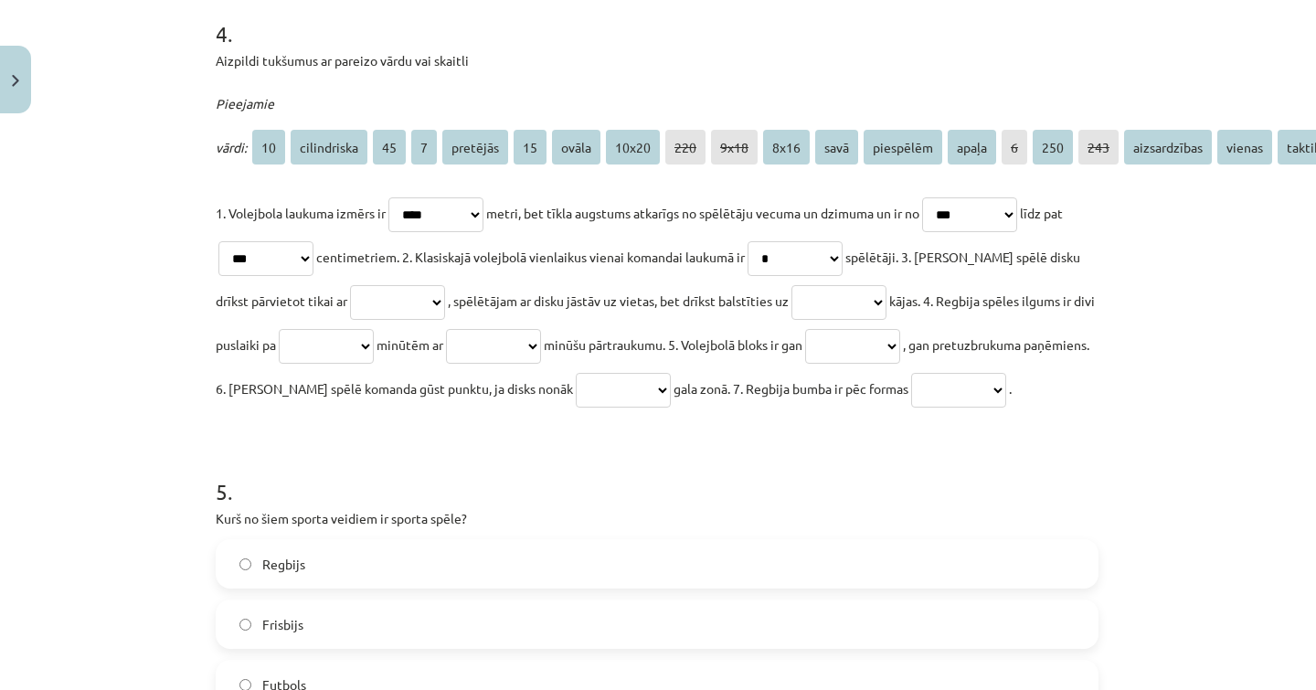
scroll to position [1552, 1]
select select "*********"
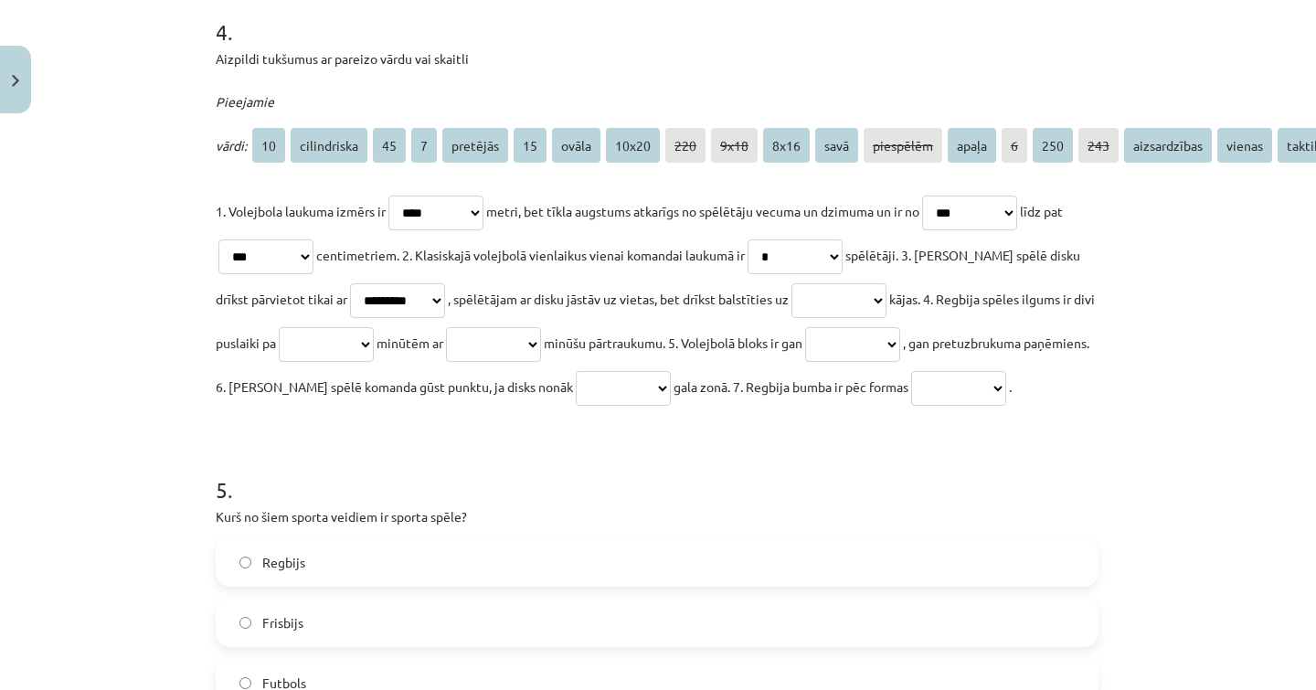
select select "******"
select select "**"
select select "**********"
select select "****"
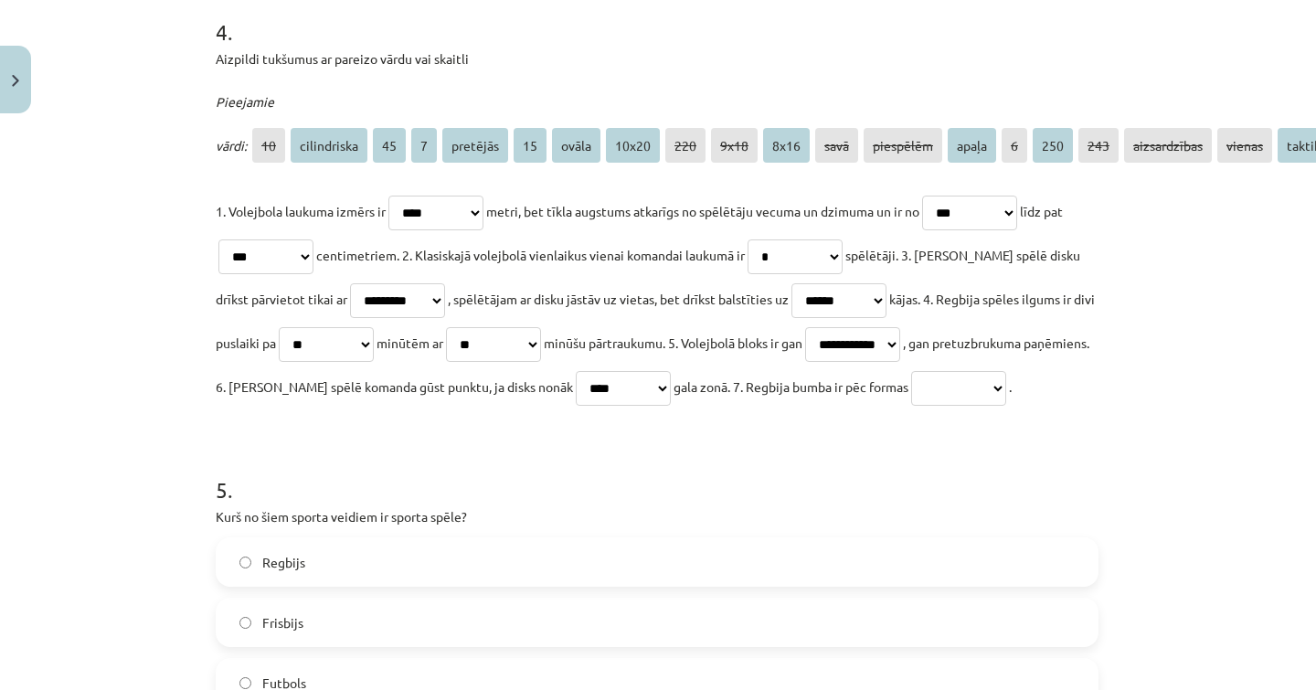
select select "*****"
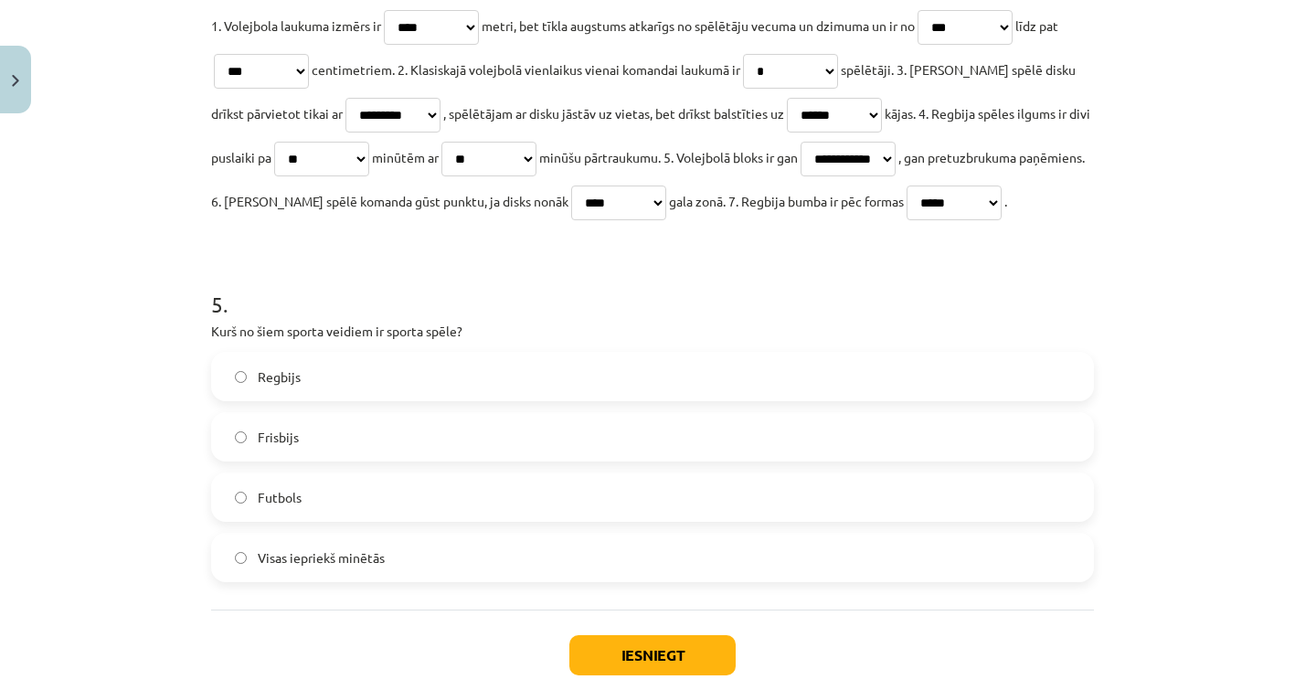
scroll to position [1750, 5]
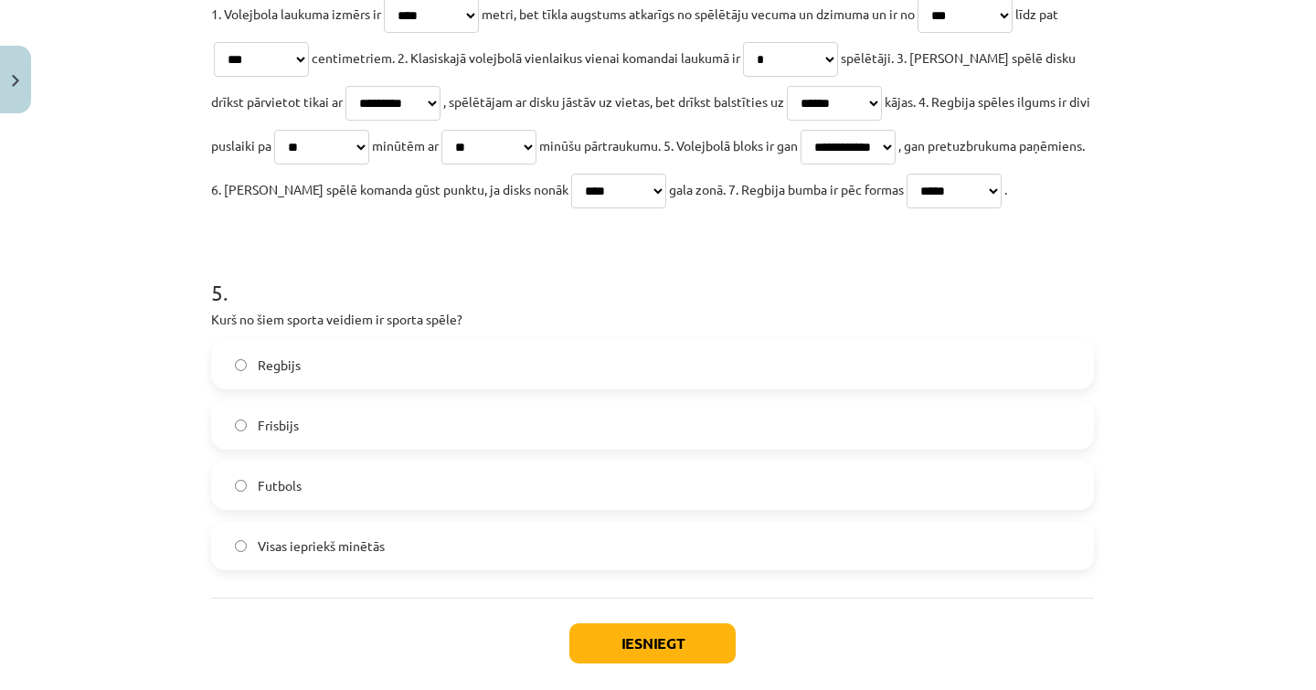
click at [344, 377] on label "Regbijs" at bounding box center [652, 365] width 879 height 46
click at [395, 540] on label "Visas iepriekš minētās" at bounding box center [652, 546] width 879 height 46
click at [630, 633] on button "Iesniegt" at bounding box center [652, 643] width 166 height 40
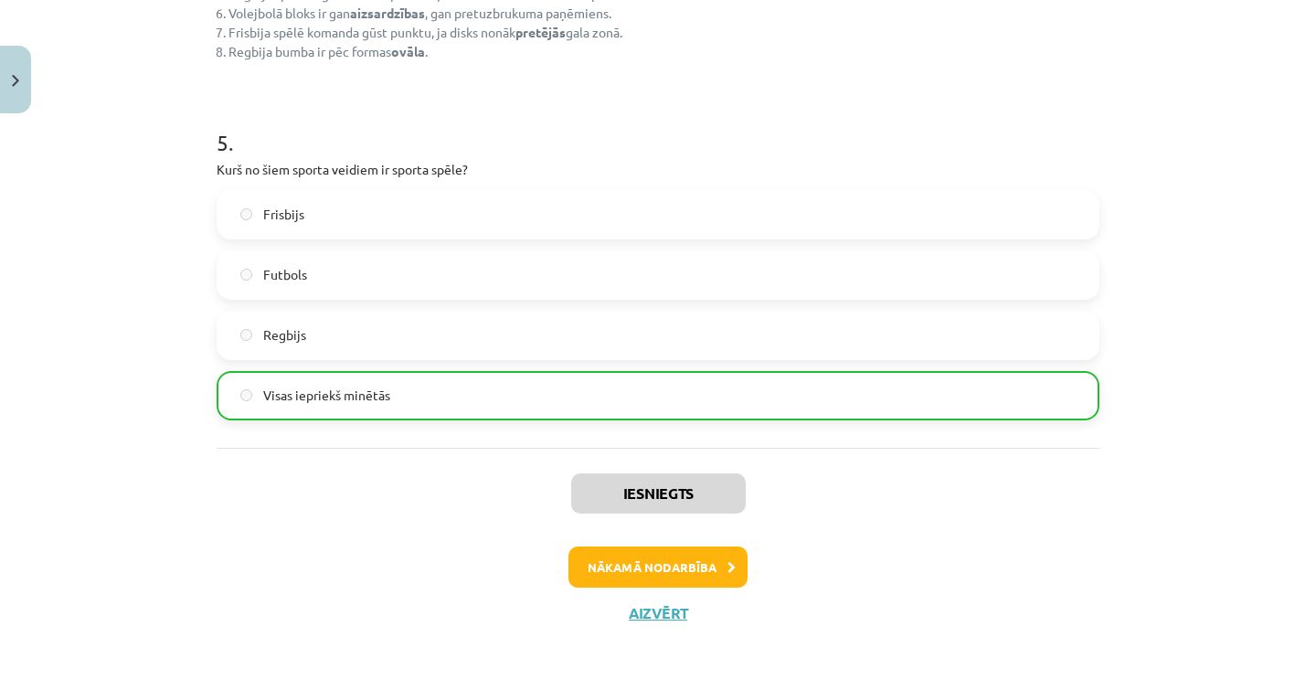
scroll to position [2121, 0]
click at [652, 611] on button "Aizvērt" at bounding box center [657, 613] width 69 height 18
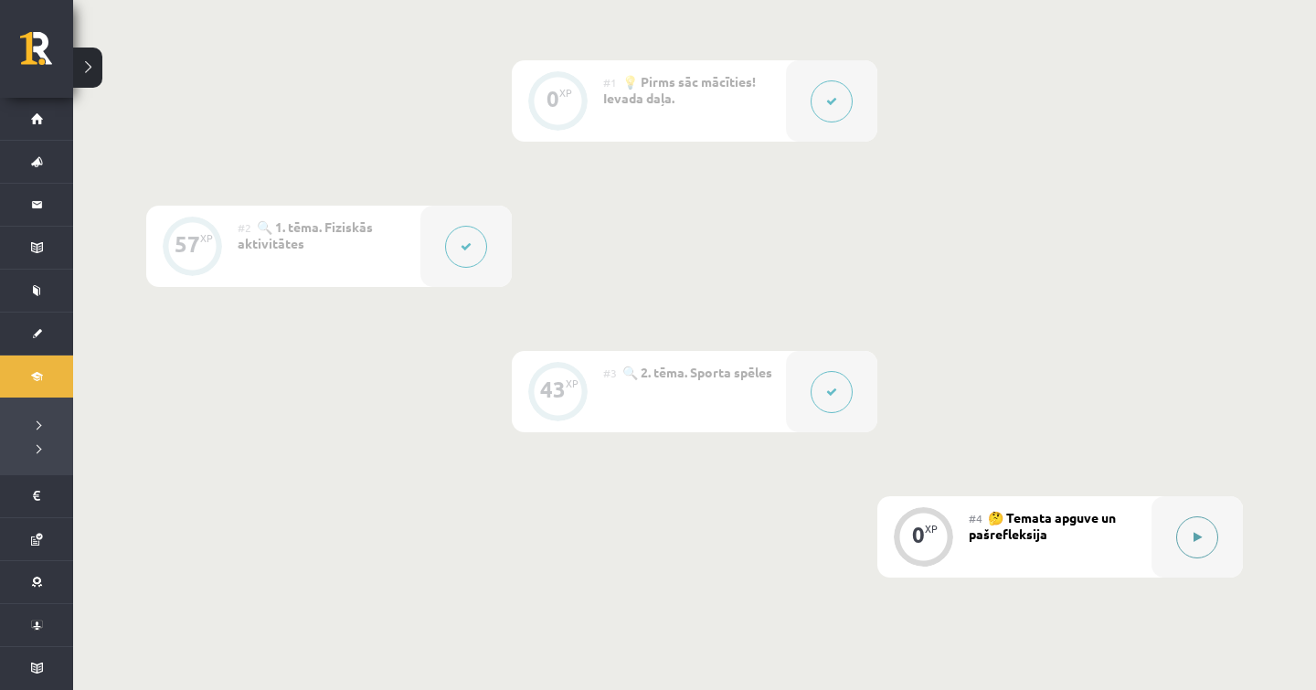
click at [1169, 521] on div at bounding box center [1196, 536] width 91 height 81
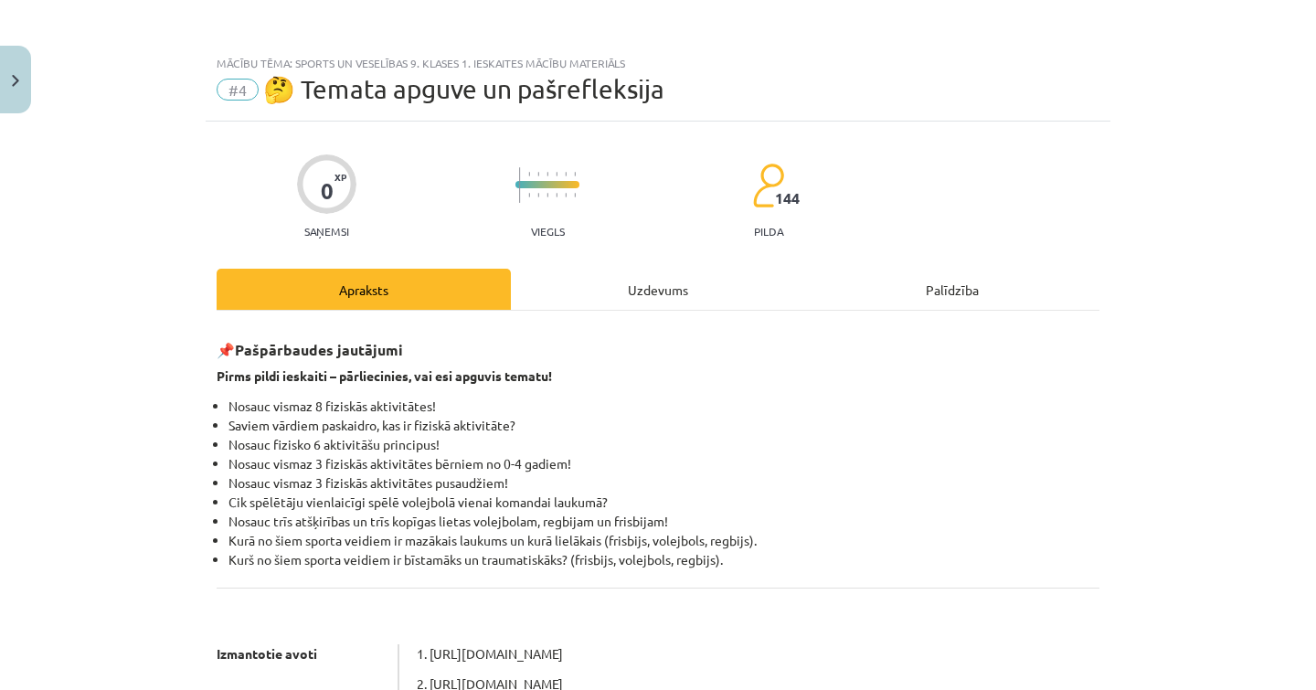
click at [617, 283] on div "Uzdevums" at bounding box center [658, 289] width 294 height 41
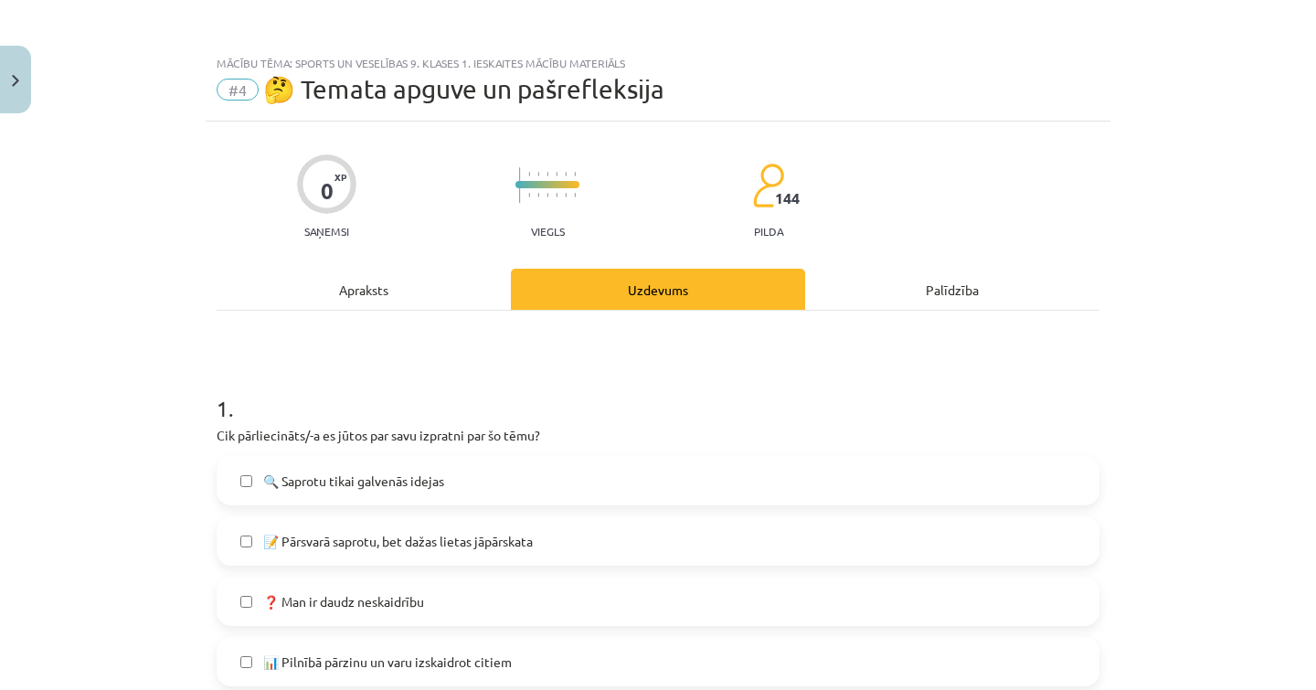
scroll to position [46, 0]
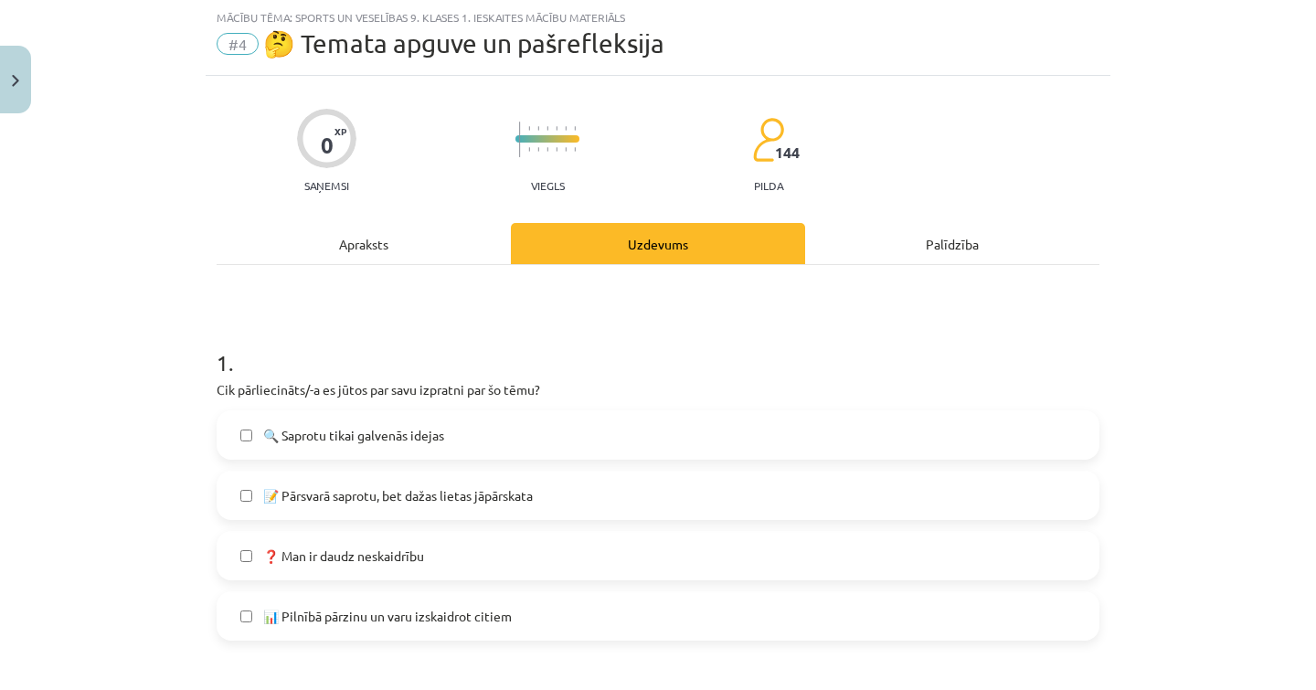
click at [612, 450] on label "🔍 Saprotu tikai galvenās idejas" at bounding box center [657, 435] width 879 height 46
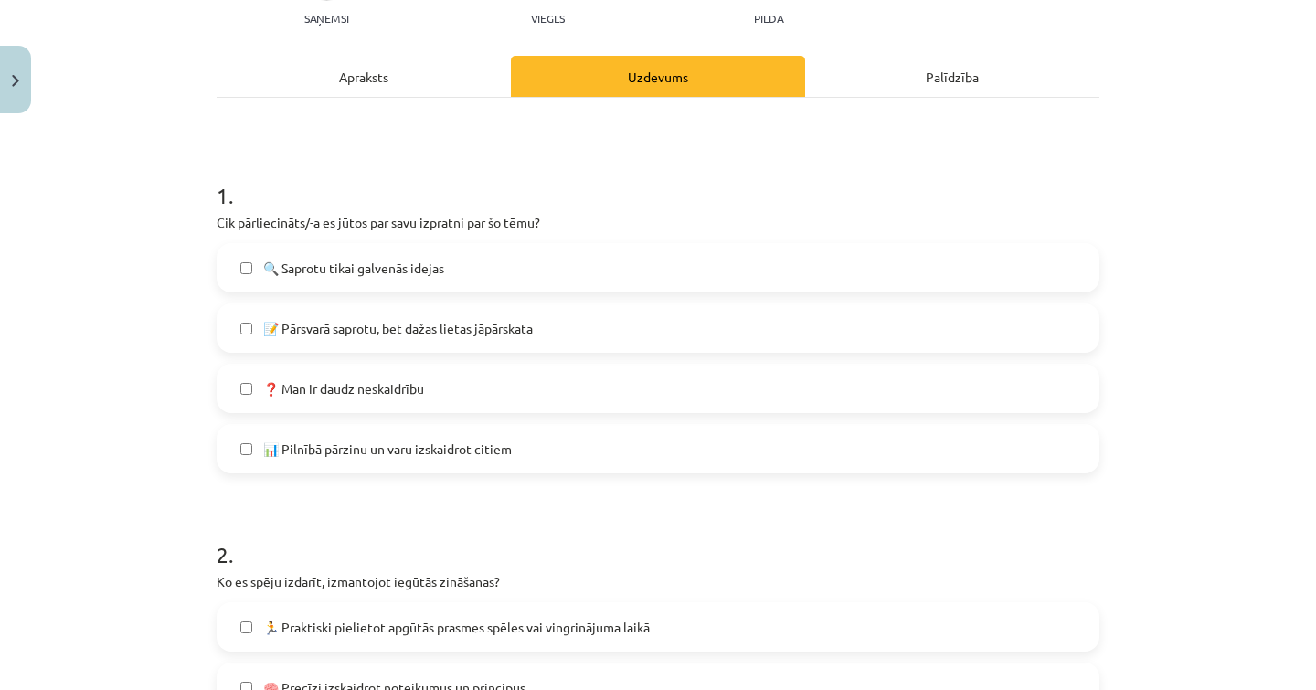
scroll to position [227, 0]
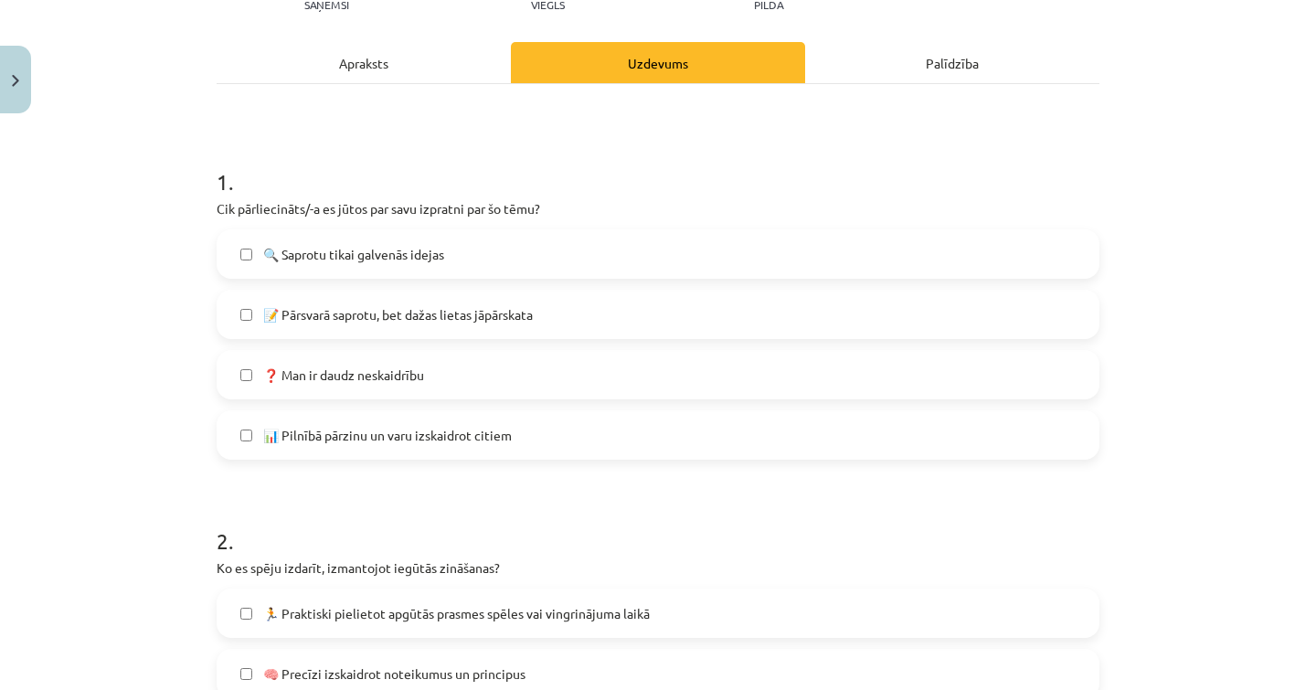
click at [584, 329] on label "📝 Pārsvarā saprotu, bet dažas lietas jāpārskata" at bounding box center [657, 314] width 879 height 46
click at [593, 267] on label "🔍 Saprotu tikai galvenās idejas" at bounding box center [657, 254] width 879 height 46
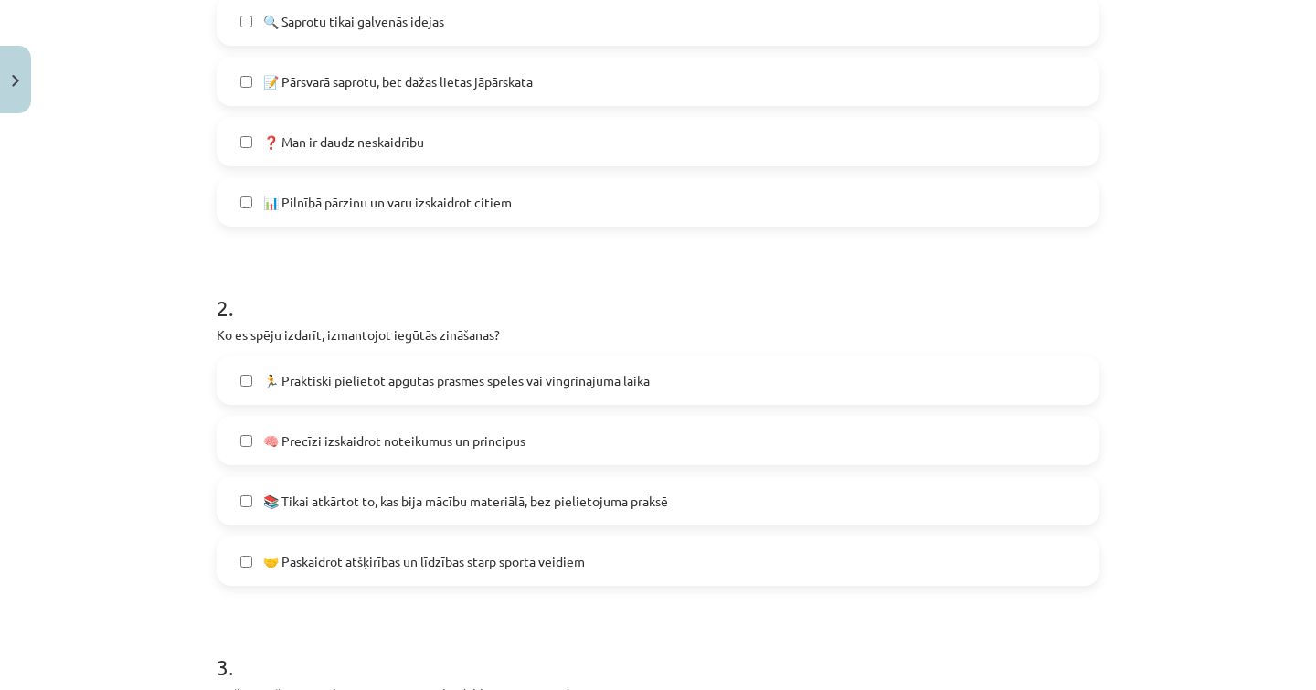
scroll to position [464, 0]
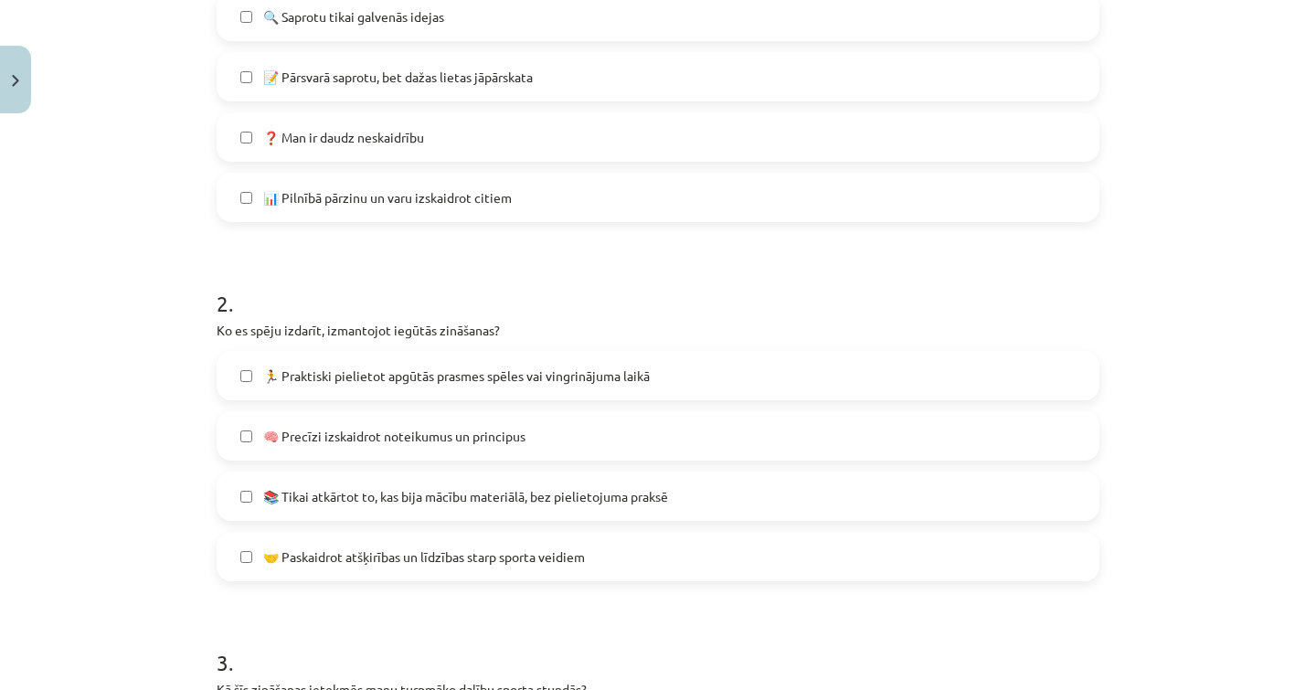
click at [495, 377] on span "🏃 Praktiski pielietot apgūtās prasmes spēles vai vingrinājuma laikā" at bounding box center [456, 375] width 387 height 19
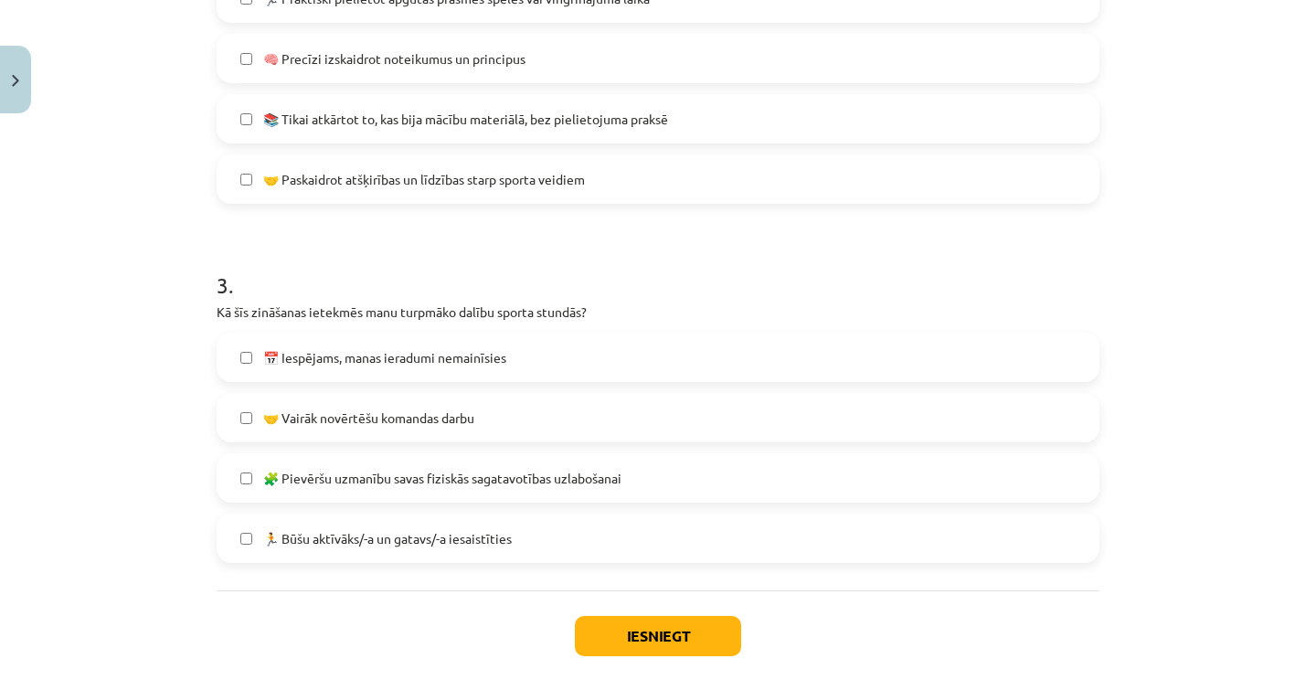
scroll to position [847, 0]
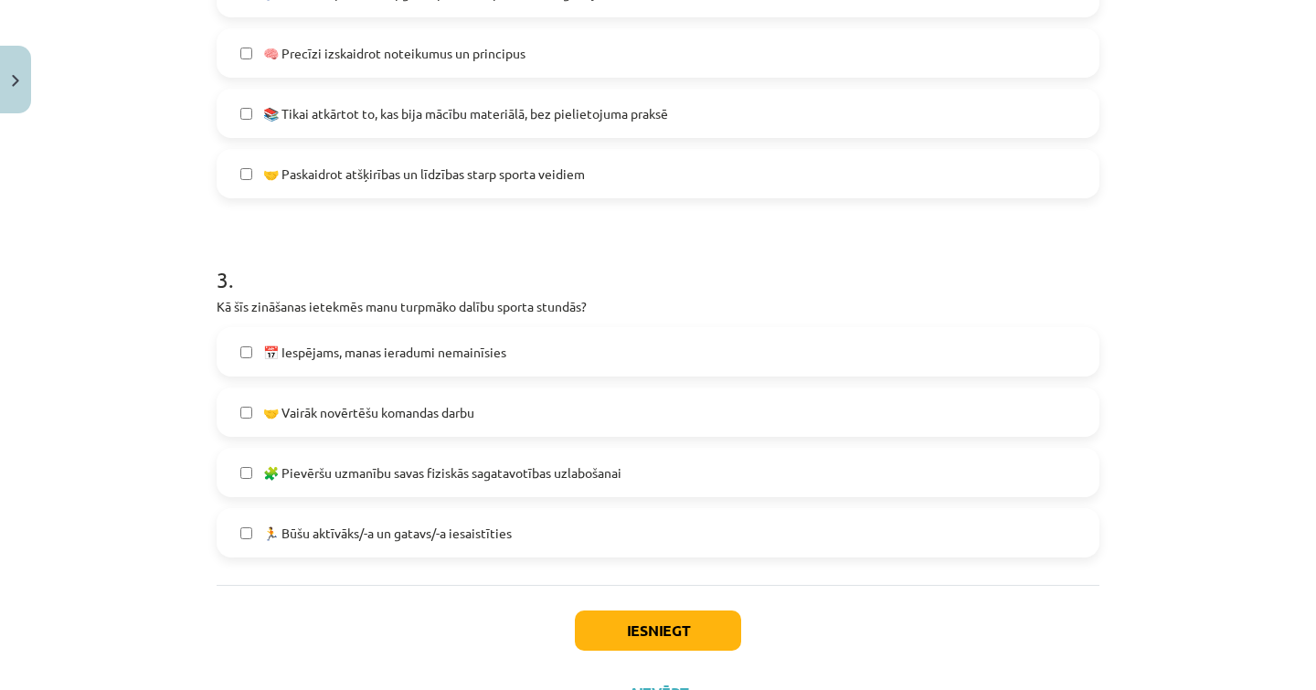
click at [492, 359] on span "📅 Iespējams, manas ieradumi nemainīsies" at bounding box center [384, 352] width 243 height 19
click at [665, 630] on button "Iesniegt" at bounding box center [658, 630] width 166 height 40
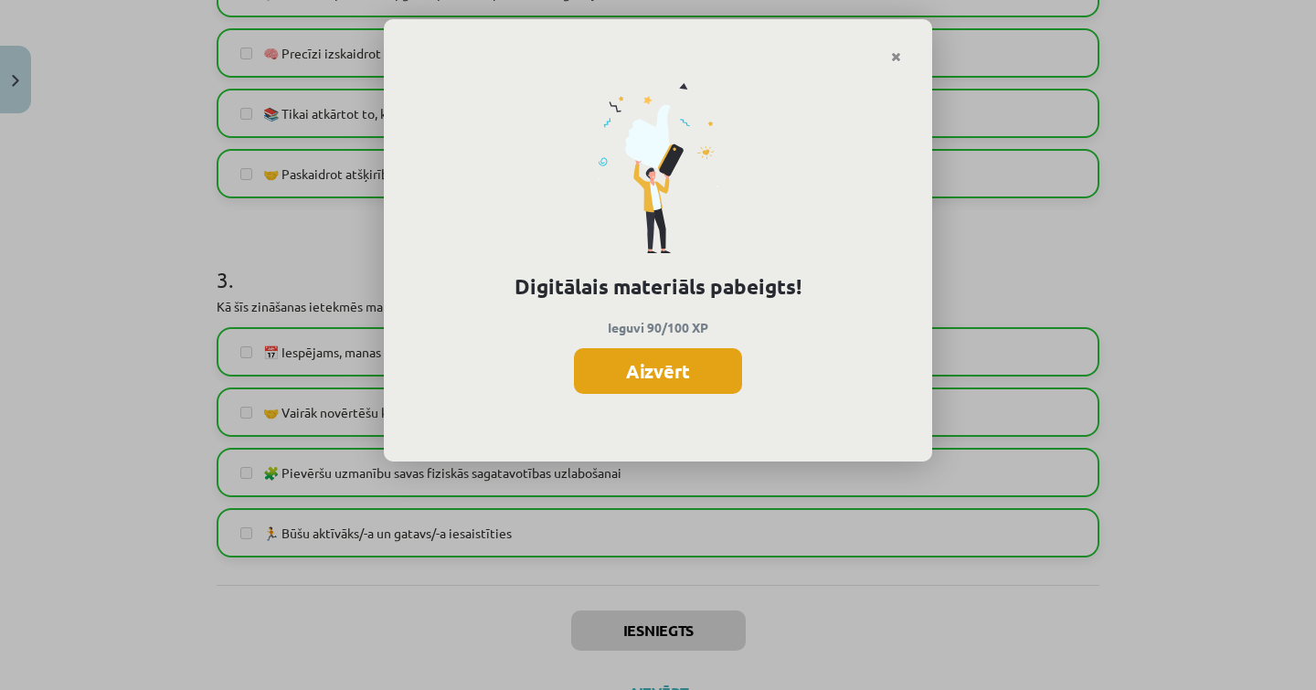
click at [629, 364] on button "Aizvērt" at bounding box center [658, 371] width 168 height 46
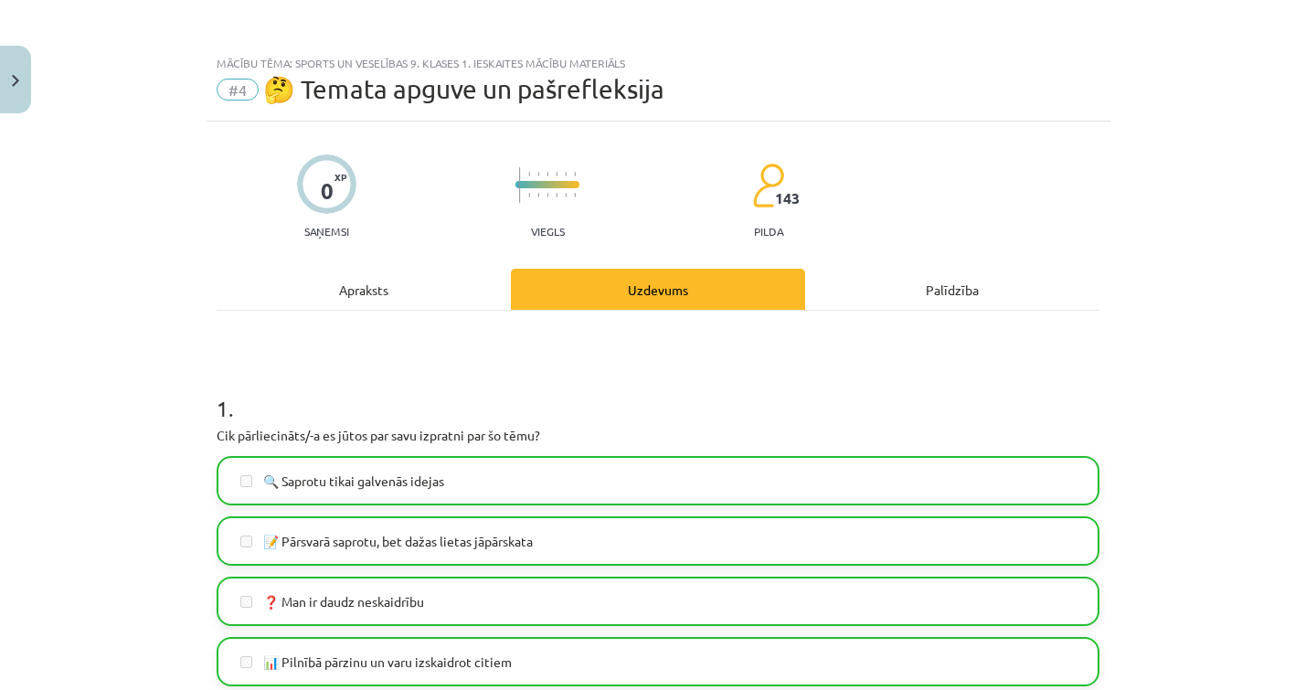
scroll to position [0, 0]
click at [9, 63] on button "Close" at bounding box center [15, 80] width 31 height 68
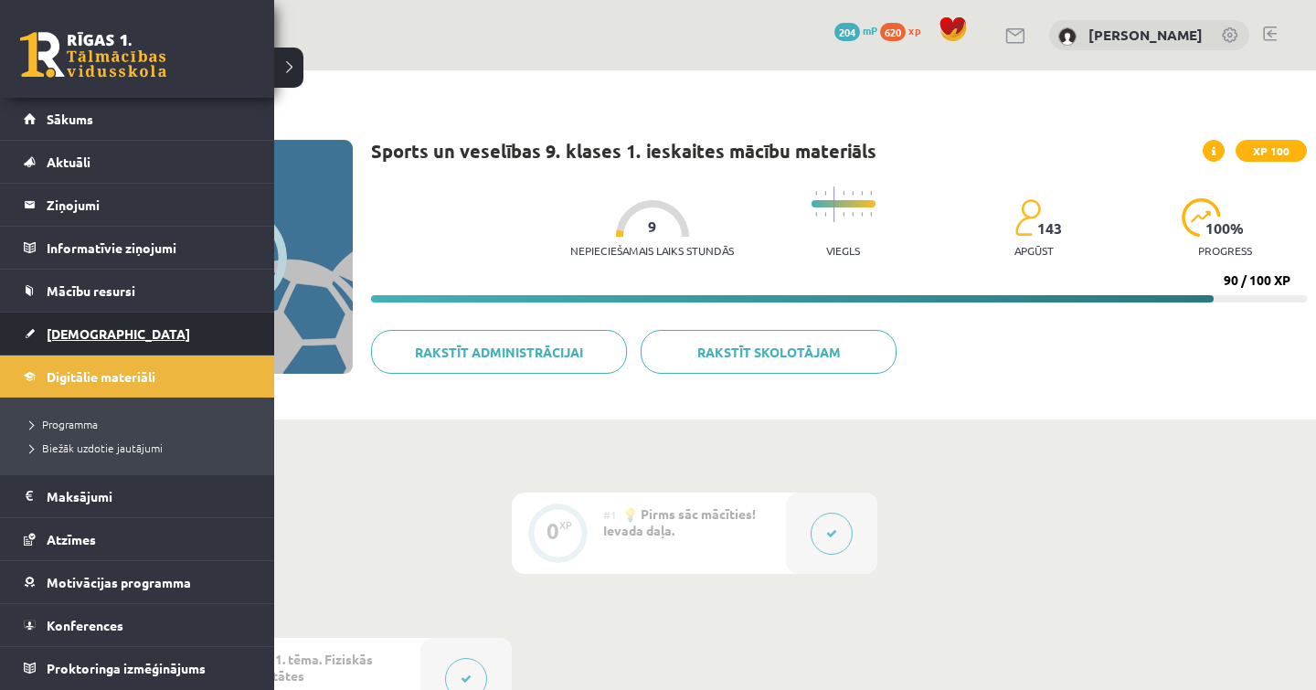
click at [92, 337] on span "[DEMOGRAPHIC_DATA]" at bounding box center [118, 333] width 143 height 16
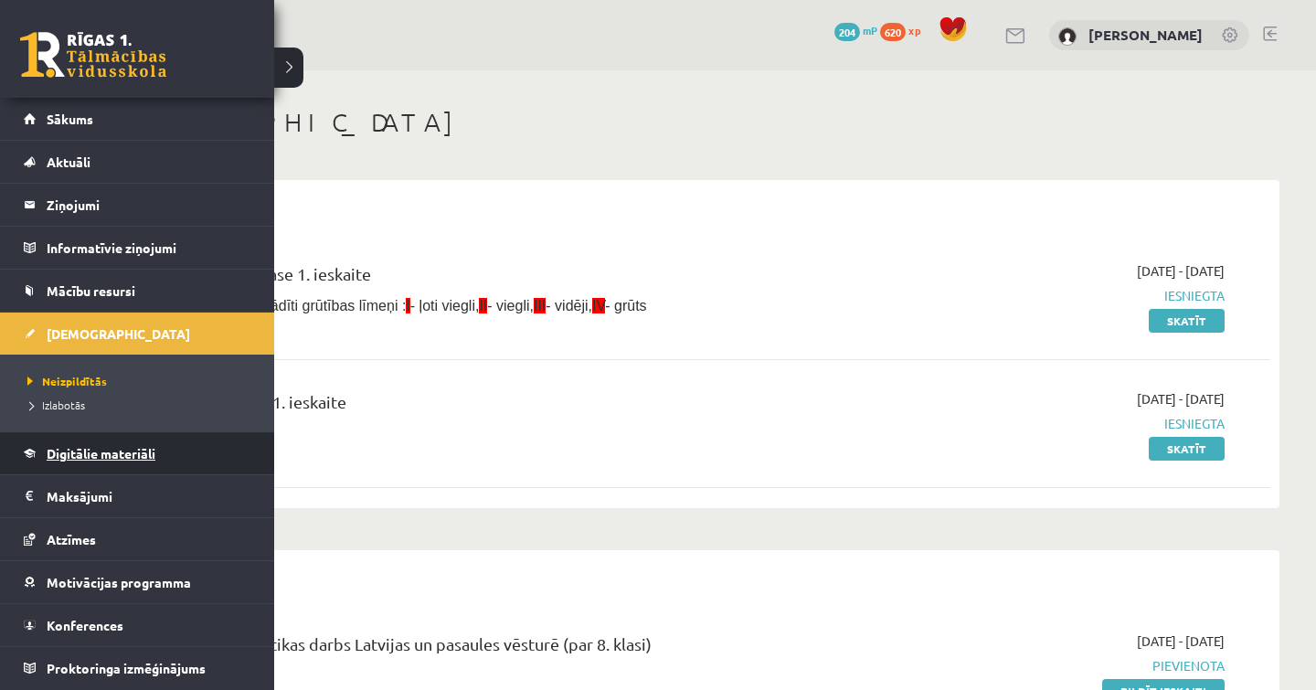
click at [86, 463] on link "Digitālie materiāli" at bounding box center [138, 453] width 228 height 42
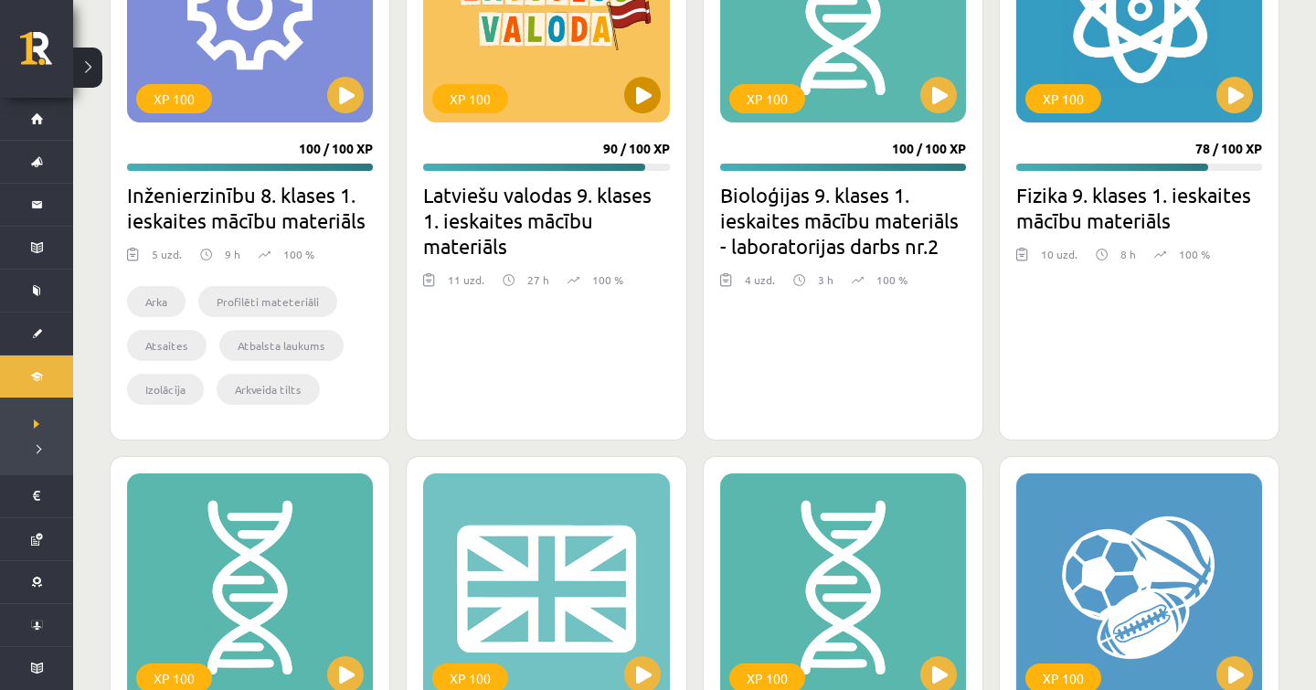
scroll to position [1826, 0]
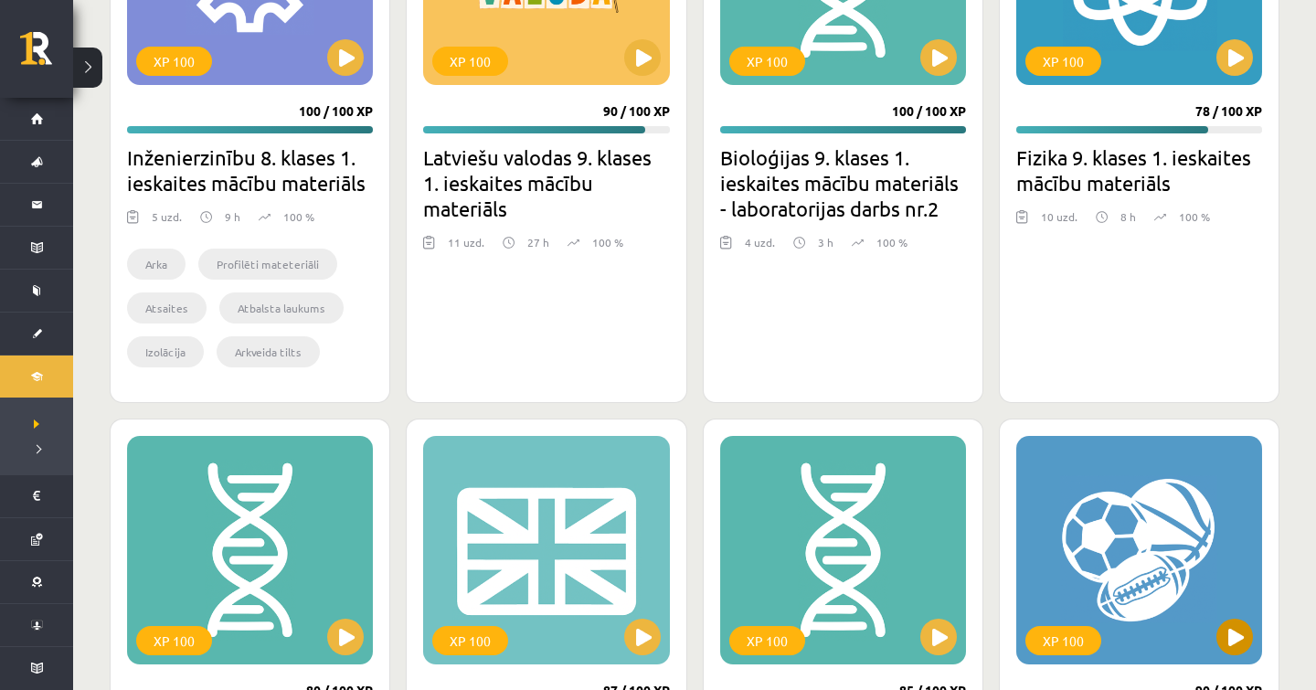
click at [1200, 585] on div "XP 100" at bounding box center [1139, 550] width 246 height 228
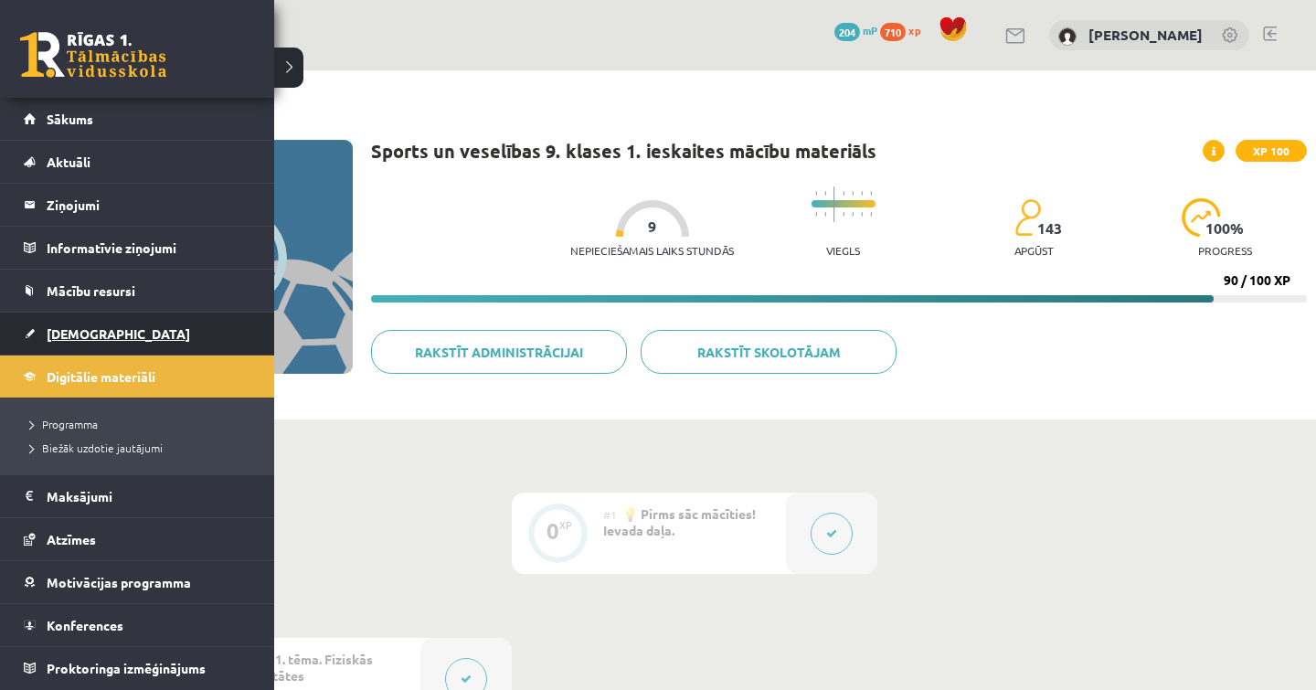
click at [87, 332] on span "[DEMOGRAPHIC_DATA]" at bounding box center [118, 333] width 143 height 16
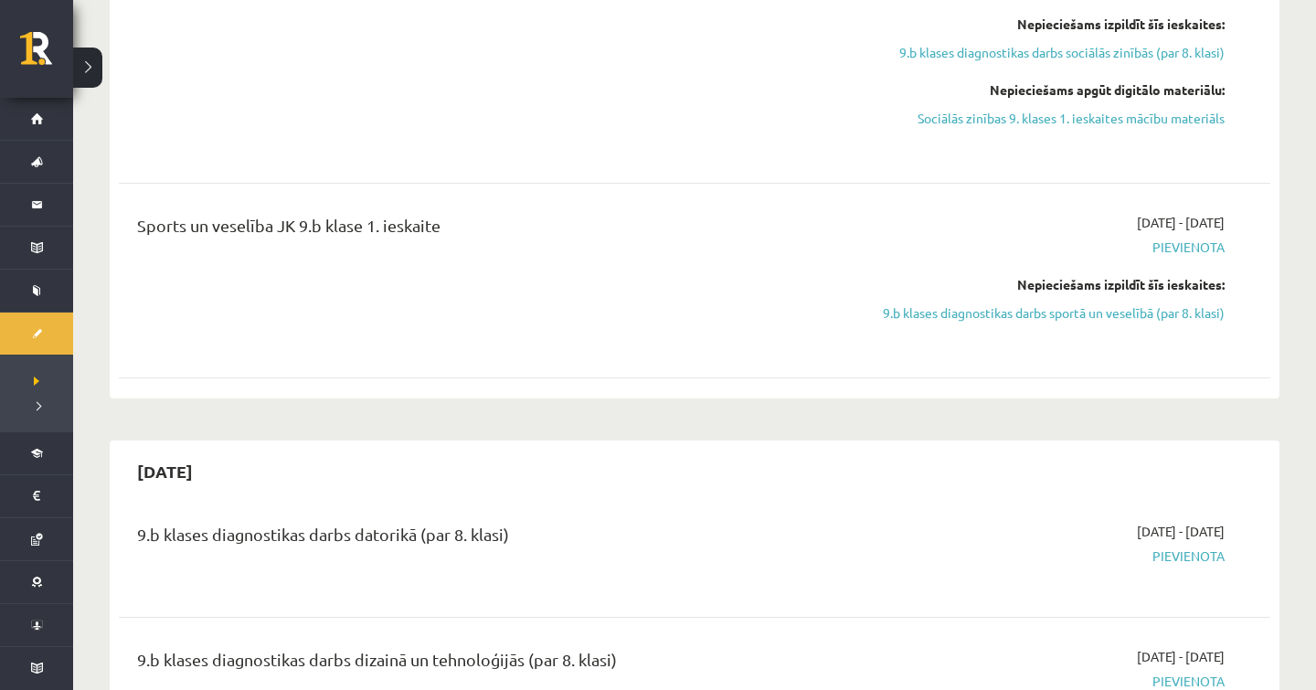
scroll to position [1786, 0]
